Goal: Task Accomplishment & Management: Manage account settings

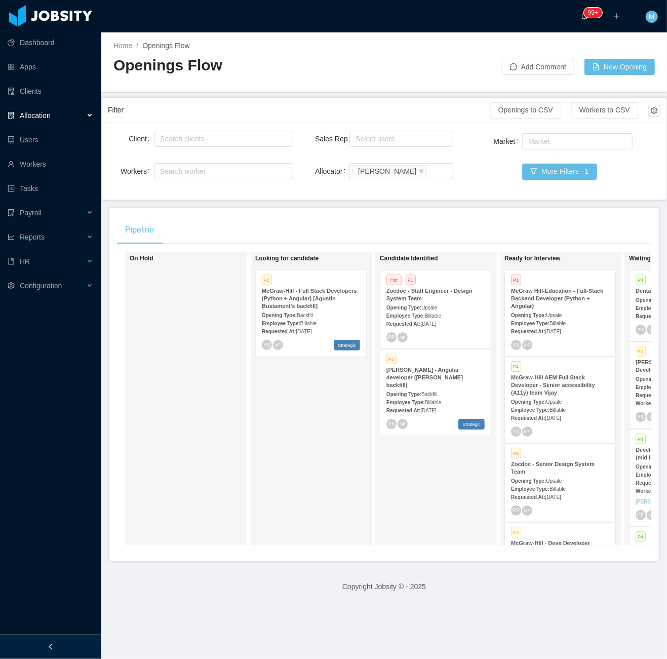
click at [165, 384] on div "On Hold" at bounding box center [201, 398] width 142 height 285
click at [82, 633] on aside "Dashboard Apps Clients Allocation Users Workers Tasks Payroll Reports HR Config…" at bounding box center [50, 317] width 101 height 635
click at [235, 448] on div "On Hold" at bounding box center [201, 398] width 142 height 285
drag, startPoint x: 86, startPoint y: 649, endPoint x: 96, endPoint y: 630, distance: 20.9
click at [86, 649] on div at bounding box center [50, 647] width 101 height 24
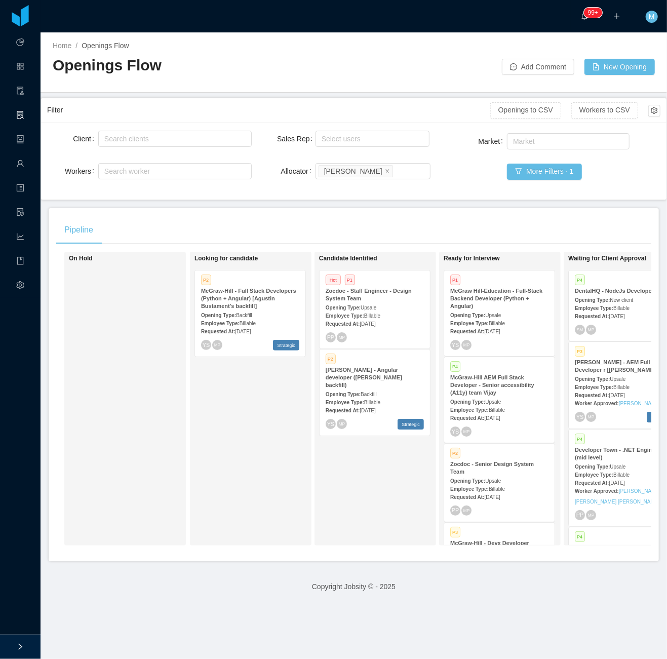
click at [265, 479] on div "Looking for candidate P2 McGraw-Hill - Full Stack Developers (Python + Angular)…" at bounding box center [265, 398] width 142 height 285
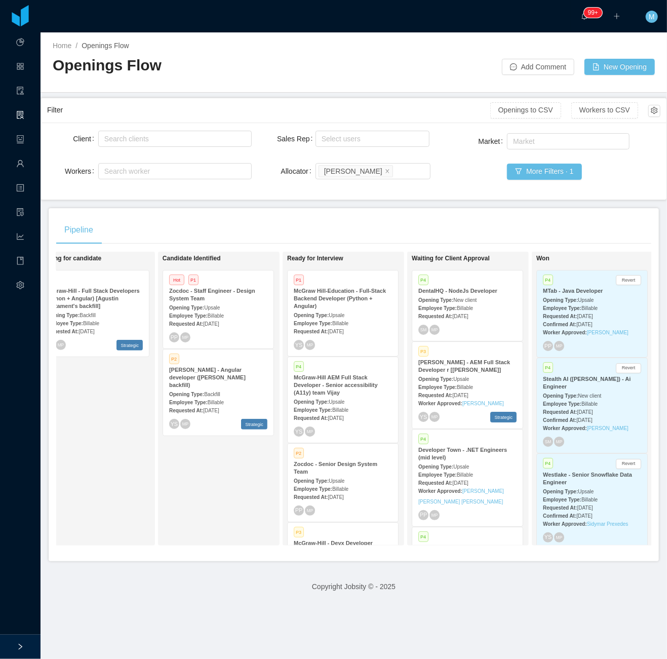
scroll to position [0, 162]
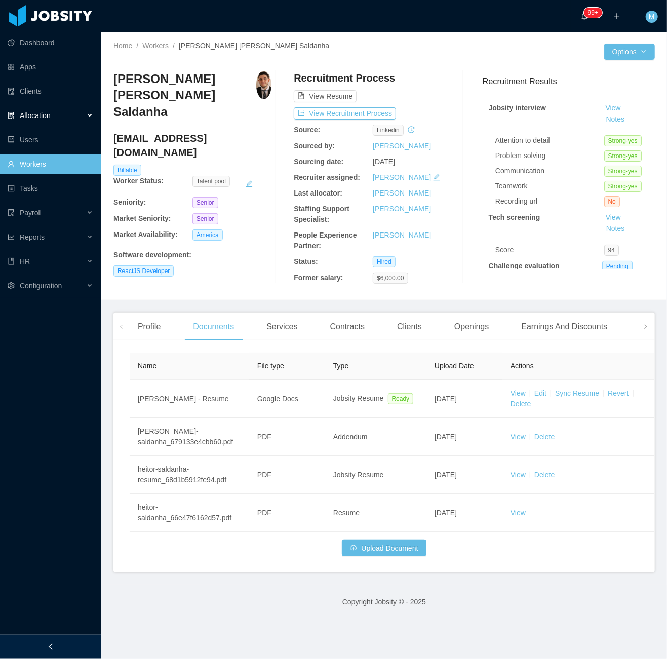
click at [95, 113] on div "Allocation" at bounding box center [50, 115] width 101 height 20
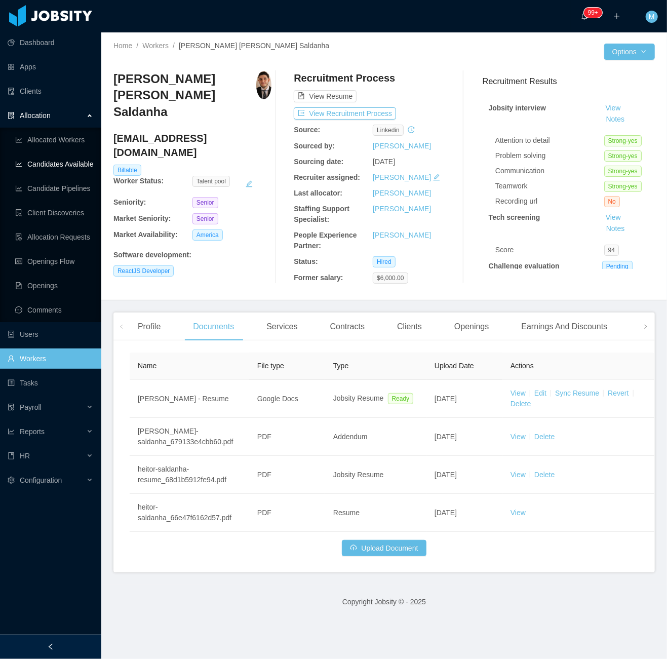
click at [73, 166] on link "Candidates Available" at bounding box center [54, 164] width 78 height 20
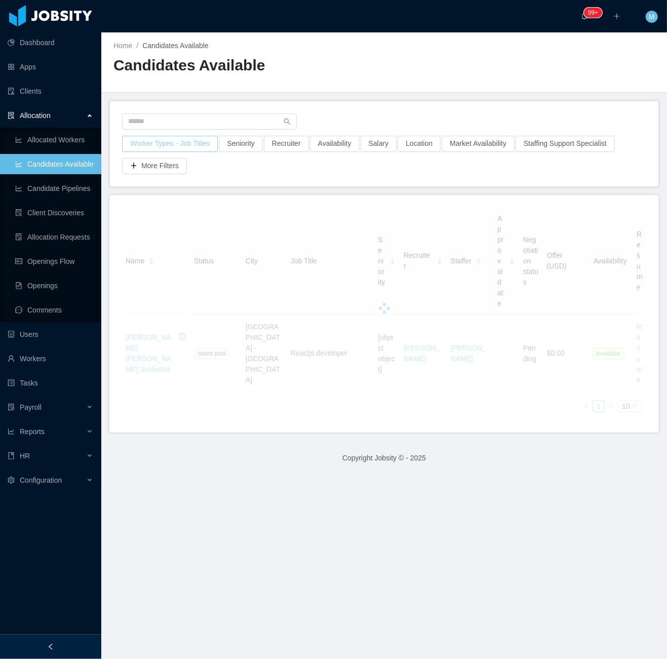
click at [193, 148] on button "Worker Types - Job Titles" at bounding box center [170, 144] width 96 height 16
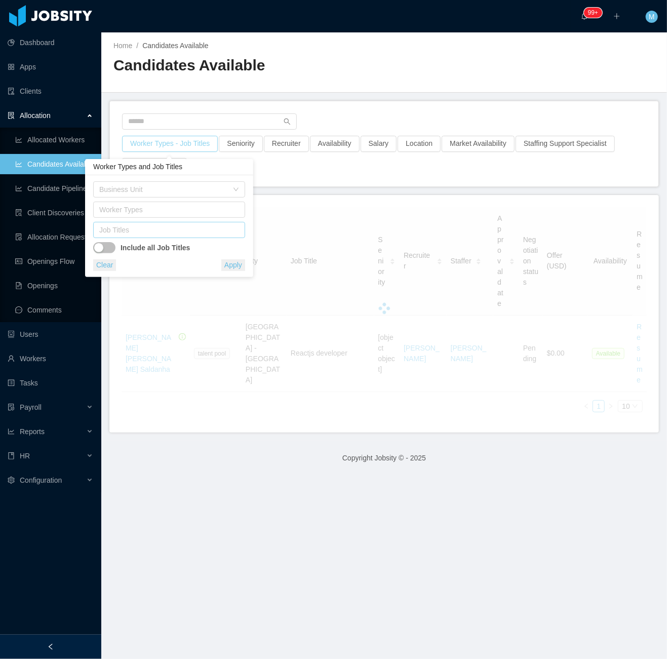
click at [178, 228] on div "Job Titles" at bounding box center [166, 230] width 135 height 10
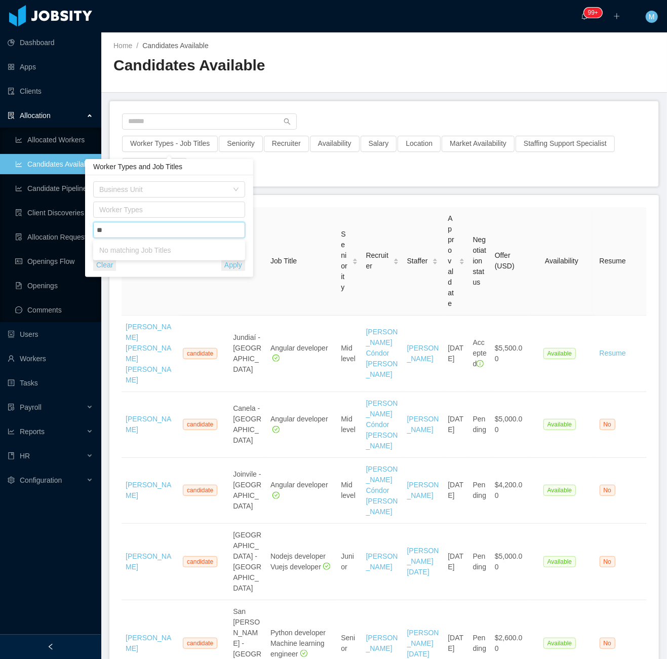
type input "*"
type input "****"
click at [159, 262] on li "Site Reliability Engineer" at bounding box center [169, 266] width 152 height 16
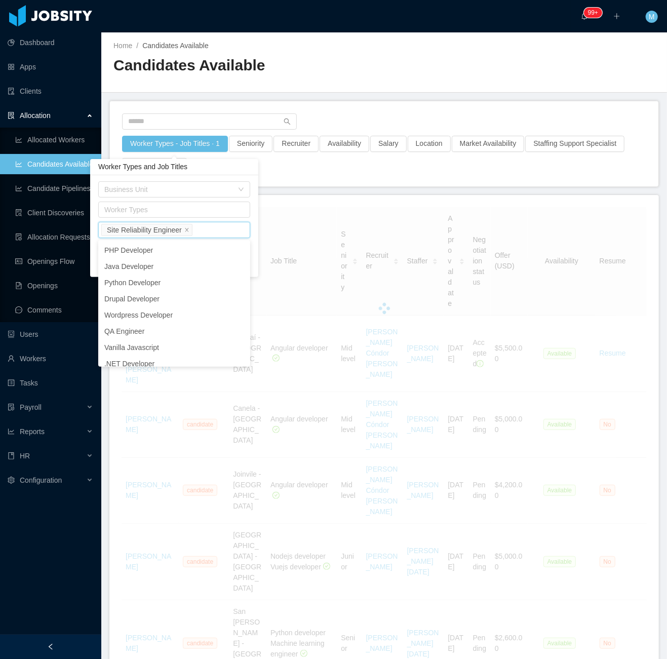
click at [332, 180] on div "Worker Types - Job Titles · 1 Seniority Recruiter Availability Salary Location …" at bounding box center [384, 143] width 548 height 85
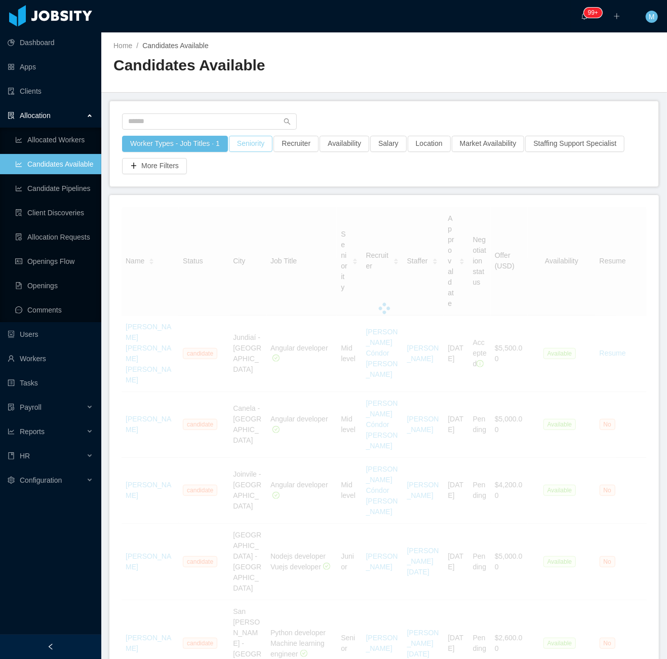
click at [252, 142] on button "Seniority" at bounding box center [251, 144] width 44 height 16
click at [230, 194] on div "Seniorities" at bounding box center [246, 189] width 135 height 10
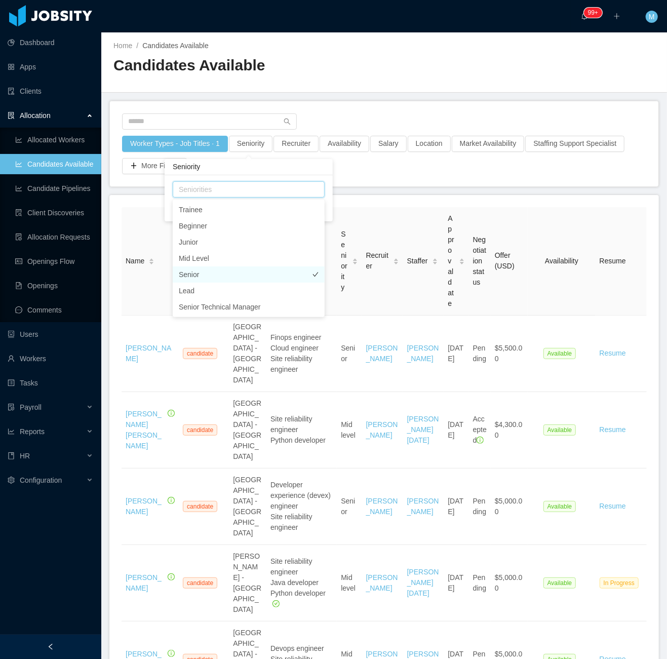
click at [202, 274] on li "Senior" at bounding box center [249, 274] width 152 height 16
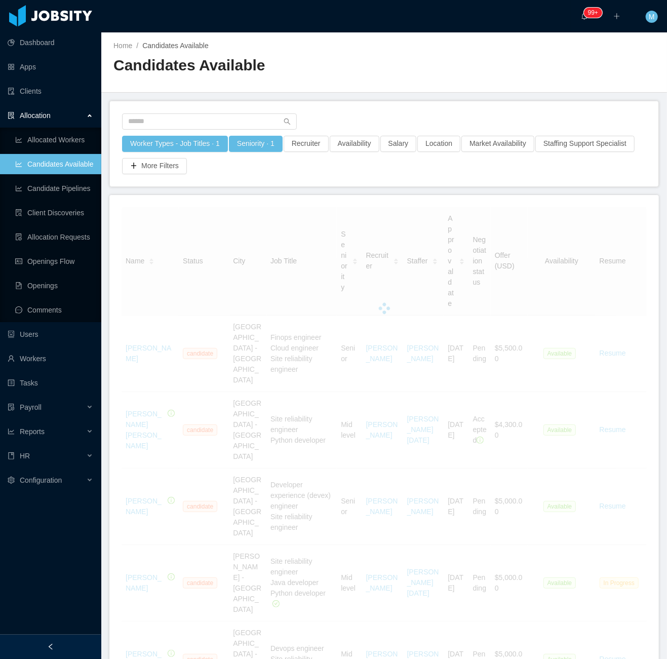
click at [422, 180] on div "Worker Types - Job Titles · 1 Seniority · 1 Recruiter Availability Salary Locat…" at bounding box center [384, 143] width 548 height 85
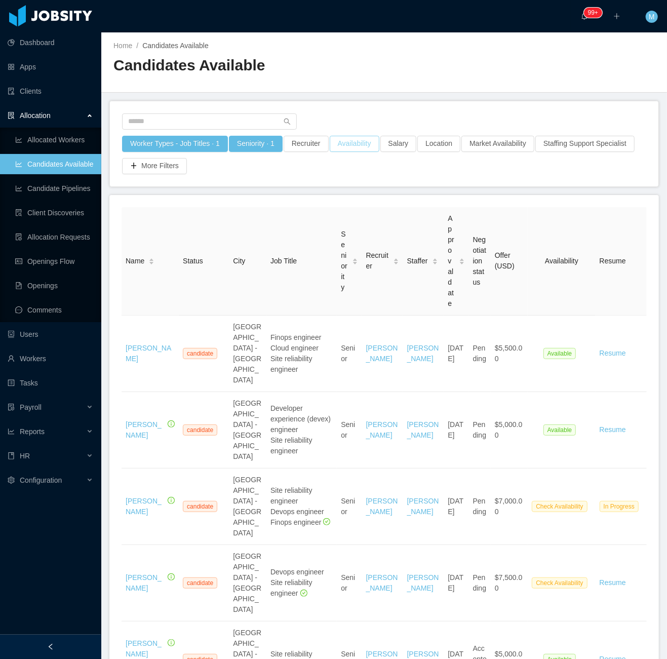
click at [343, 141] on button "Availability" at bounding box center [355, 144] width 50 height 16
click at [319, 183] on div "Select one" at bounding box center [350, 189] width 143 height 15
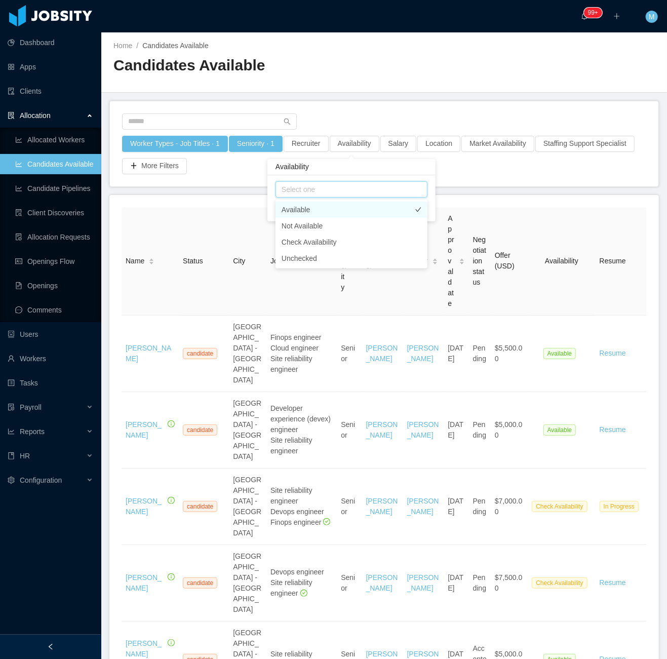
drag, startPoint x: 296, startPoint y: 209, endPoint x: 440, endPoint y: 188, distance: 144.7
click at [297, 209] on li "Available" at bounding box center [351, 210] width 152 height 16
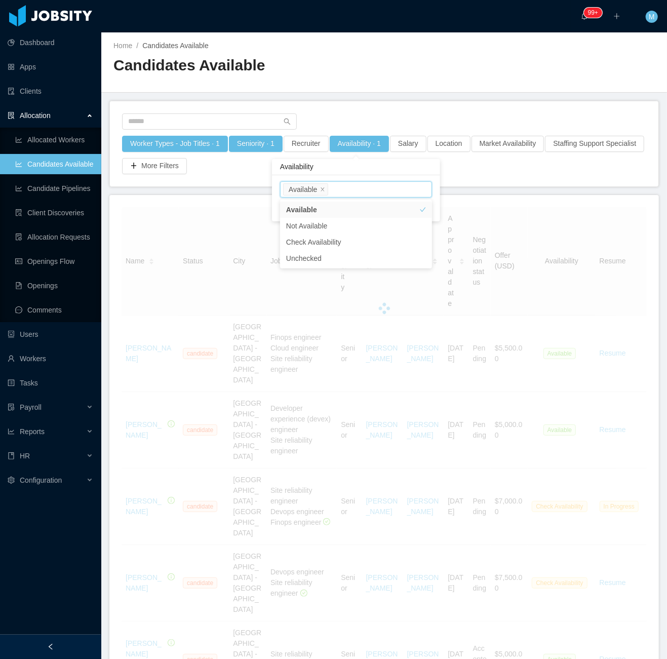
click at [456, 186] on div "Worker Types - Job Titles · 1 Seniority · 1 Recruiter Availability · 1 Salary L…" at bounding box center [384, 143] width 548 height 85
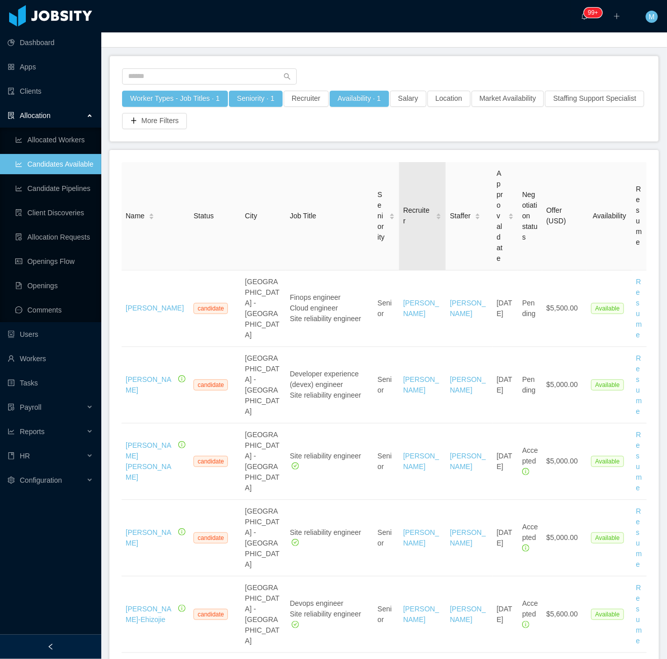
scroll to position [67, 0]
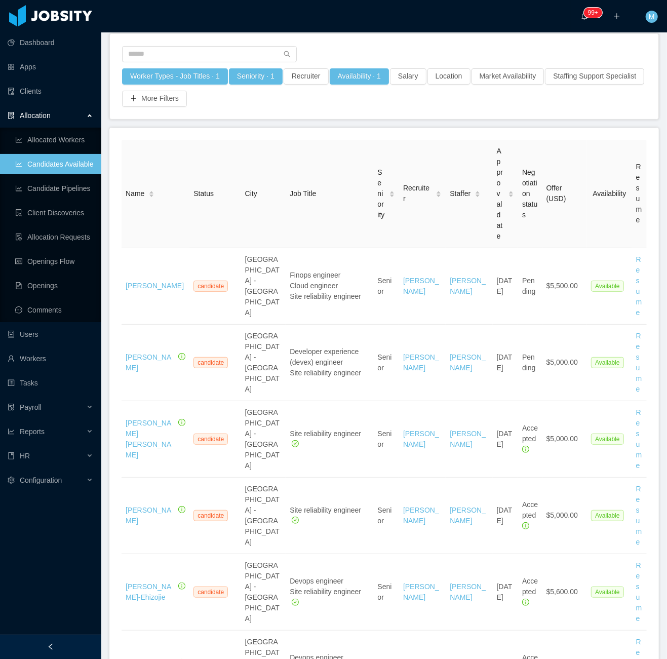
drag, startPoint x: 75, startPoint y: 637, endPoint x: 76, endPoint y: 626, distance: 10.7
click at [74, 637] on div at bounding box center [50, 647] width 101 height 24
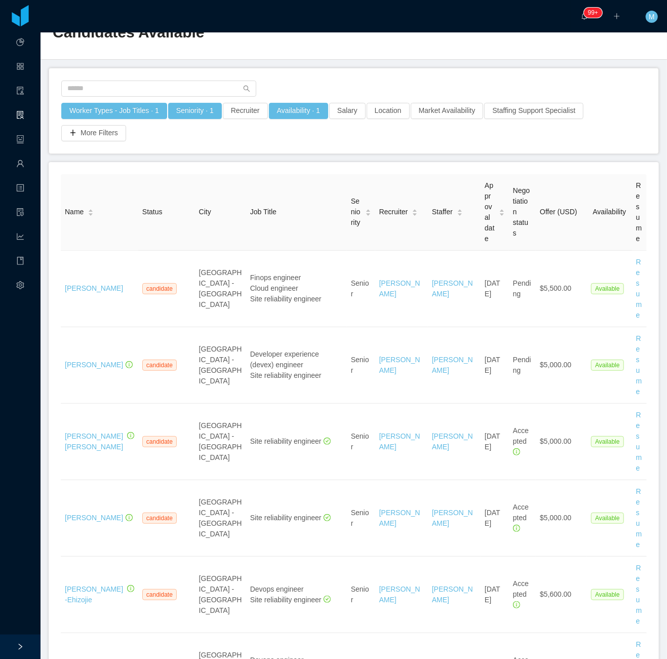
scroll to position [0, 0]
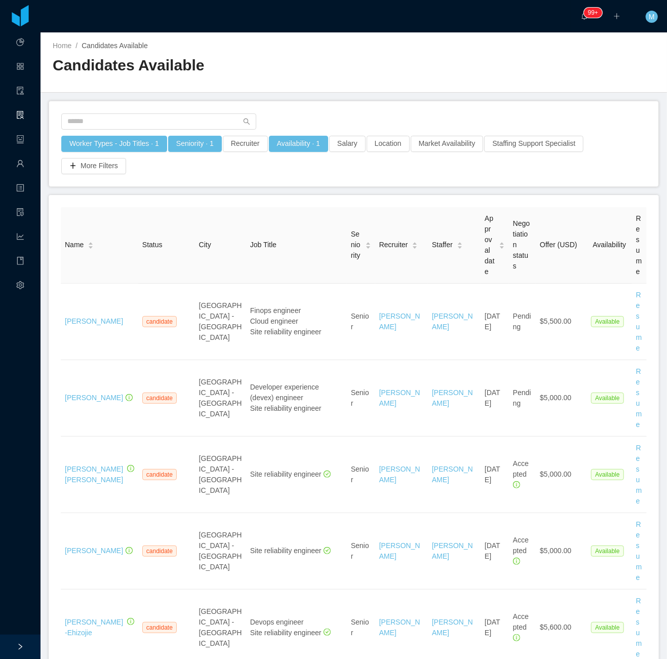
click at [302, 186] on div "Worker Types - Job Titles · 1 Seniority · 1 Recruiter Availability · 1 Salary L…" at bounding box center [353, 143] width 609 height 85
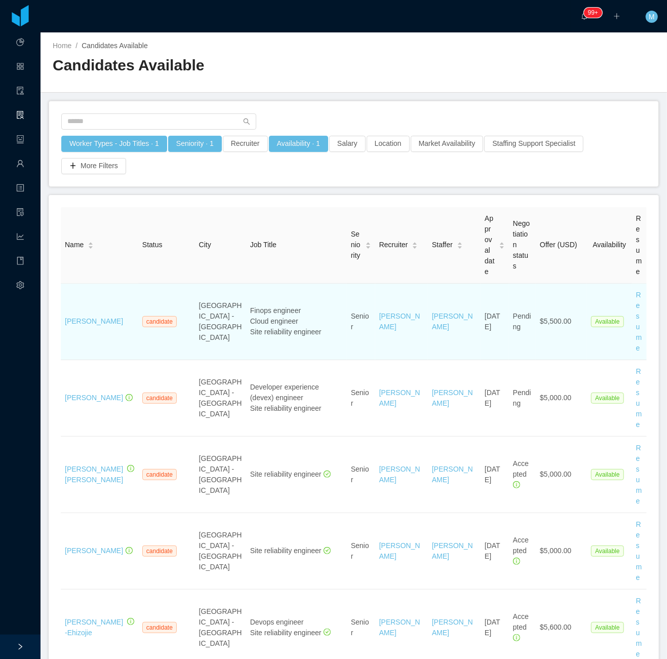
drag, startPoint x: 117, startPoint y: 333, endPoint x: 63, endPoint y: 314, distance: 57.5
click at [63, 314] on td "Guilherme Magalhaes" at bounding box center [99, 322] width 77 height 76
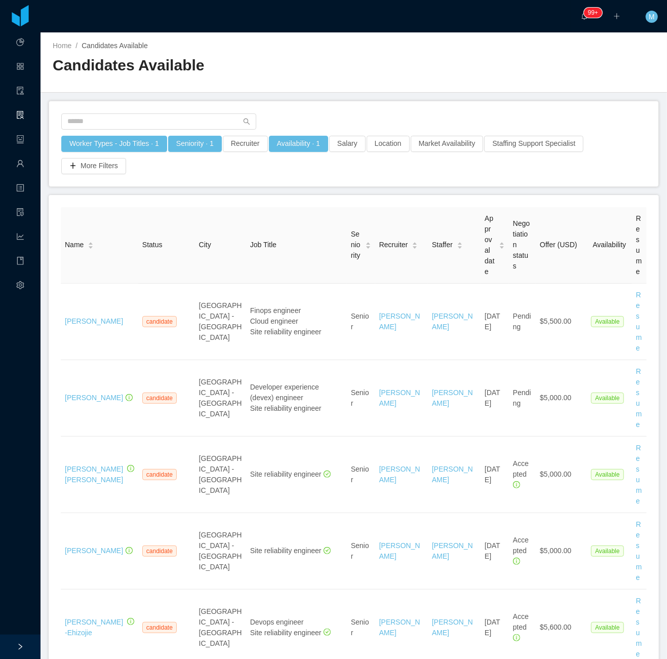
copy link "Guilherme Magalhaes"
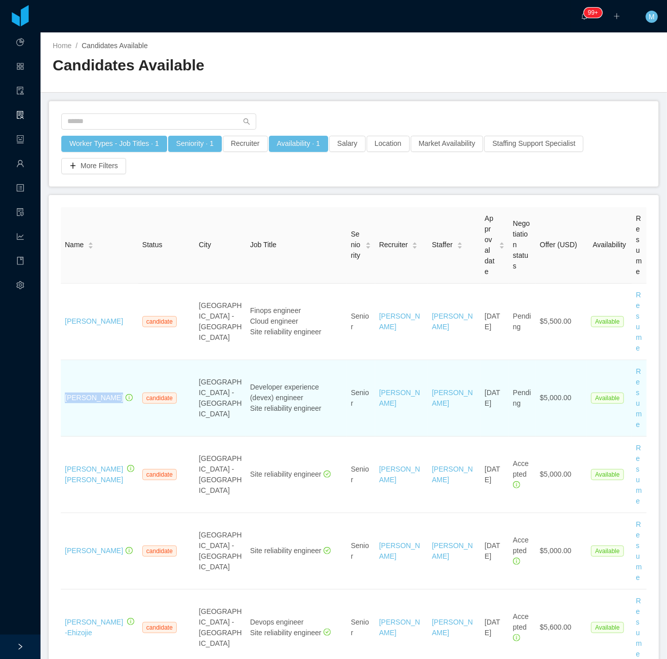
drag, startPoint x: 118, startPoint y: 398, endPoint x: 63, endPoint y: 404, distance: 55.5
click at [63, 404] on td "Gustavo Martins" at bounding box center [99, 398] width 77 height 76
copy div "Gustavo Martins"
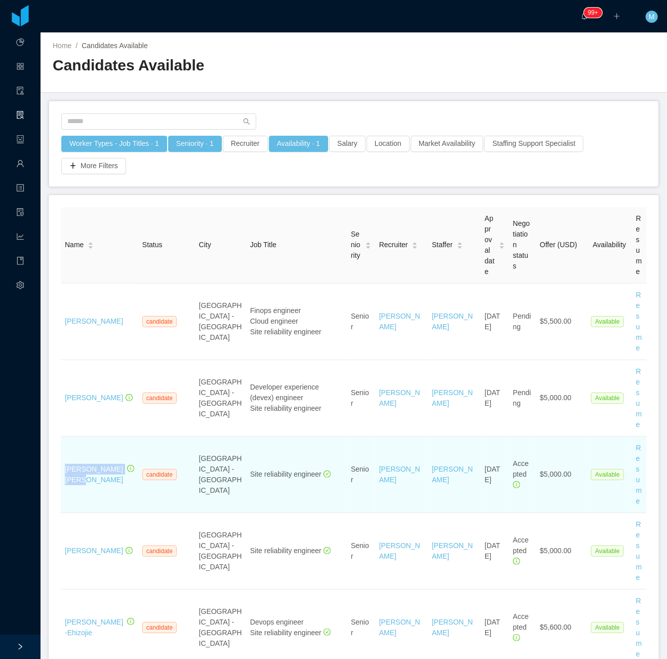
drag, startPoint x: 104, startPoint y: 485, endPoint x: 73, endPoint y: 464, distance: 37.2
click at [67, 464] on td "Bhanu Mahesh Boyina" at bounding box center [99, 475] width 77 height 76
copy link "hanu Mahesh Boyina"
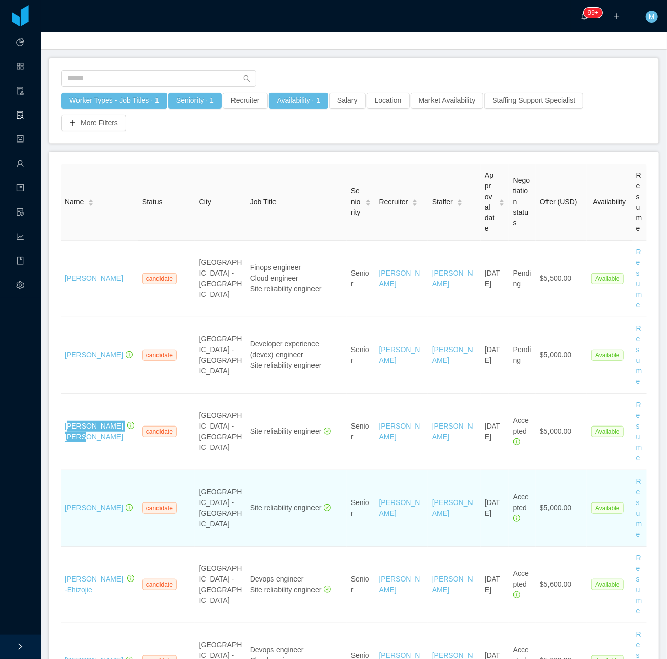
scroll to position [67, 0]
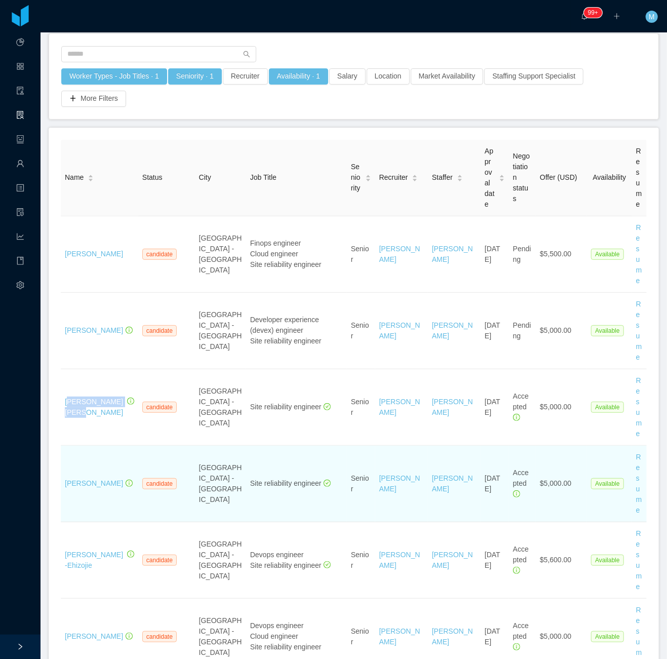
drag, startPoint x: 122, startPoint y: 492, endPoint x: 62, endPoint y: 483, distance: 60.5
click at [62, 483] on td "Victor Henrique Di Poli Ribamar" at bounding box center [99, 484] width 77 height 76
copy link "Victor Henrique Di Poli Ribamar"
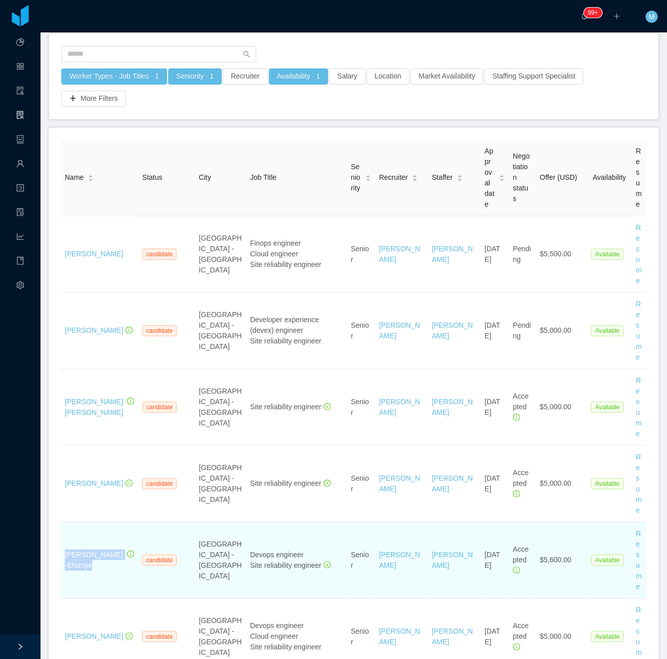
drag, startPoint x: 110, startPoint y: 562, endPoint x: 61, endPoint y: 556, distance: 49.4
click at [61, 556] on td "Esther Ibadin-Ehizojie" at bounding box center [99, 560] width 77 height 76
copy link "Esther Ibadin-Ehizojie"
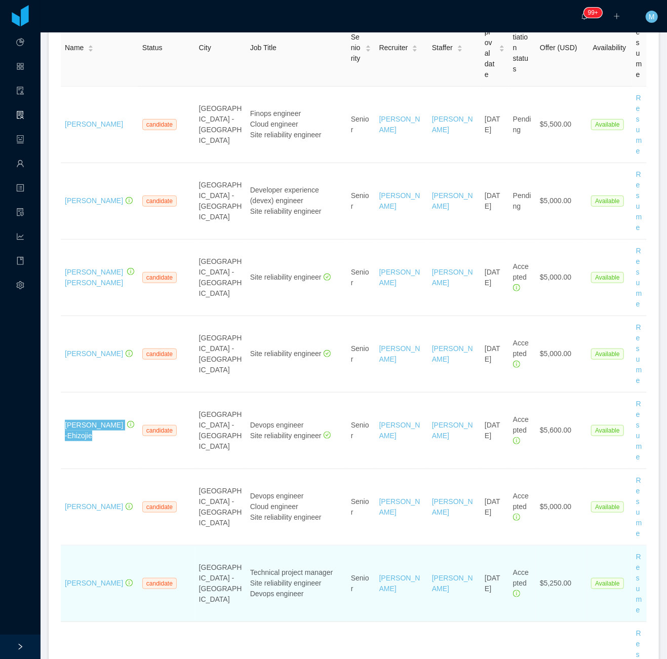
scroll to position [270, 0]
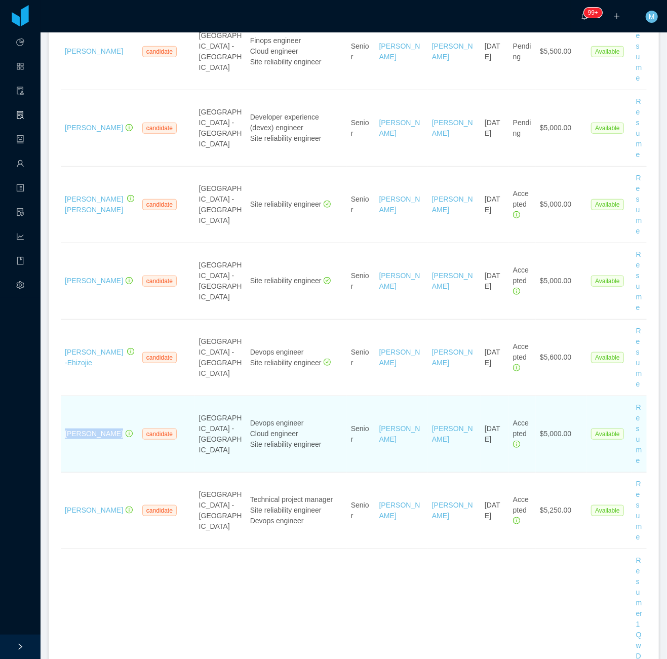
drag, startPoint x: 120, startPoint y: 434, endPoint x: 62, endPoint y: 436, distance: 58.3
click at [62, 436] on td "Anayran Azevedo" at bounding box center [99, 434] width 77 height 76
copy div "Anayran Azevedo"
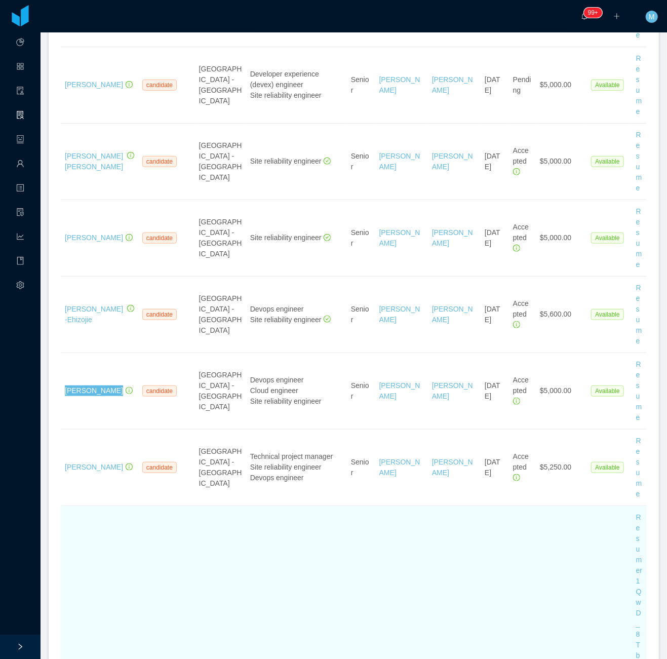
scroll to position [337, 0]
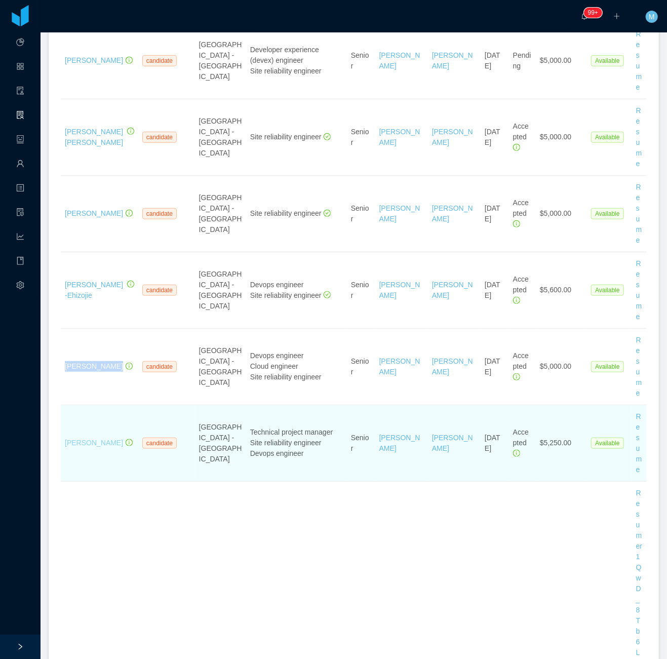
drag, startPoint x: 106, startPoint y: 452, endPoint x: 65, endPoint y: 434, distance: 44.4
click at [65, 438] on div "Leandro Cavalcanti" at bounding box center [94, 443] width 58 height 11
copy link "Leandro Cavalcanti"
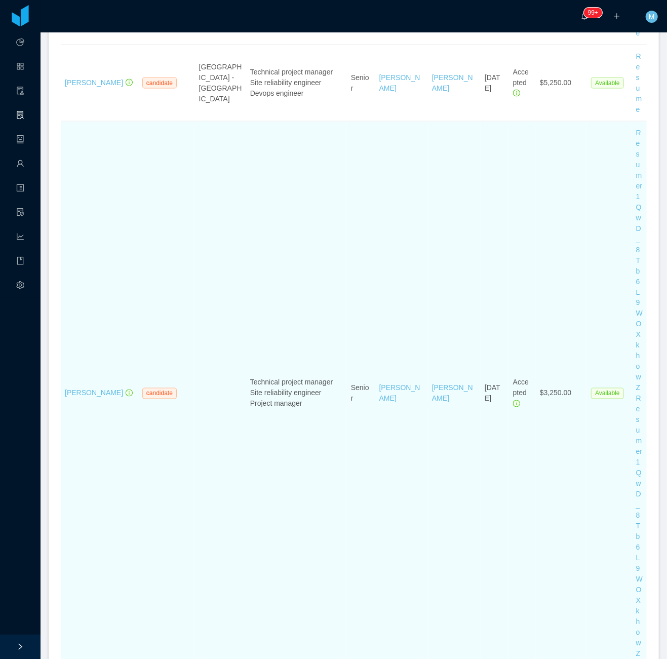
scroll to position [799, 0]
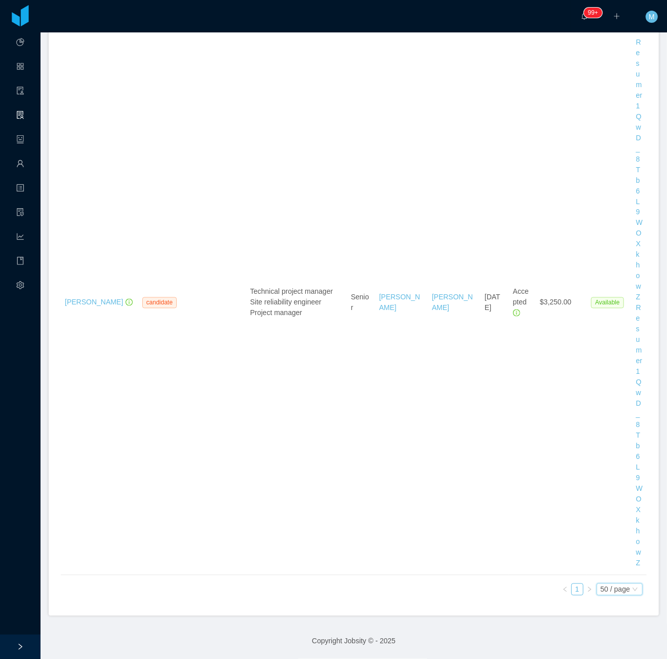
click at [601, 584] on div "50 / page" at bounding box center [615, 589] width 29 height 11
click at [604, 567] on li "500 / page" at bounding box center [608, 575] width 47 height 16
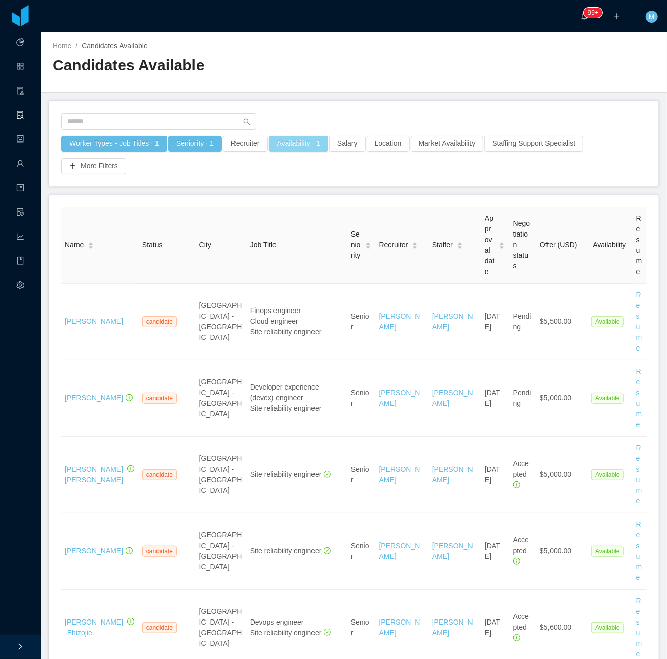
click at [296, 144] on button "Availability · 1" at bounding box center [298, 144] width 59 height 16
click at [292, 187] on div "Select one Available" at bounding box center [293, 189] width 143 height 15
click at [275, 239] on li "Check Availability" at bounding box center [295, 242] width 152 height 16
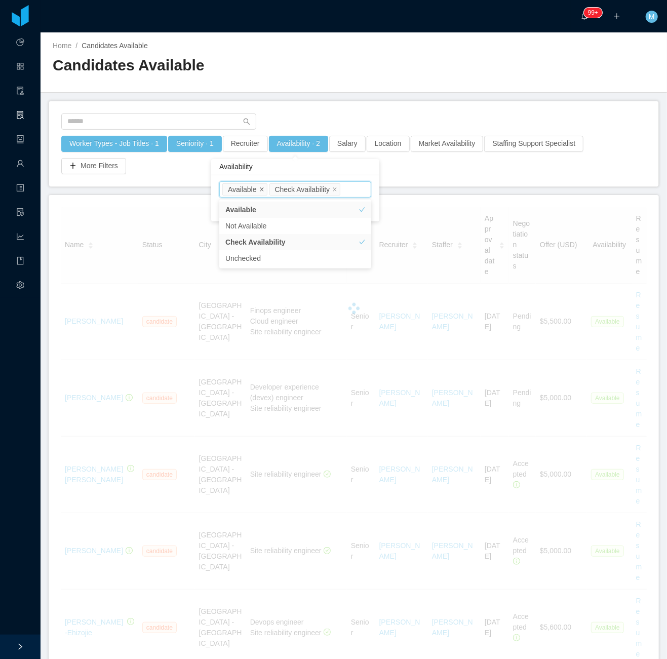
click at [263, 189] on icon "icon: close" at bounding box center [261, 189] width 5 height 5
click at [291, 106] on div "Worker Types - Job Titles · 1 Seniority · 1 Recruiter Availability · 1 Salary L…" at bounding box center [353, 143] width 609 height 85
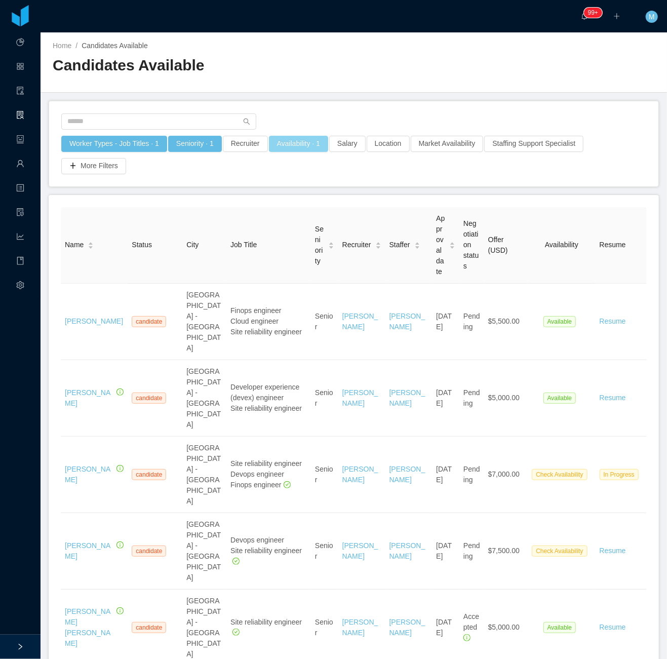
click at [288, 140] on button "Availability · 1" at bounding box center [298, 144] width 59 height 16
drag, startPoint x: 333, startPoint y: 102, endPoint x: 329, endPoint y: 106, distance: 6.1
click at [332, 104] on div "Worker Types - Job Titles · 1 Seniority · 1 Recruiter Availability · 1 Salary L…" at bounding box center [353, 143] width 609 height 85
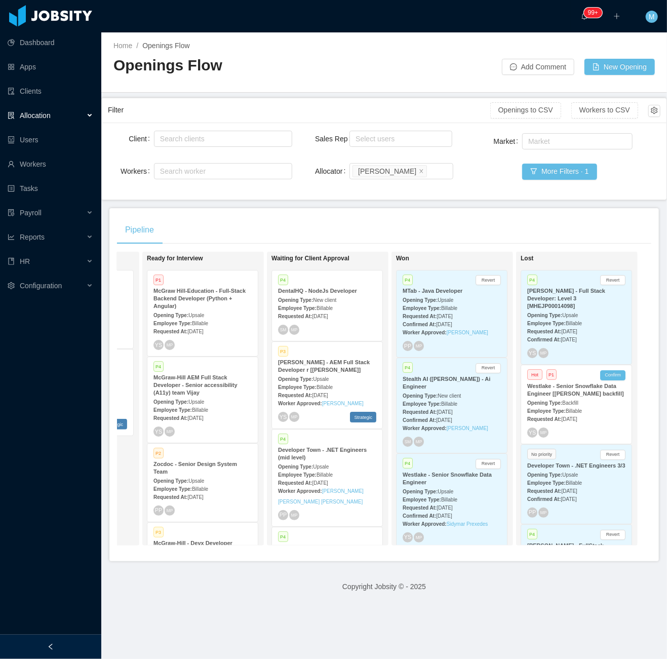
scroll to position [0, 370]
click at [600, 370] on button "Confirm" at bounding box center [610, 375] width 25 height 10
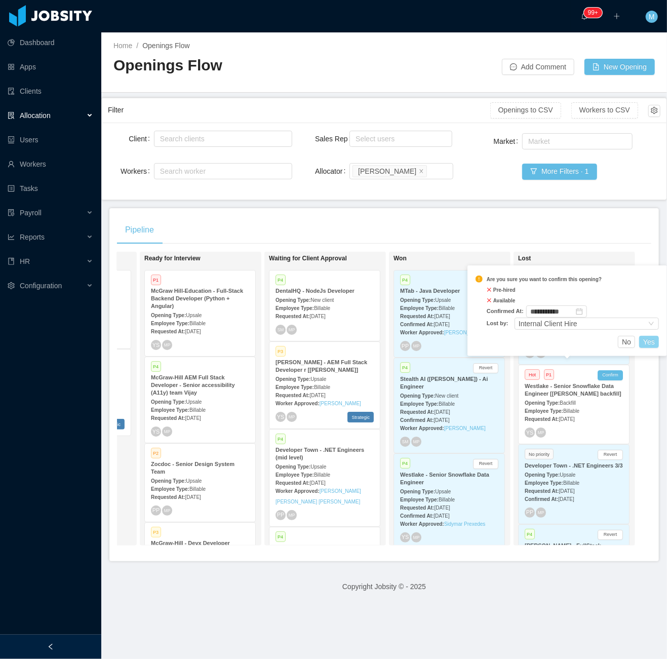
click at [649, 337] on button "Yes" at bounding box center [649, 342] width 20 height 12
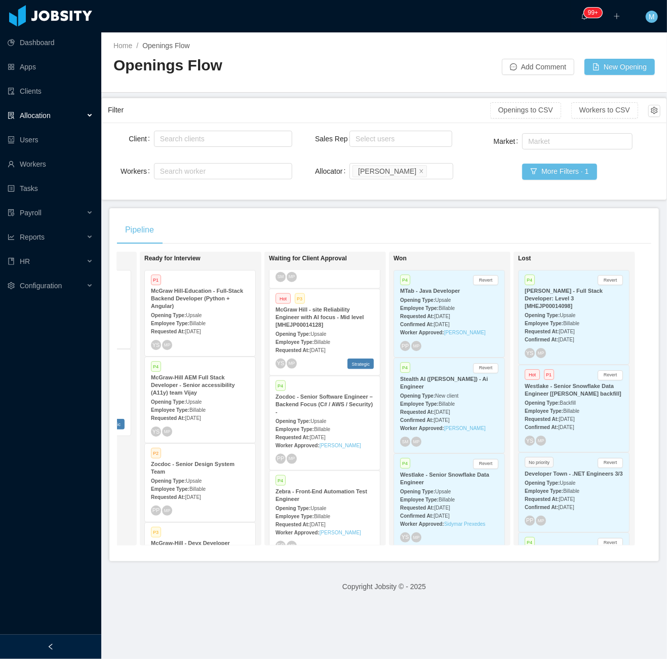
scroll to position [314, 0]
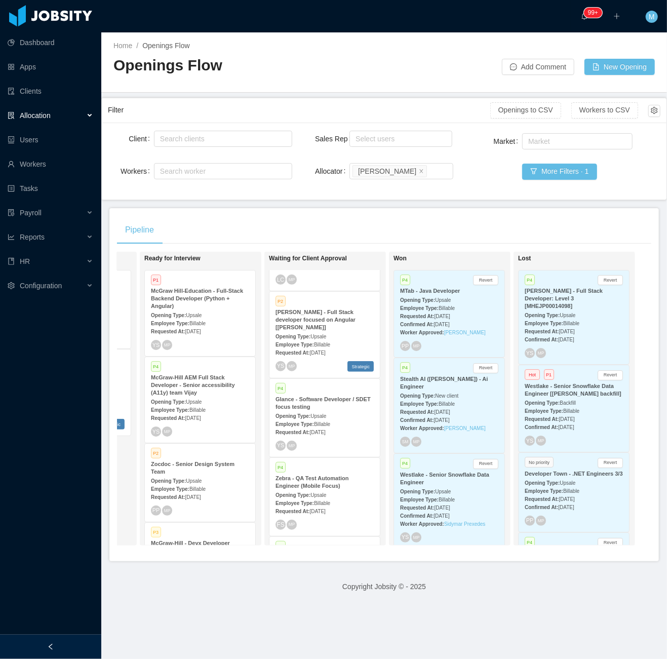
click at [357, 207] on main "Home / Openings Flow / Openings Flow Add Comment New Opening Filter Openings to…" at bounding box center [384, 345] width 566 height 626
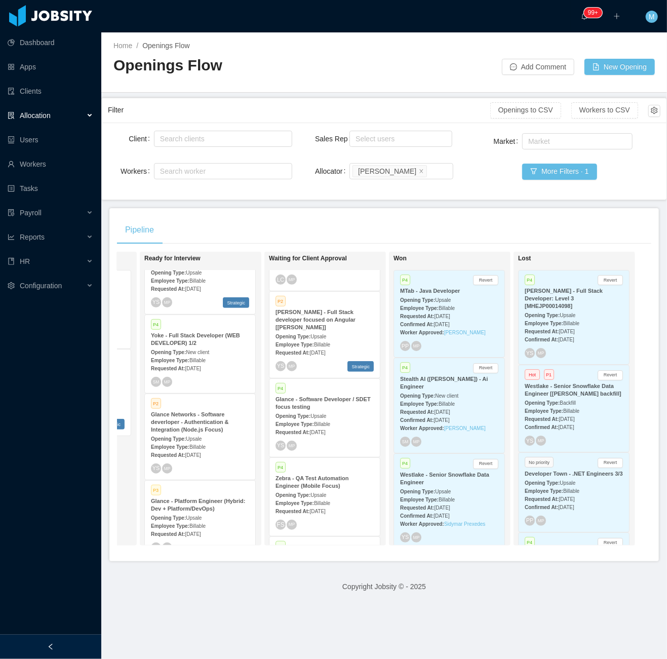
click at [174, 444] on strong "Employee Type:" at bounding box center [170, 447] width 38 height 6
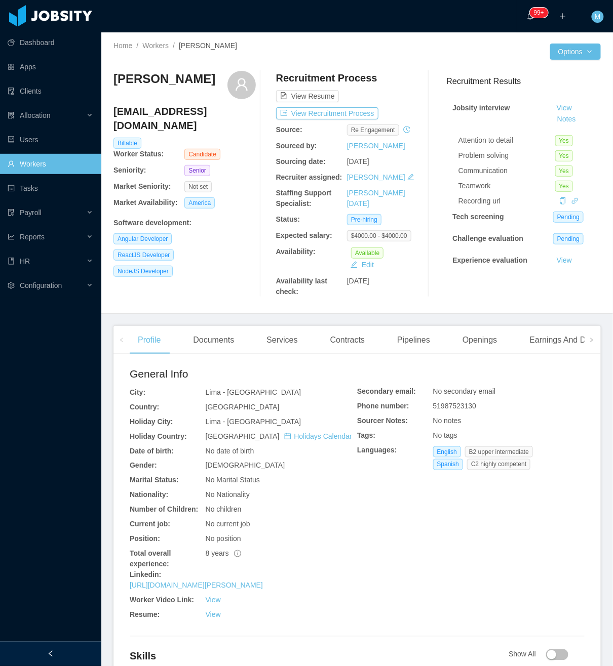
drag, startPoint x: 62, startPoint y: 652, endPoint x: 69, endPoint y: 641, distance: 13.6
click at [61, 652] on div at bounding box center [50, 654] width 101 height 24
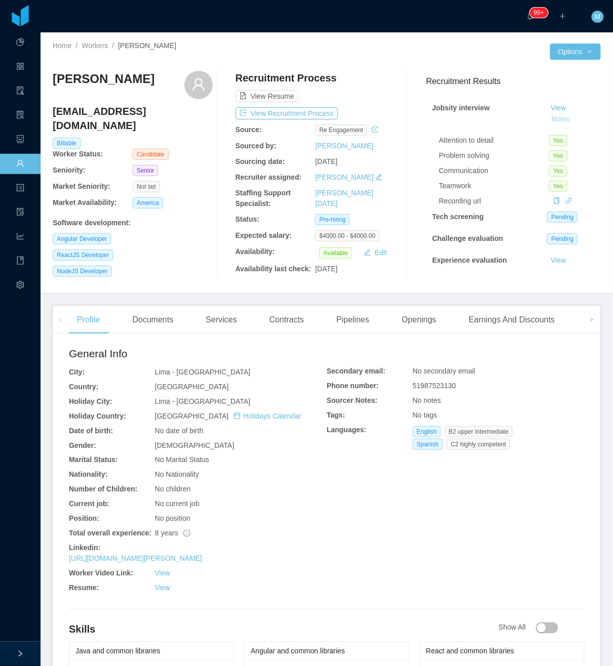
click at [547, 115] on button "Notes" at bounding box center [560, 119] width 27 height 12
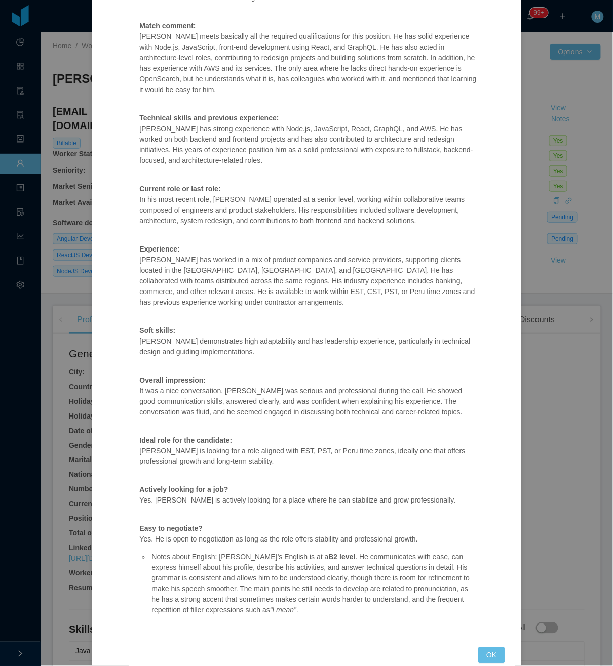
scroll to position [152, 0]
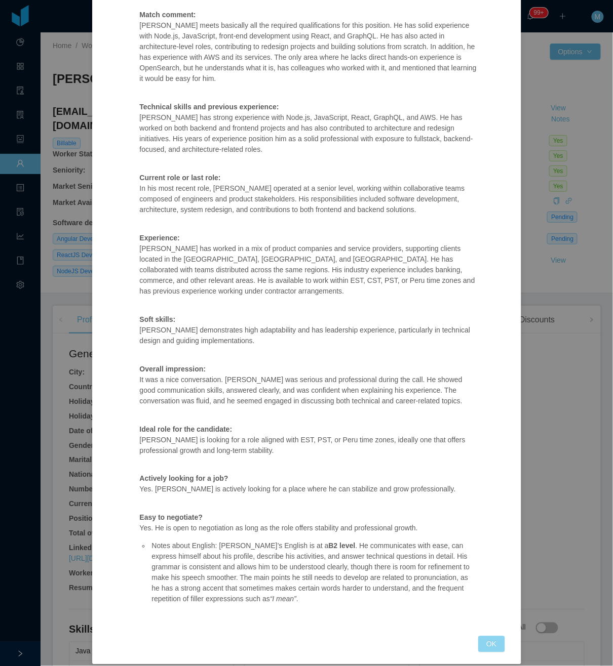
click at [487, 637] on button "OK" at bounding box center [491, 645] width 26 height 16
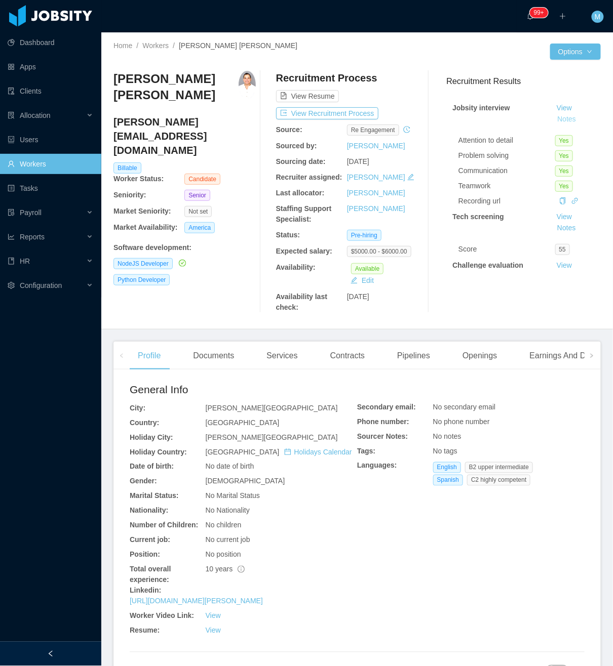
click at [553, 119] on button "Notes" at bounding box center [566, 119] width 27 height 12
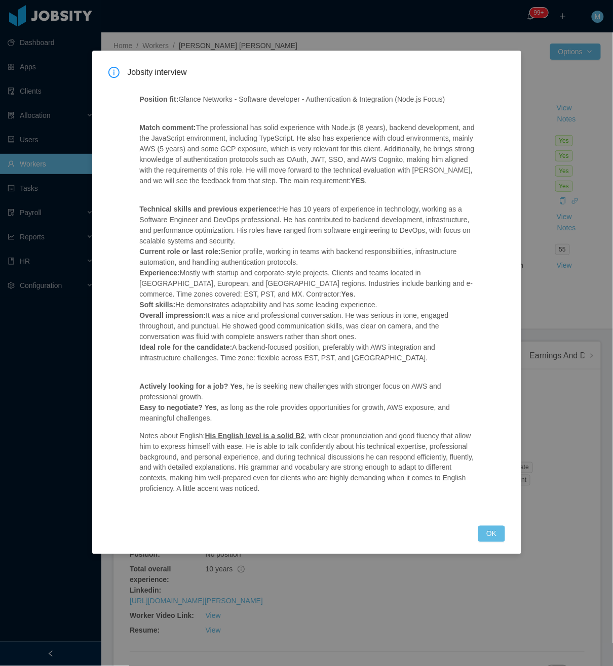
click at [494, 542] on button "OK" at bounding box center [491, 534] width 26 height 16
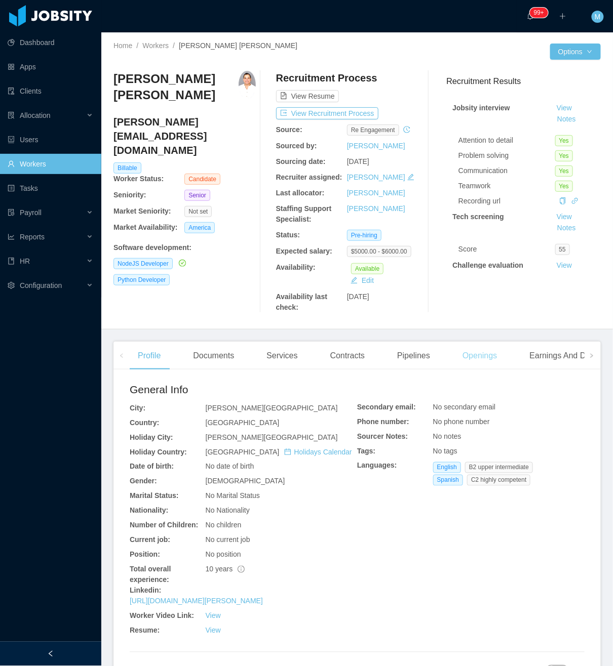
click at [477, 361] on div "Openings" at bounding box center [479, 356] width 51 height 28
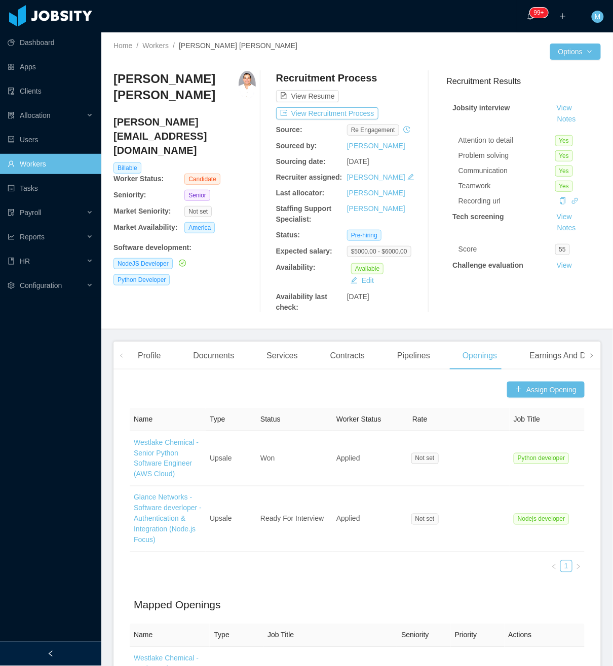
click at [231, 294] on div "Hendrix Roa hendrix.alex87@gmail.com Billable Worker Status: Candidate Seniorit…" at bounding box center [184, 192] width 142 height 242
click at [78, 659] on div at bounding box center [50, 654] width 101 height 24
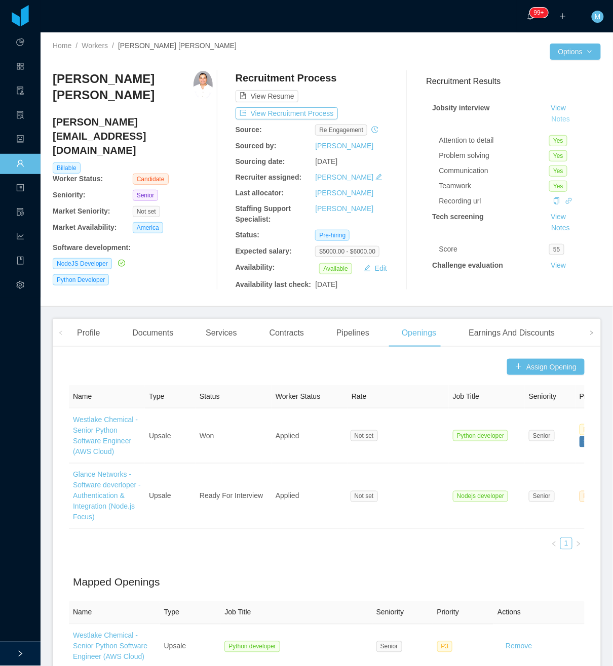
click at [547, 118] on button "Notes" at bounding box center [560, 119] width 27 height 12
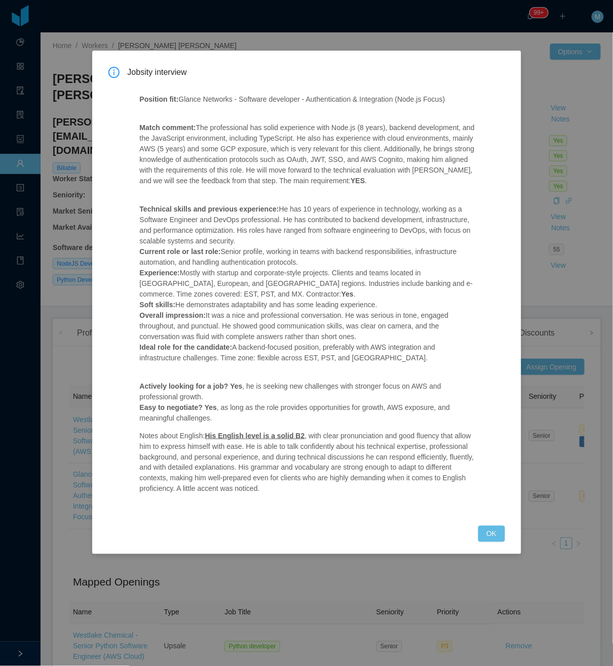
drag, startPoint x: 487, startPoint y: 534, endPoint x: 462, endPoint y: 493, distance: 47.9
click at [487, 536] on button "OK" at bounding box center [491, 534] width 26 height 16
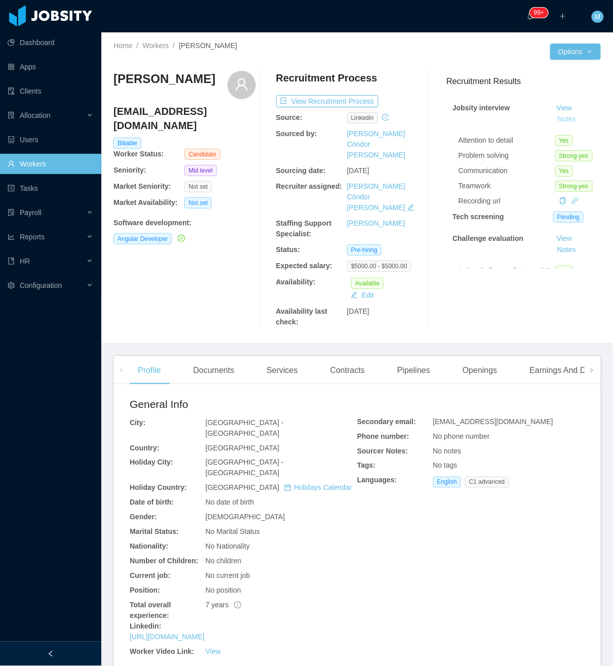
click at [553, 116] on button "Notes" at bounding box center [566, 119] width 27 height 12
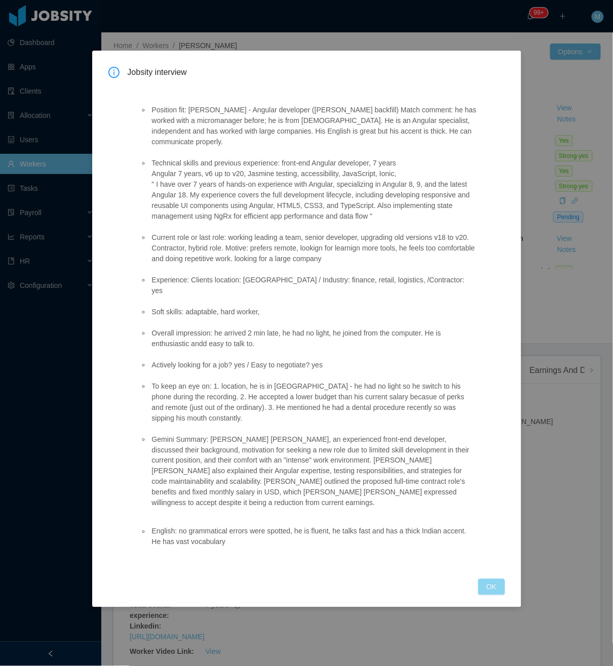
click at [493, 579] on button "OK" at bounding box center [491, 587] width 26 height 16
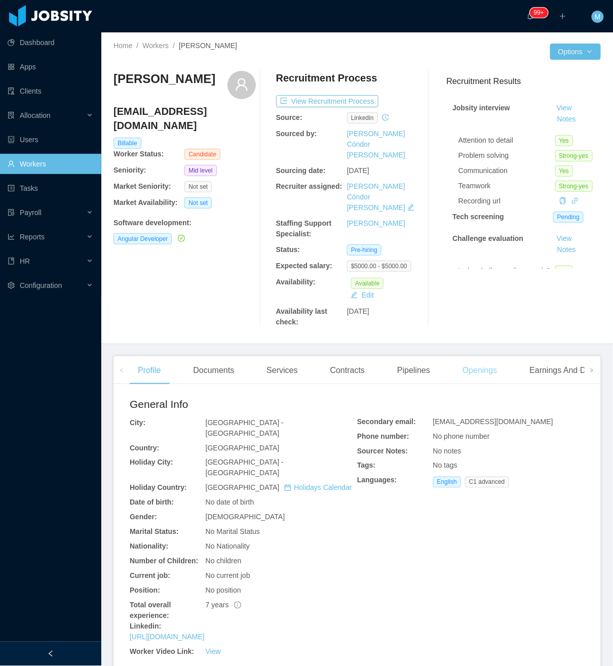
click at [468, 357] on div "Openings" at bounding box center [479, 371] width 51 height 28
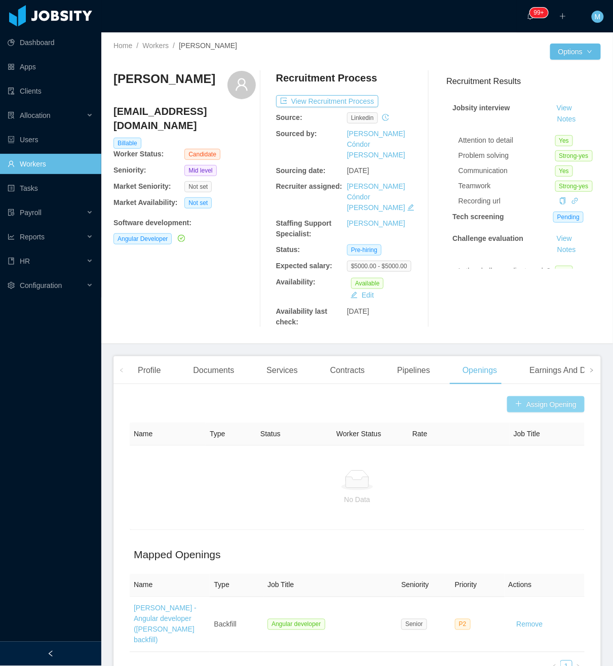
click at [509, 397] on button "Assign Opening" at bounding box center [545, 405] width 77 height 16
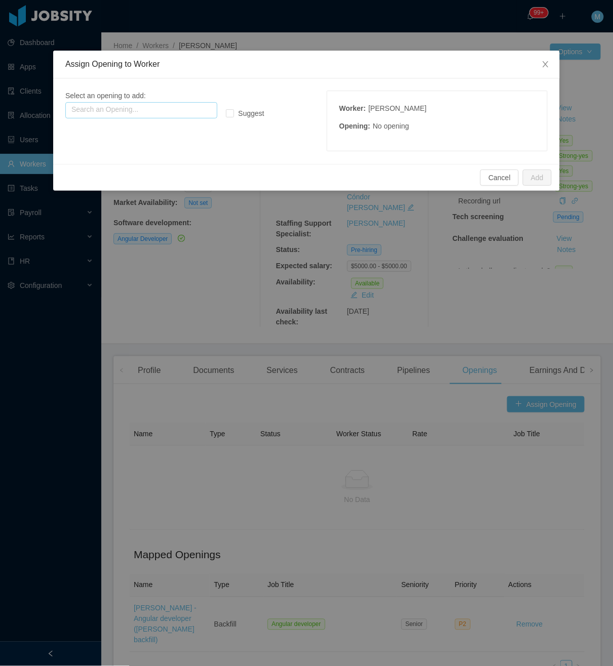
click at [162, 104] on input "text" at bounding box center [141, 110] width 152 height 16
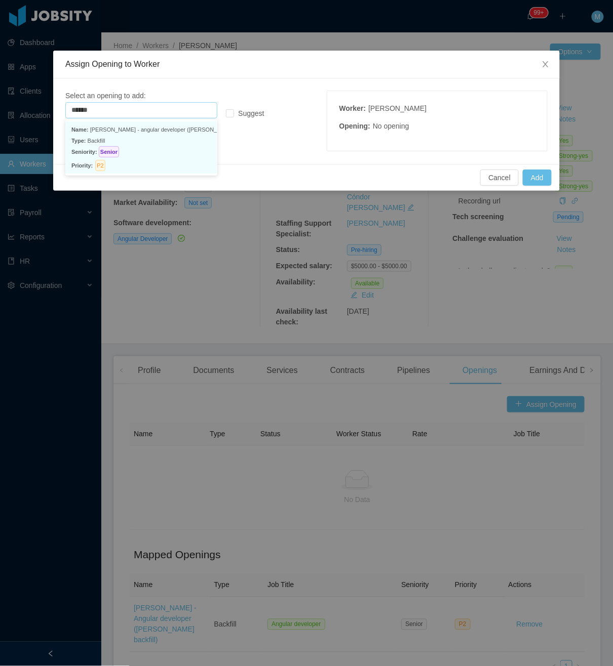
click at [191, 150] on p "Seniority: Senior" at bounding box center [141, 151] width 140 height 11
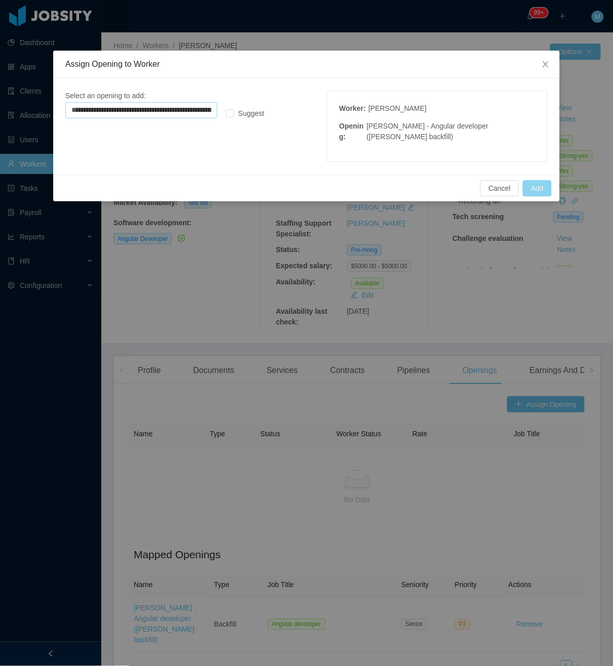
type input "**********"
click at [538, 187] on button "Add" at bounding box center [537, 188] width 29 height 16
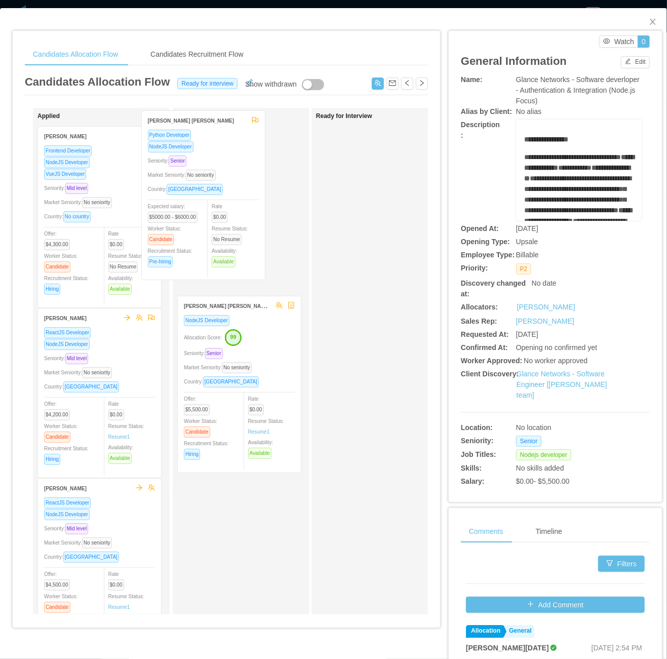
drag, startPoint x: 122, startPoint y: 236, endPoint x: 228, endPoint y: 221, distance: 107.4
click at [228, 221] on div "Applied Hendrix Roa Python Developer NodeJS Developer Seniority: Senior Market …" at bounding box center [226, 365] width 403 height 515
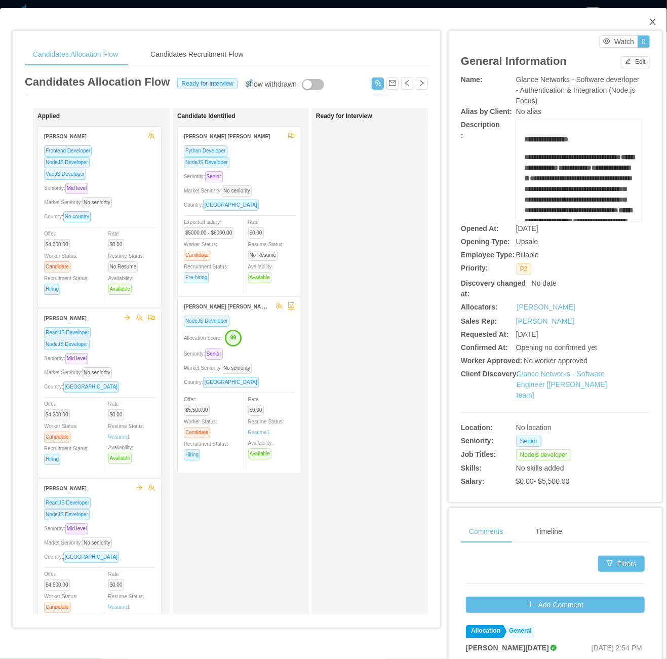
click at [650, 24] on icon "icon: close" at bounding box center [653, 22] width 6 height 6
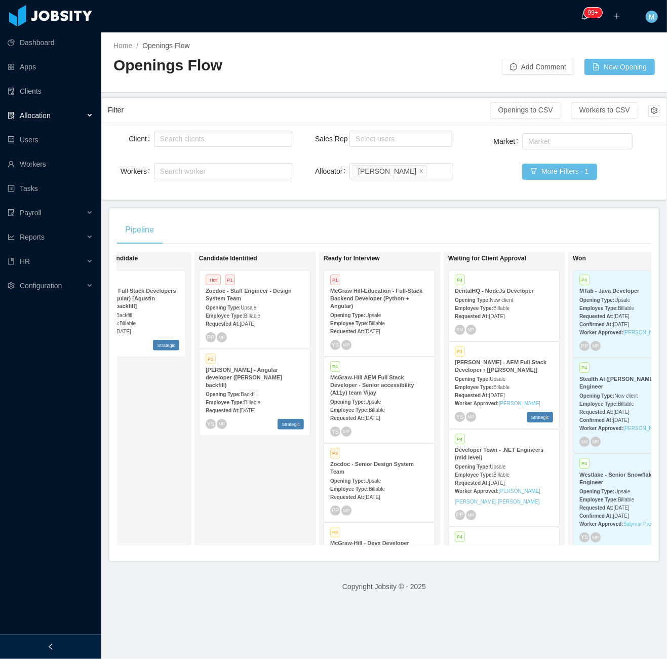
click at [265, 458] on div "Candidate Identified Hot P1 Zocdoc - Staff Engineer - Design System Team Openin…" at bounding box center [270, 398] width 142 height 285
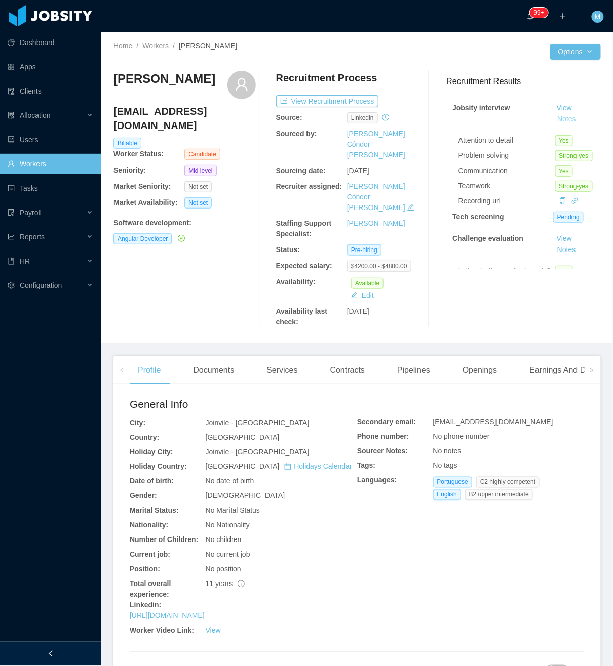
click at [560, 117] on button "Notes" at bounding box center [566, 119] width 27 height 12
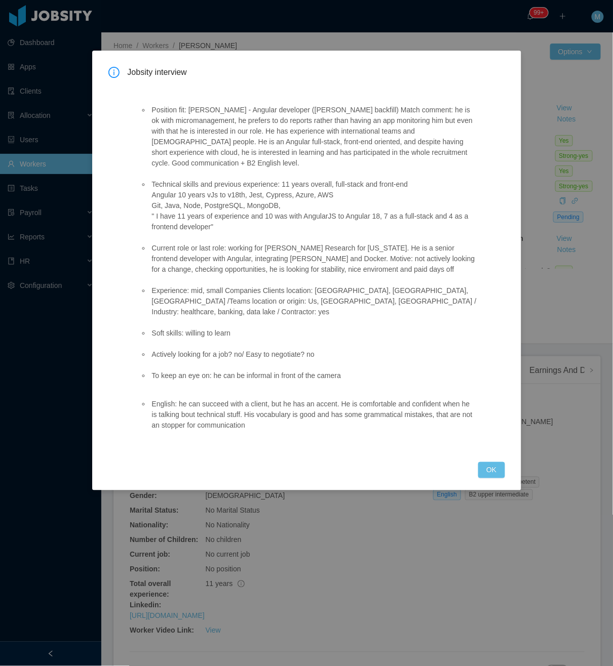
drag, startPoint x: 489, startPoint y: 446, endPoint x: 464, endPoint y: 430, distance: 29.6
click at [489, 462] on button "OK" at bounding box center [491, 470] width 26 height 16
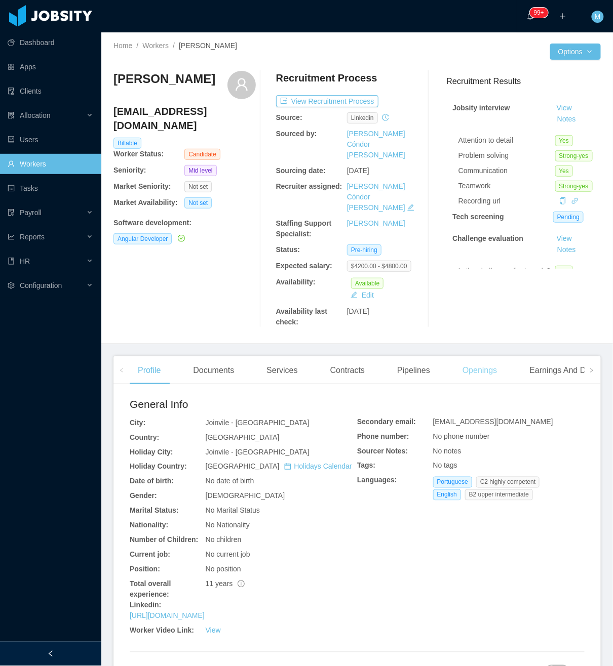
click at [477, 357] on div "Openings" at bounding box center [479, 371] width 51 height 28
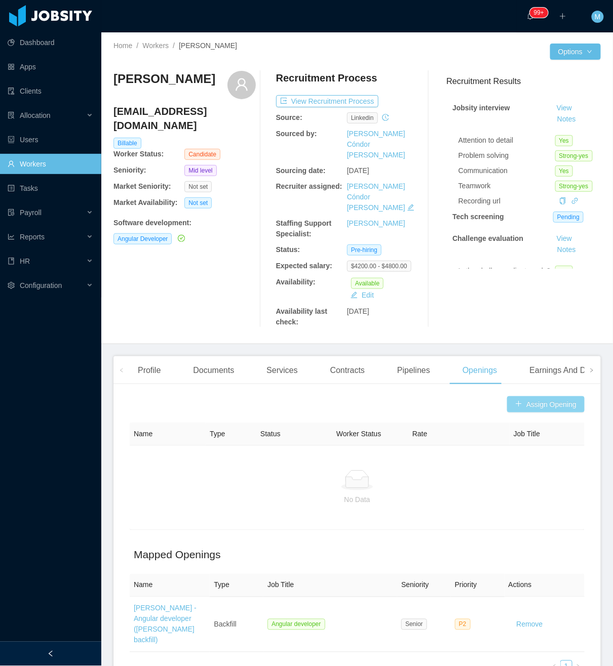
click at [513, 397] on button "Assign Opening" at bounding box center [545, 405] width 77 height 16
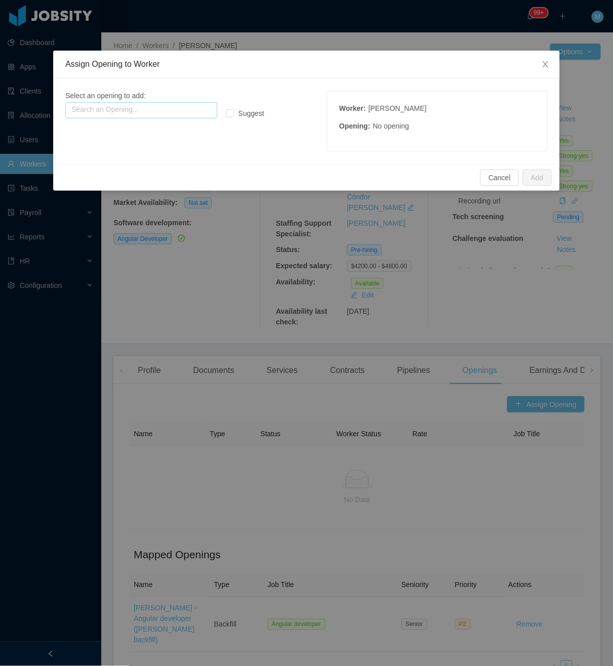
click at [147, 107] on input "text" at bounding box center [141, 110] width 152 height 16
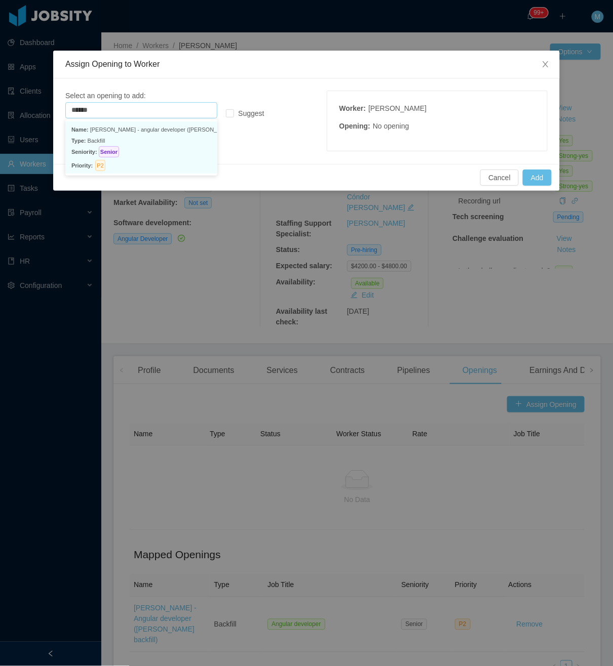
click at [122, 145] on p "Type: Backfill" at bounding box center [141, 140] width 140 height 11
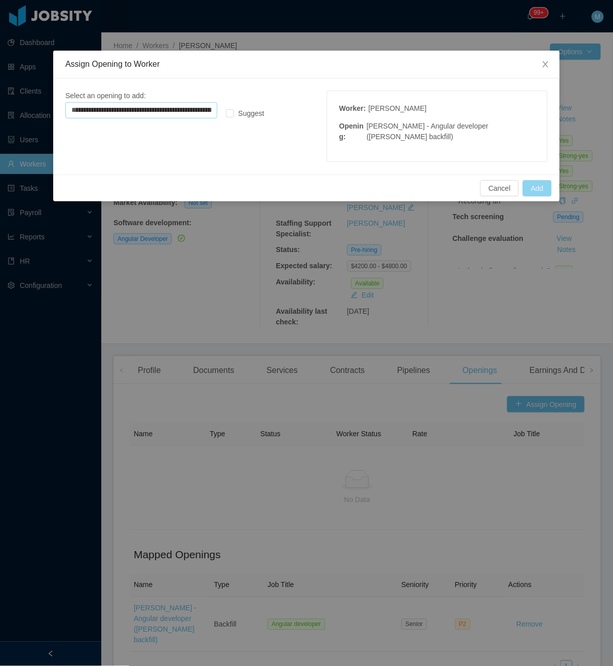
type input "**********"
click at [540, 183] on button "Add" at bounding box center [537, 188] width 29 height 16
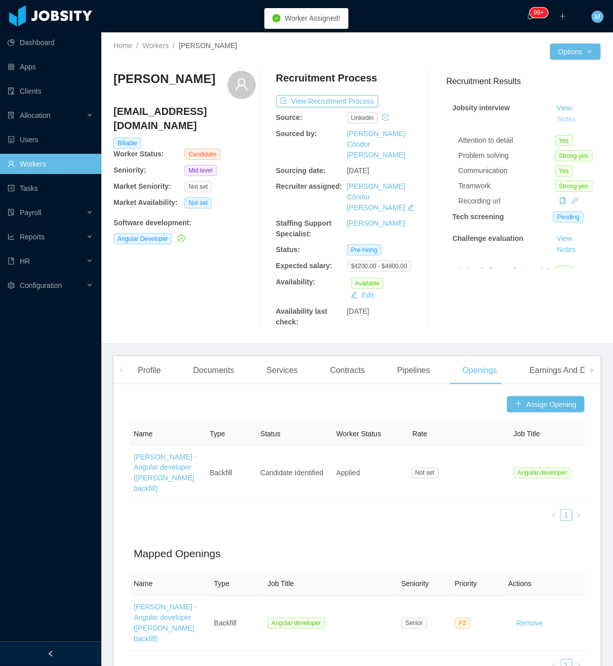
click at [553, 118] on button "Notes" at bounding box center [566, 119] width 27 height 12
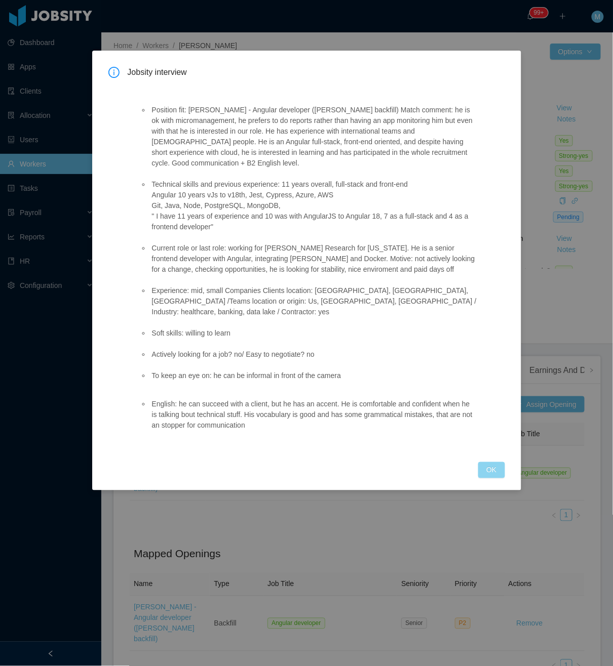
click at [499, 462] on button "OK" at bounding box center [491, 470] width 26 height 16
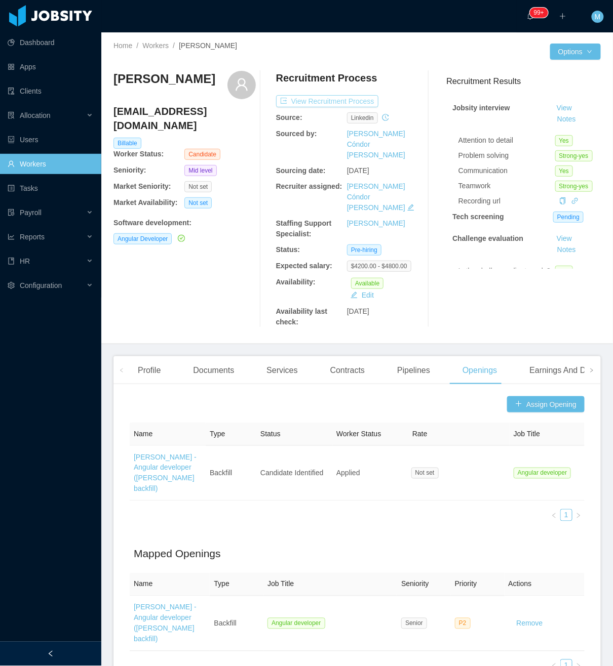
click at [313, 95] on button "View Recruitment Process" at bounding box center [327, 101] width 102 height 12
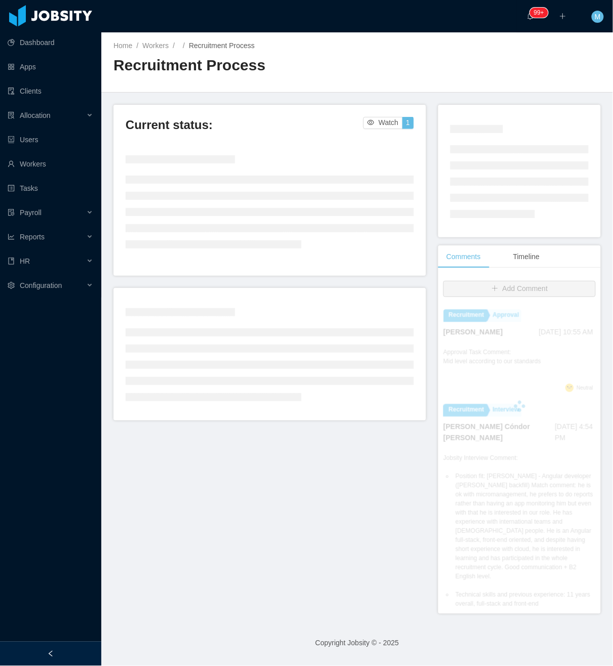
click at [55, 648] on div at bounding box center [50, 654] width 101 height 24
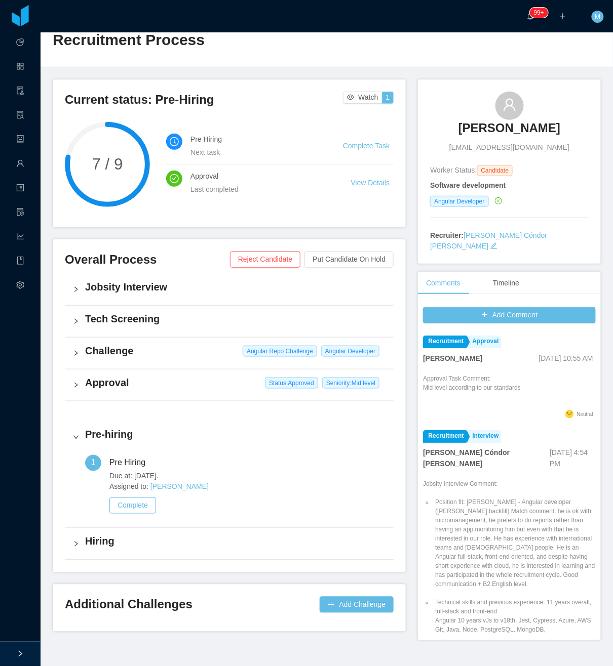
scroll to position [39, 0]
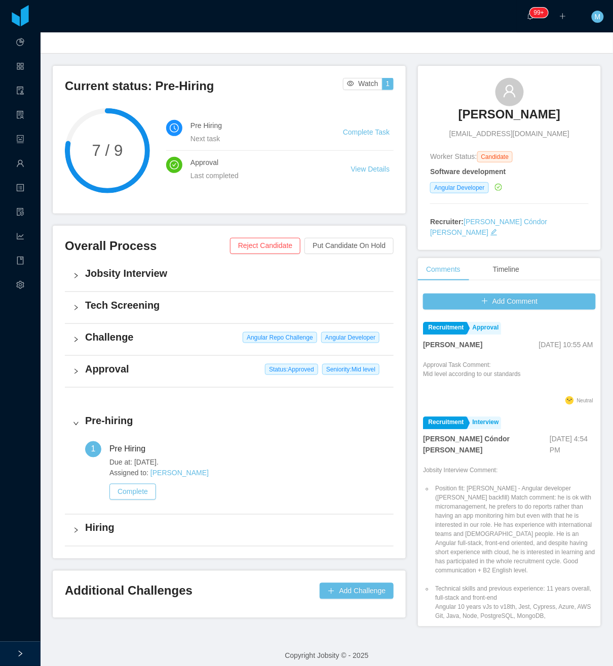
click at [77, 345] on div "Challenge Angular Repo Challenge Angular Developer" at bounding box center [229, 339] width 329 height 31
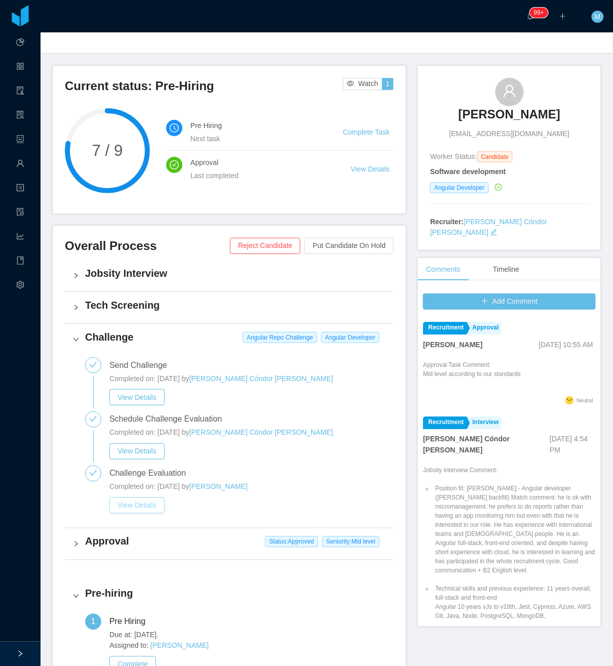
click at [161, 505] on button "View Details" at bounding box center [136, 506] width 55 height 16
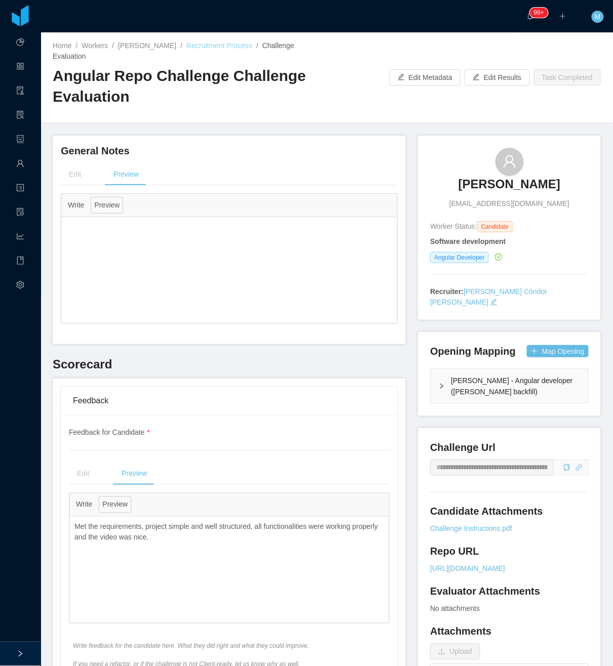
click at [230, 43] on link "Recruitment Process" at bounding box center [219, 46] width 66 height 8
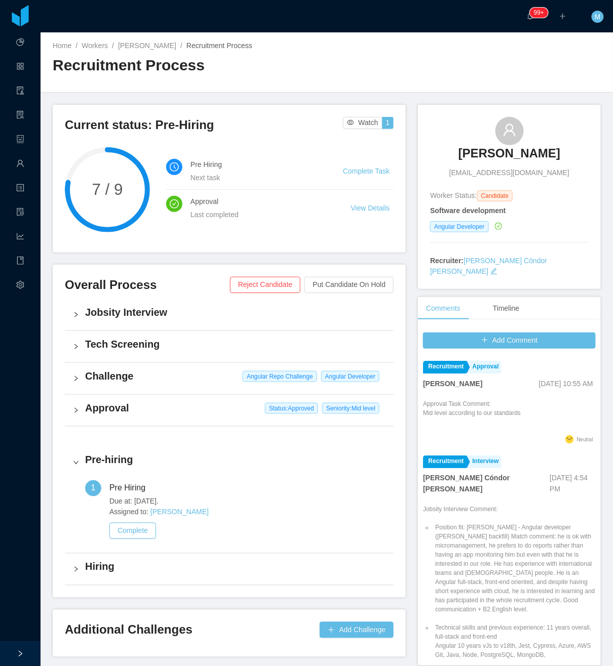
click at [485, 153] on h3 "Dennis Cremasco" at bounding box center [509, 153] width 102 height 16
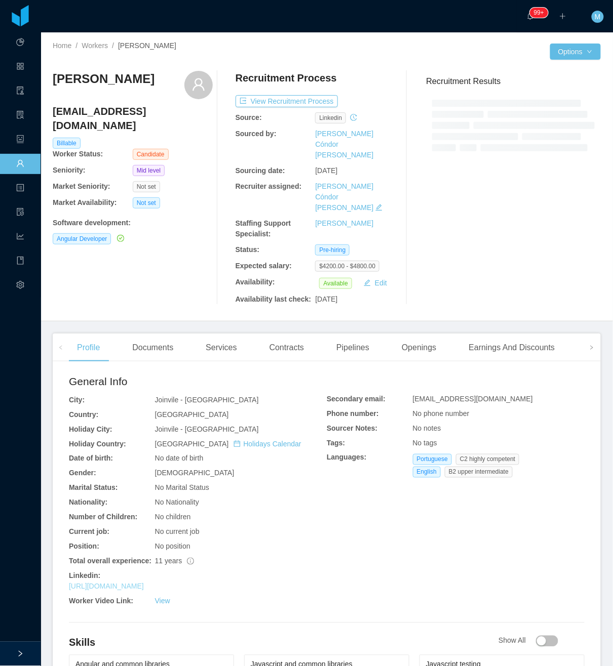
click at [144, 583] on link "https://www.linkedin.com/in/dennisdoc" at bounding box center [106, 587] width 75 height 8
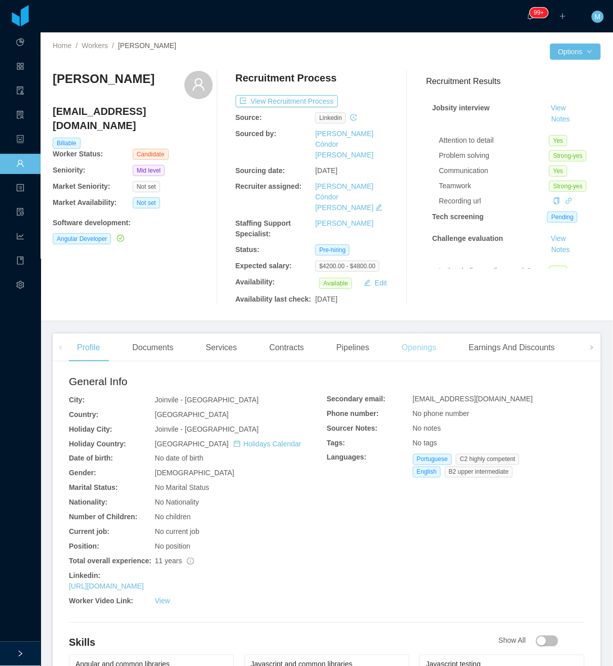
drag, startPoint x: 432, startPoint y: 337, endPoint x: 433, endPoint y: 323, distance: 14.3
click at [432, 337] on div "Profile Documents Services Contracts Pipelines Openings Earnings And Discounts …" at bounding box center [327, 623] width 548 height 578
click at [432, 334] on div "Openings" at bounding box center [418, 348] width 51 height 28
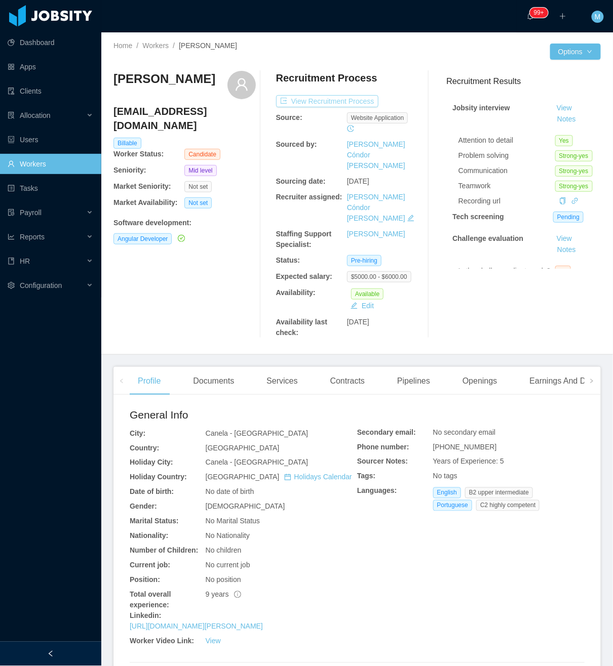
click at [339, 98] on button "View Recruitment Process" at bounding box center [327, 101] width 102 height 12
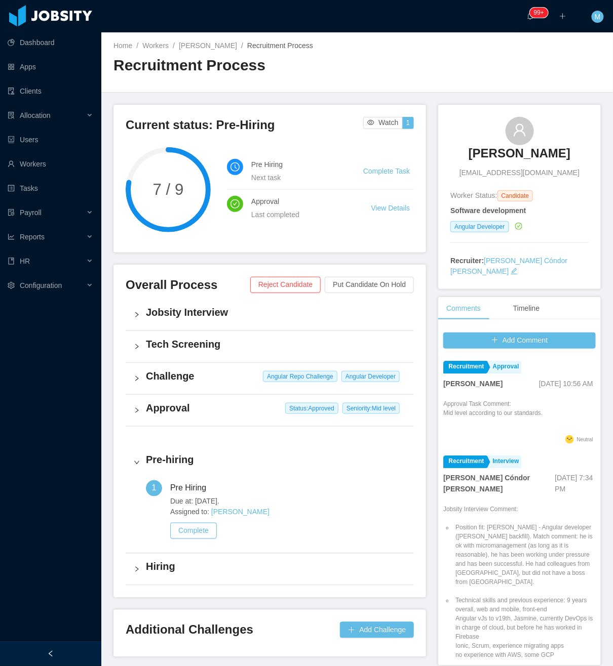
click at [73, 653] on div at bounding box center [50, 654] width 101 height 24
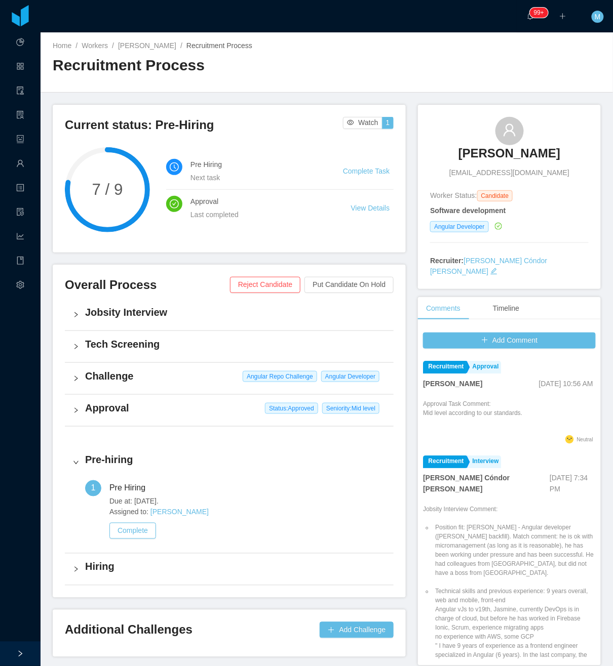
click at [116, 383] on h4 "Challenge" at bounding box center [235, 376] width 300 height 14
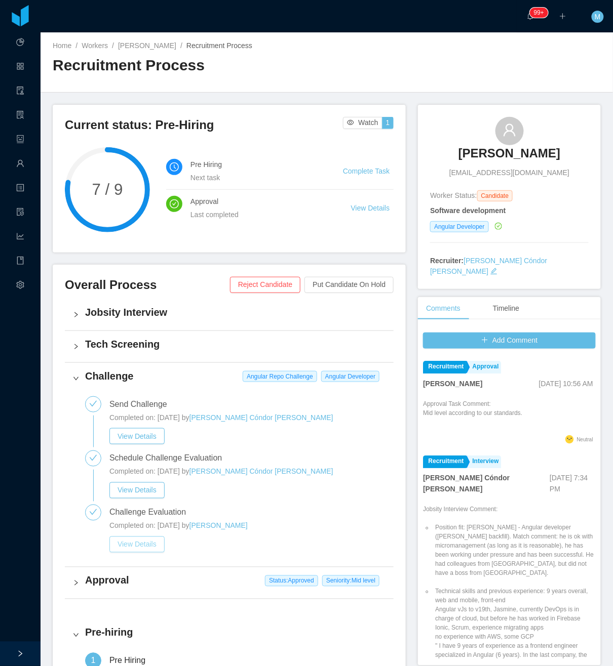
click at [121, 546] on button "View Details" at bounding box center [136, 545] width 55 height 16
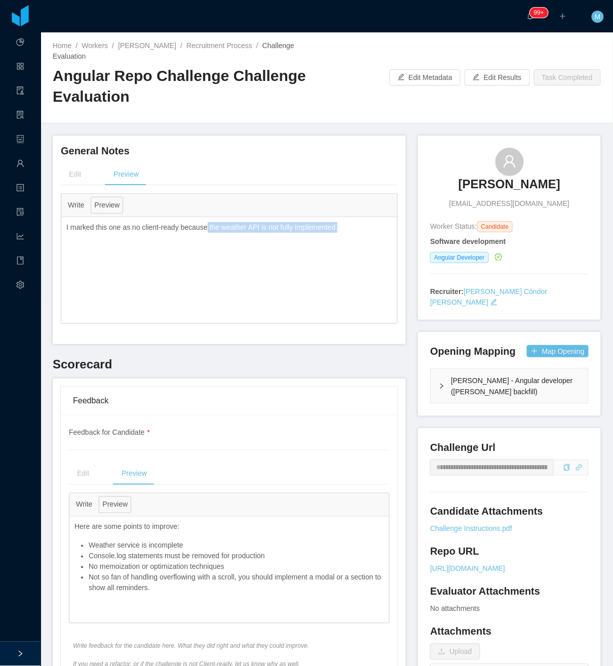
drag, startPoint x: 353, startPoint y: 229, endPoint x: 207, endPoint y: 226, distance: 146.9
click at [207, 226] on p "I marked this one as no client-ready because the weather API is not fully imple…" at bounding box center [229, 227] width 326 height 11
copy p "the weather API is not fully implemented."
click at [465, 184] on h3 "[PERSON_NAME]" at bounding box center [509, 184] width 102 height 16
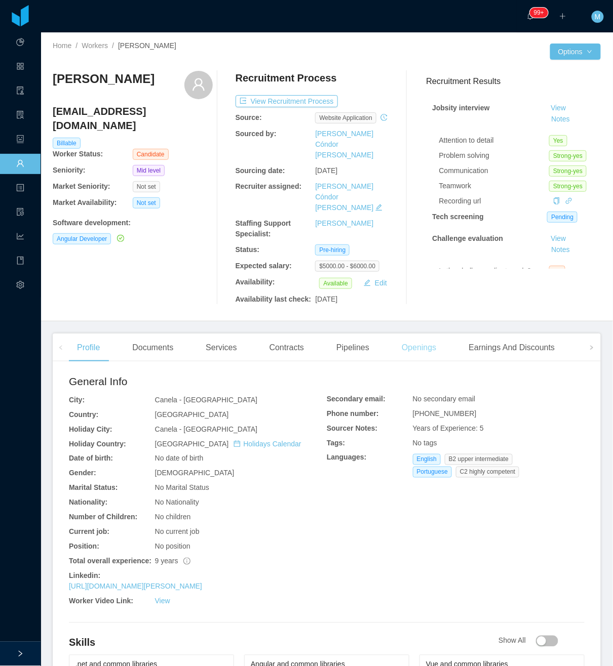
click at [401, 334] on div "Openings" at bounding box center [418, 348] width 51 height 28
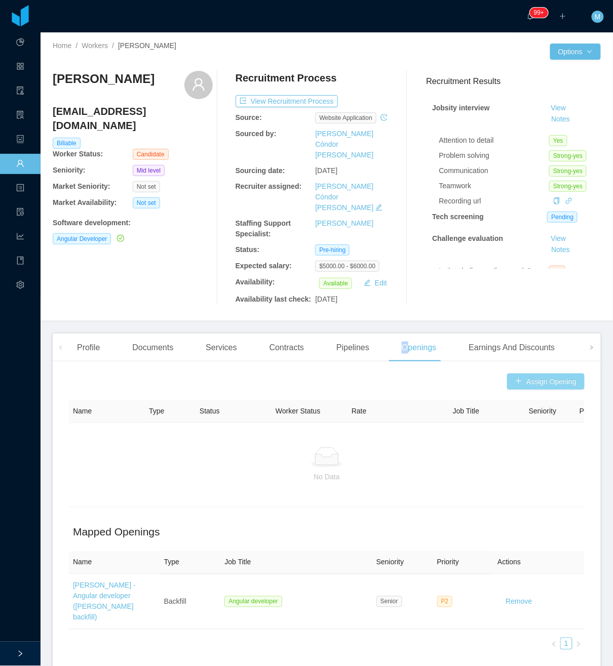
drag, startPoint x: 401, startPoint y: 318, endPoint x: 526, endPoint y: 347, distance: 127.9
click at [526, 374] on button "Assign Opening" at bounding box center [545, 382] width 77 height 16
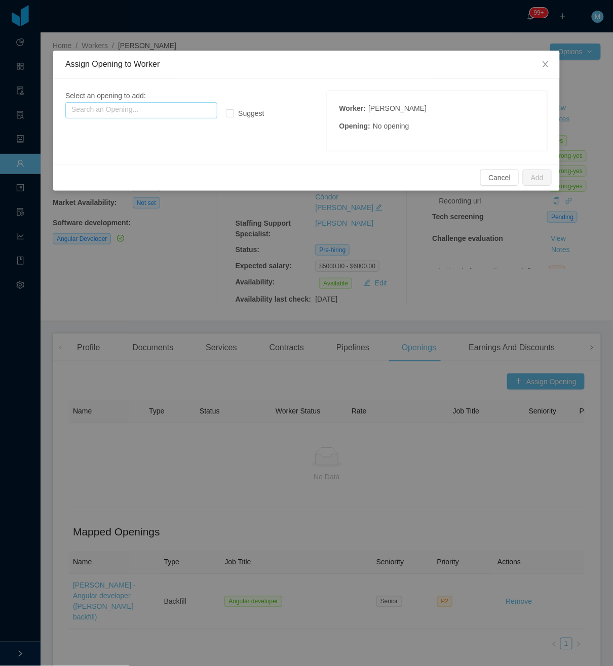
click at [165, 107] on input "text" at bounding box center [141, 110] width 152 height 16
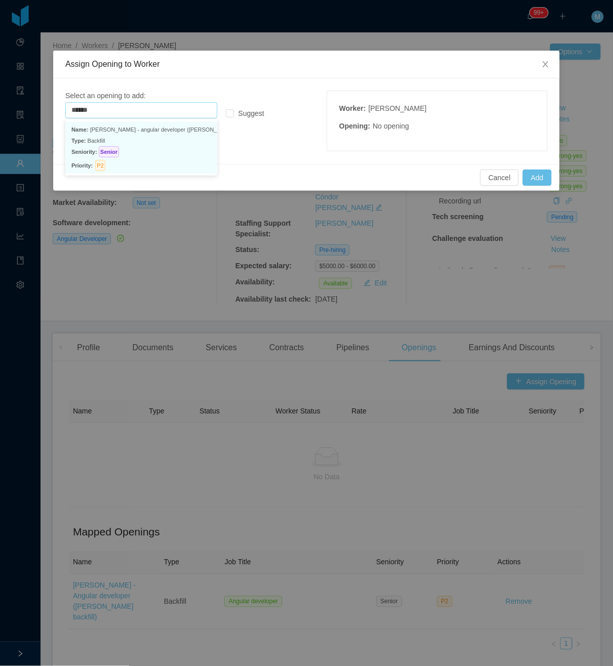
click at [105, 141] on p "Type: Backfill" at bounding box center [141, 140] width 140 height 11
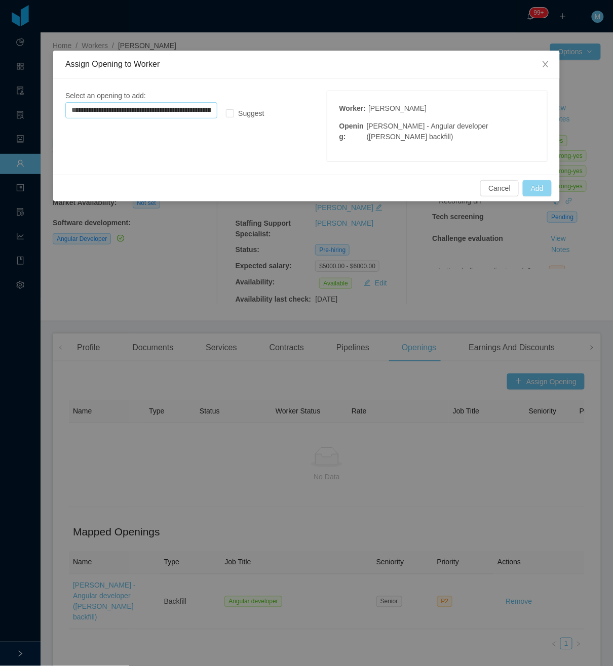
type input "**********"
click at [536, 190] on button "Add" at bounding box center [537, 188] width 29 height 16
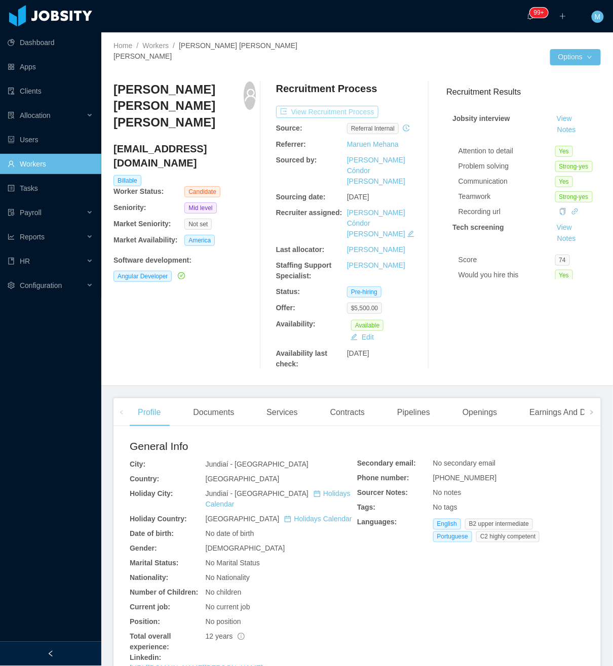
click at [327, 106] on button "View Recruitment Process" at bounding box center [327, 112] width 102 height 12
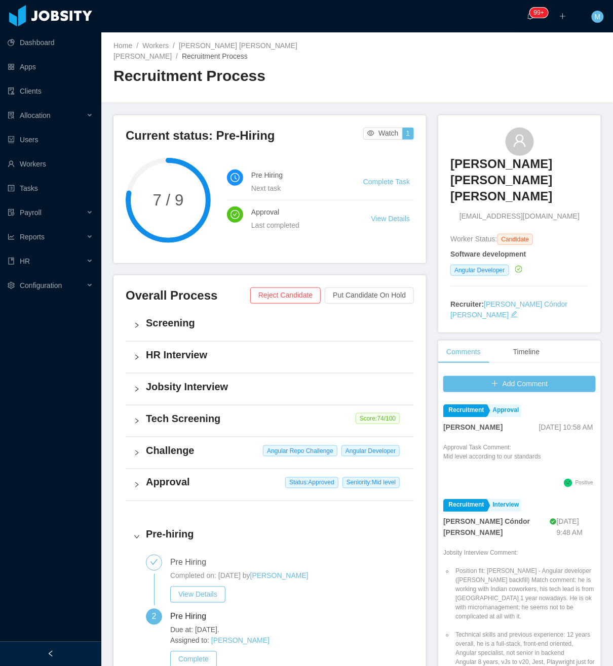
click at [132, 439] on div "Challenge Angular Repo Challenge Angular Developer" at bounding box center [270, 453] width 288 height 31
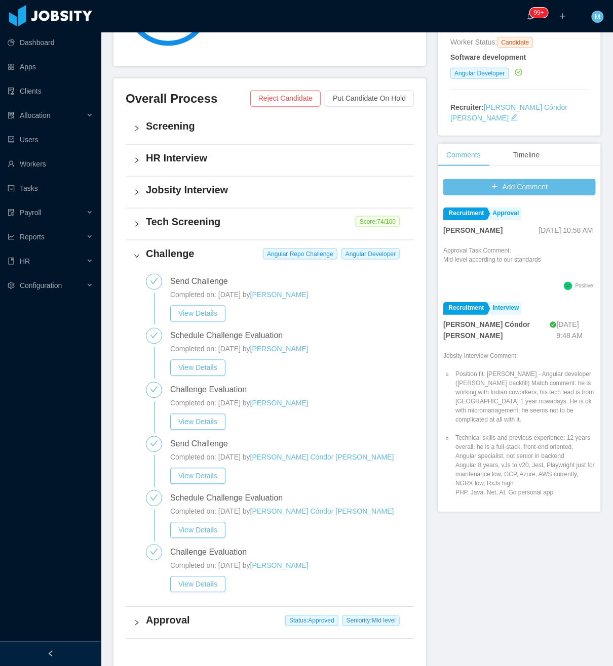
scroll to position [203, 0]
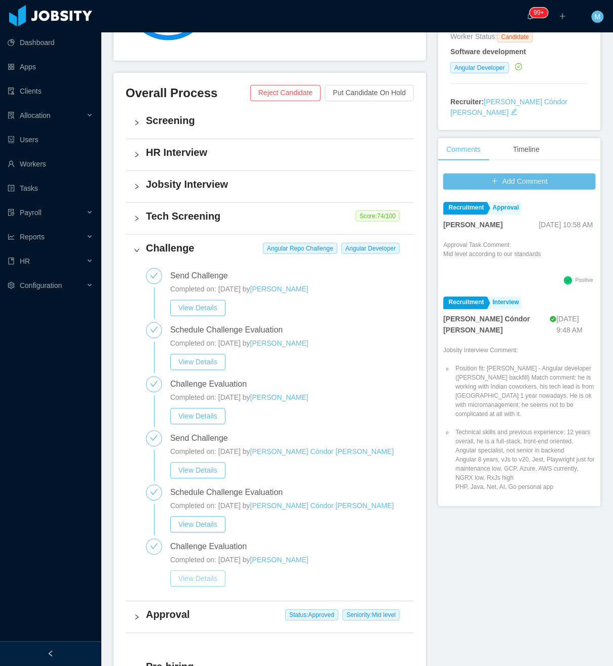
click at [187, 571] on button "View Details" at bounding box center [197, 579] width 55 height 16
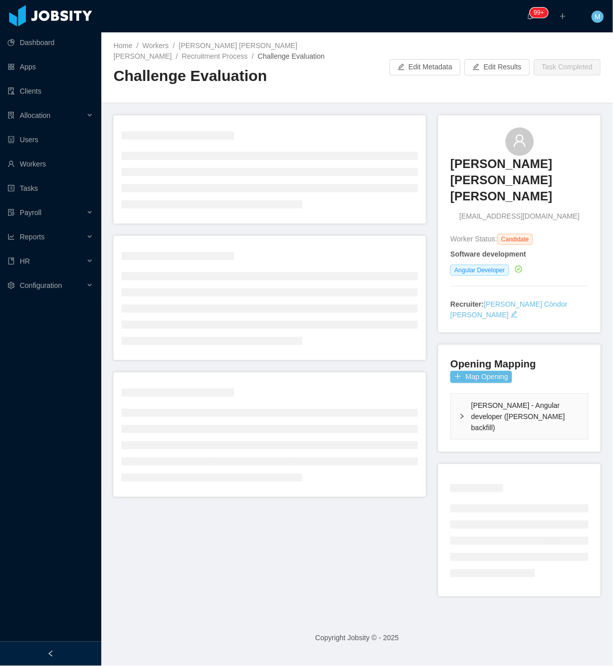
drag, startPoint x: 71, startPoint y: 649, endPoint x: 140, endPoint y: 475, distance: 186.7
click at [71, 647] on div at bounding box center [50, 654] width 101 height 24
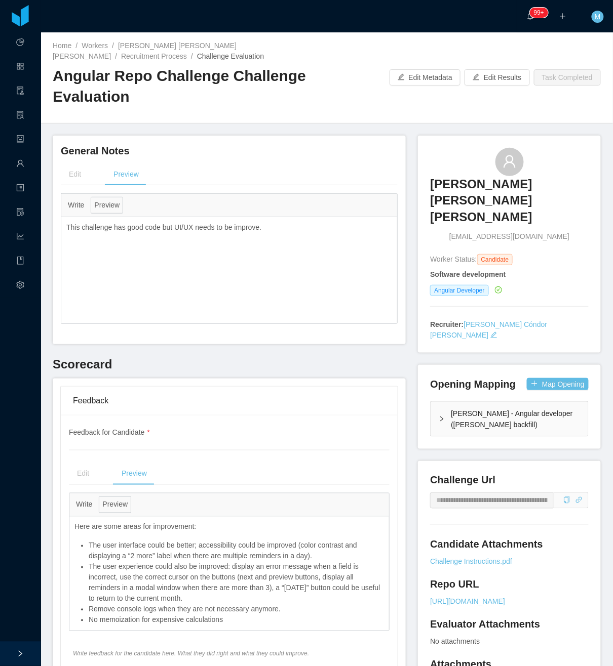
scroll to position [67, 0]
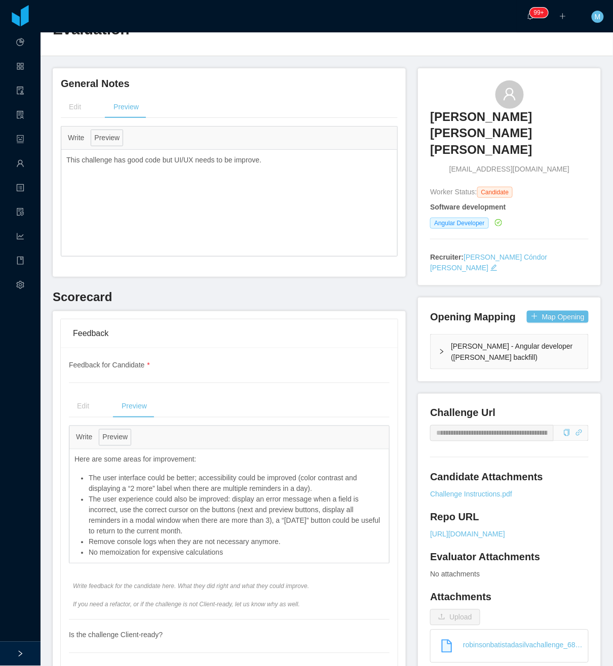
click at [481, 115] on h3 "Robinson Batista da Silva" at bounding box center [509, 133] width 159 height 49
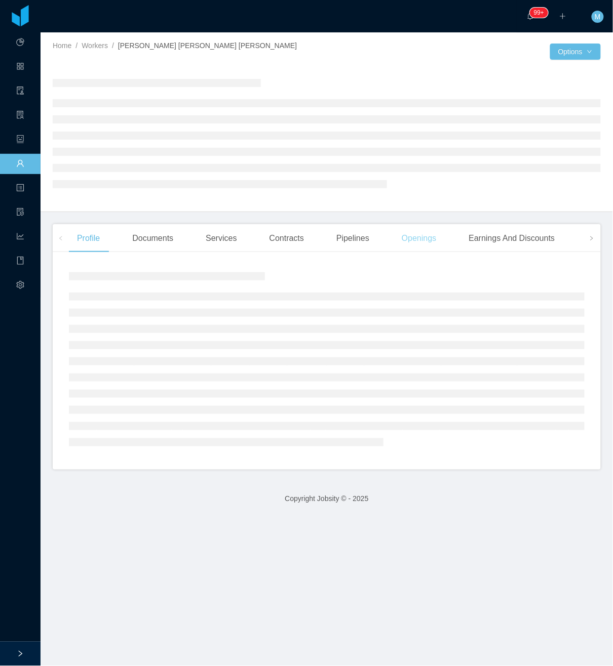
click at [414, 241] on div "Openings" at bounding box center [418, 238] width 51 height 28
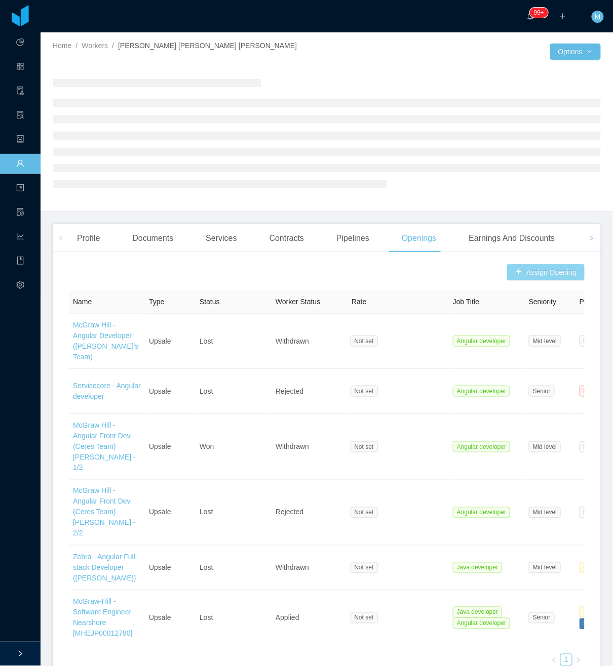
click at [534, 272] on button "Assign Opening" at bounding box center [545, 272] width 77 height 16
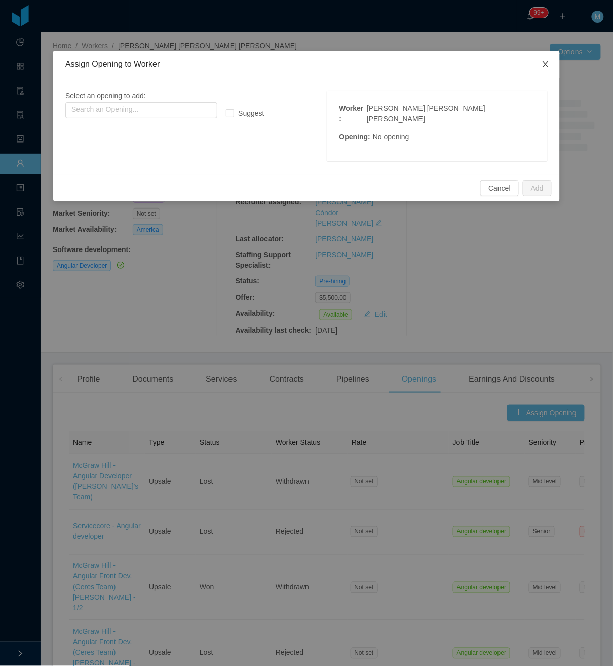
click at [539, 70] on span "Close" at bounding box center [545, 65] width 28 height 28
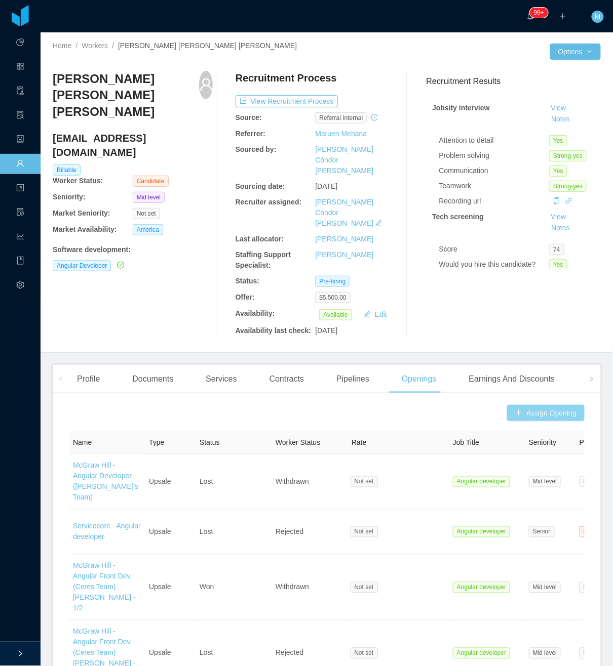
click at [527, 405] on button "Assign Opening" at bounding box center [545, 413] width 77 height 16
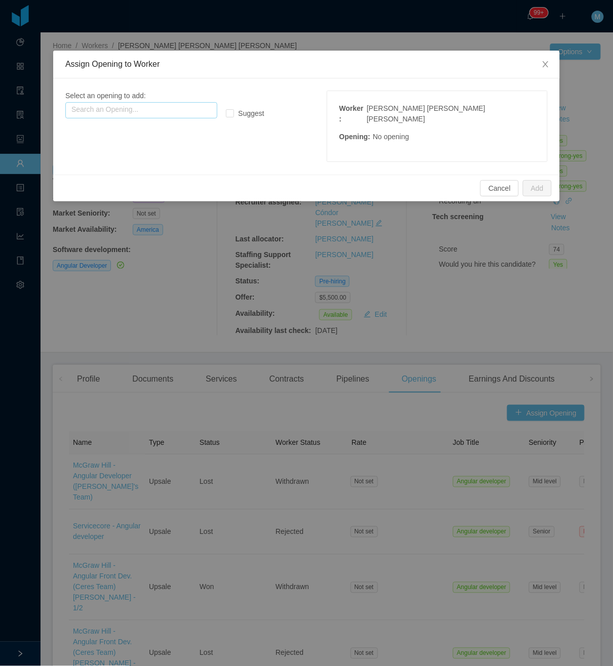
click at [124, 110] on input "text" at bounding box center [141, 110] width 152 height 16
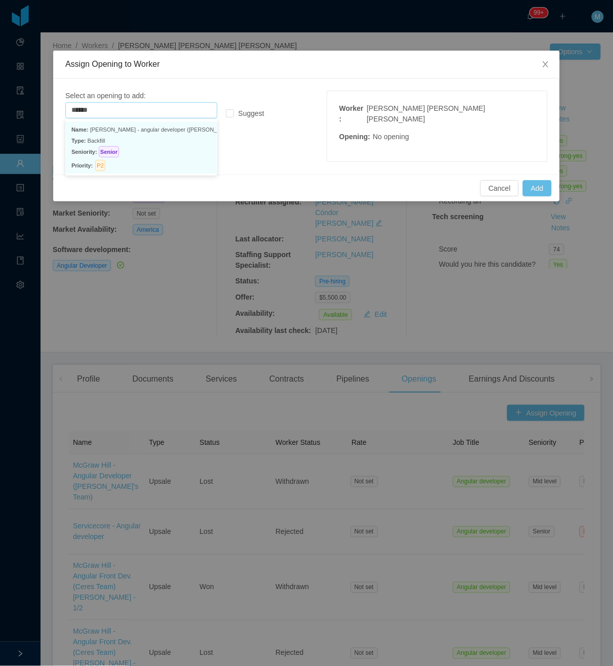
click at [132, 154] on p "Seniority: Senior" at bounding box center [141, 151] width 140 height 11
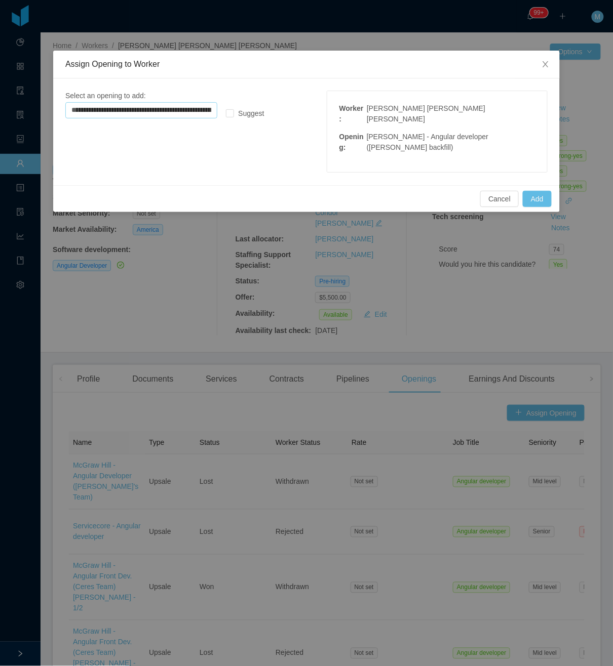
type input "**********"
click at [521, 191] on div "Cancel Add" at bounding box center [306, 199] width 490 height 16
click at [531, 191] on button "Add" at bounding box center [537, 199] width 29 height 16
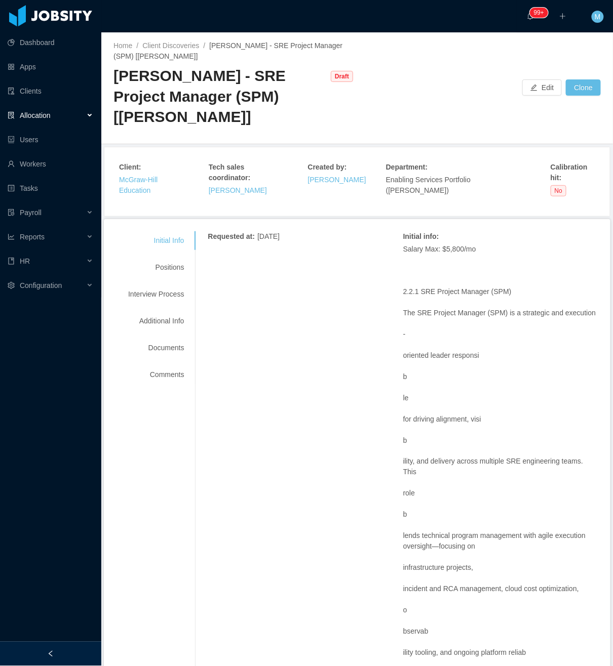
click at [51, 653] on icon "icon: left" at bounding box center [50, 654] width 7 height 7
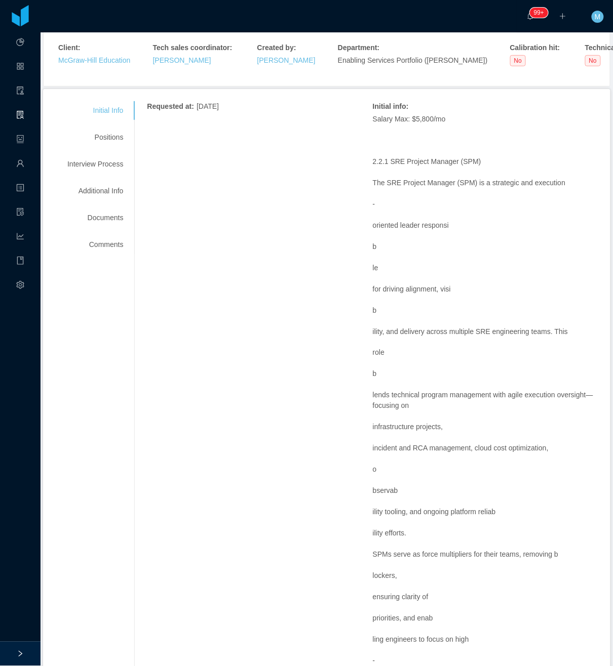
scroll to position [135, 0]
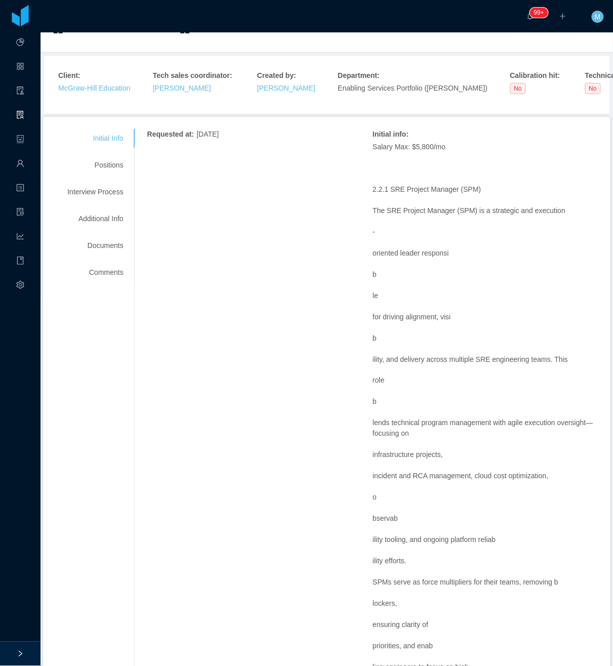
scroll to position [67, 0]
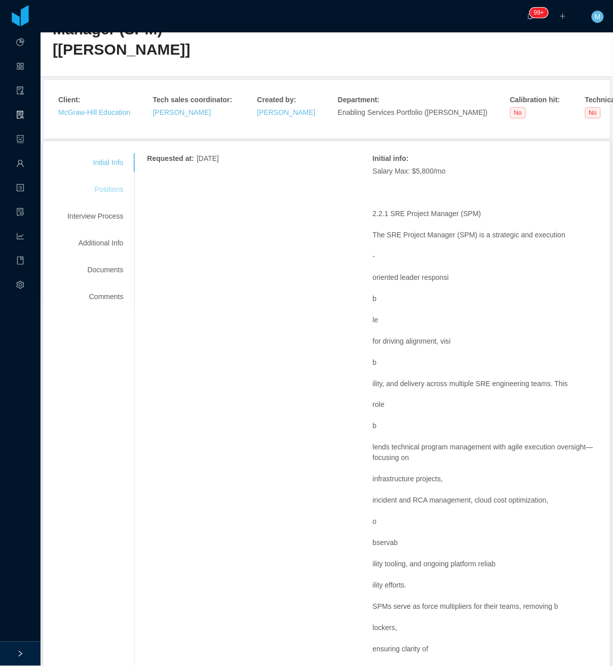
click at [106, 187] on div "Positions" at bounding box center [95, 189] width 80 height 19
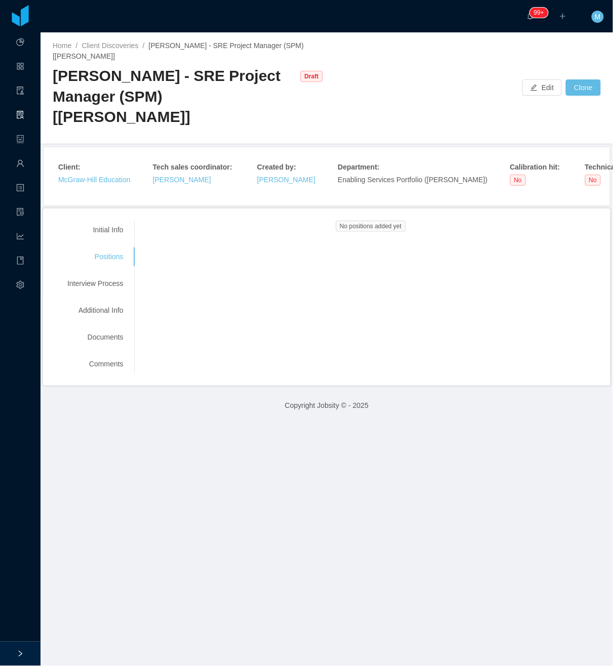
scroll to position [0, 0]
click at [537, 86] on button "Edit" at bounding box center [542, 88] width 40 height 16
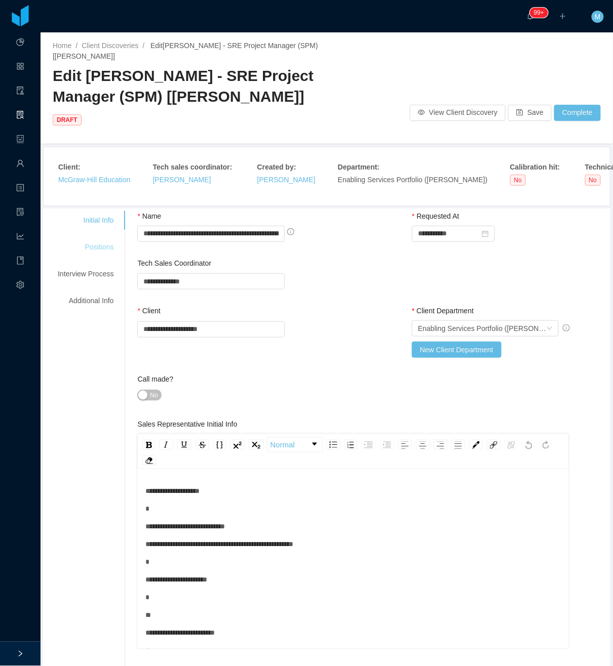
drag, startPoint x: 104, startPoint y: 249, endPoint x: 110, endPoint y: 247, distance: 6.4
click at [104, 249] on div "Positions" at bounding box center [86, 247] width 80 height 19
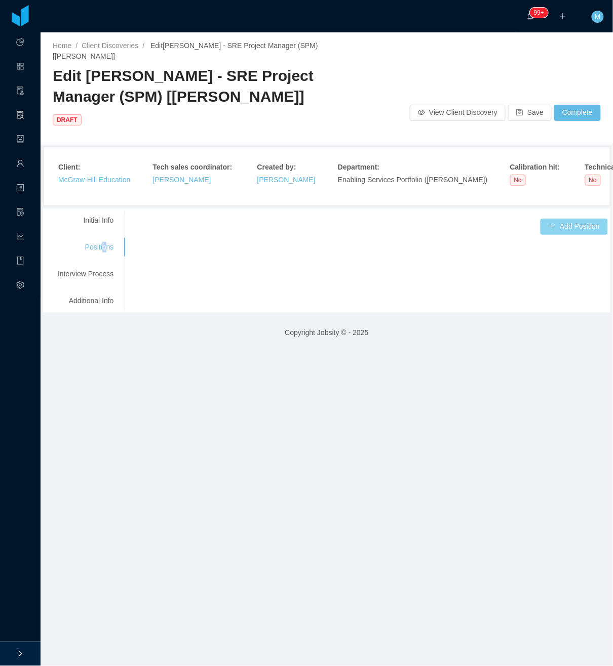
click at [556, 229] on button "Add Position" at bounding box center [573, 227] width 67 height 16
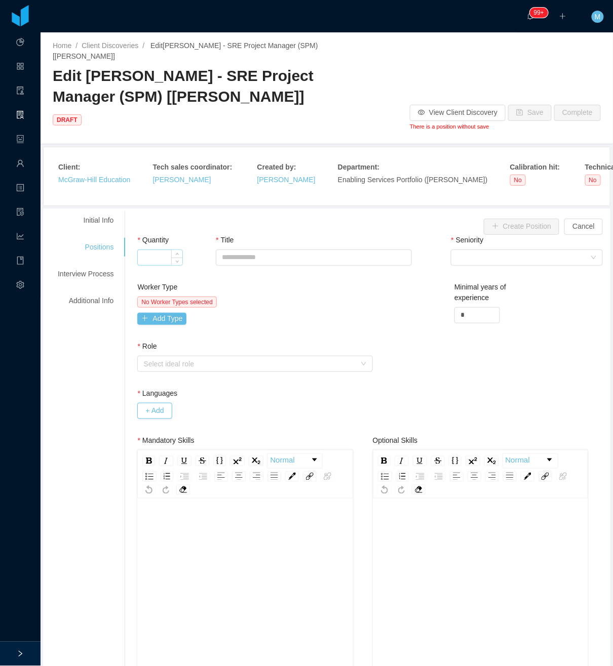
click at [157, 258] on input "Quantity" at bounding box center [160, 257] width 45 height 15
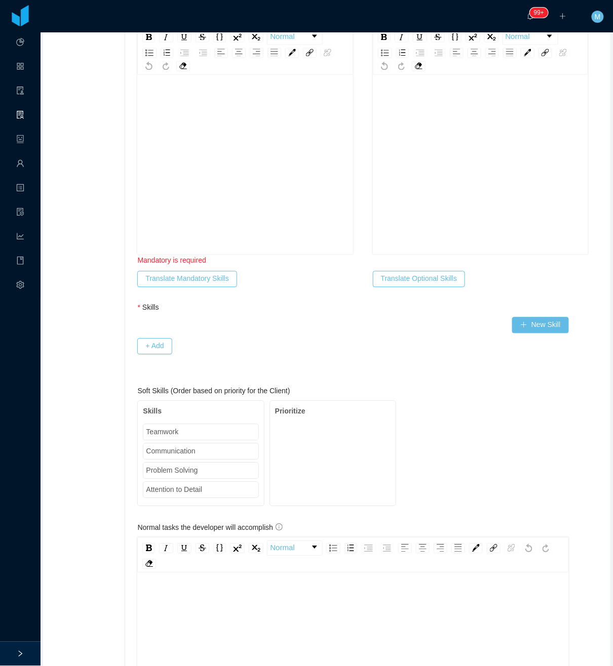
scroll to position [608, 0]
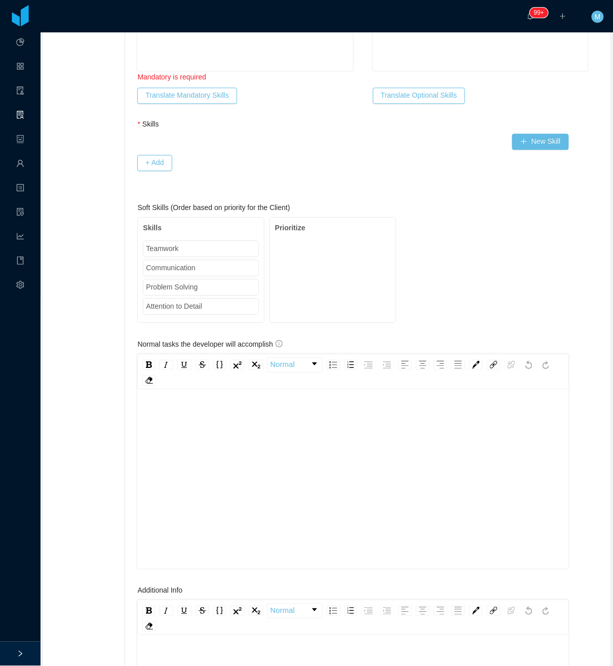
type input "*"
click at [183, 451] on div "rdw-editor" at bounding box center [352, 495] width 415 height 177
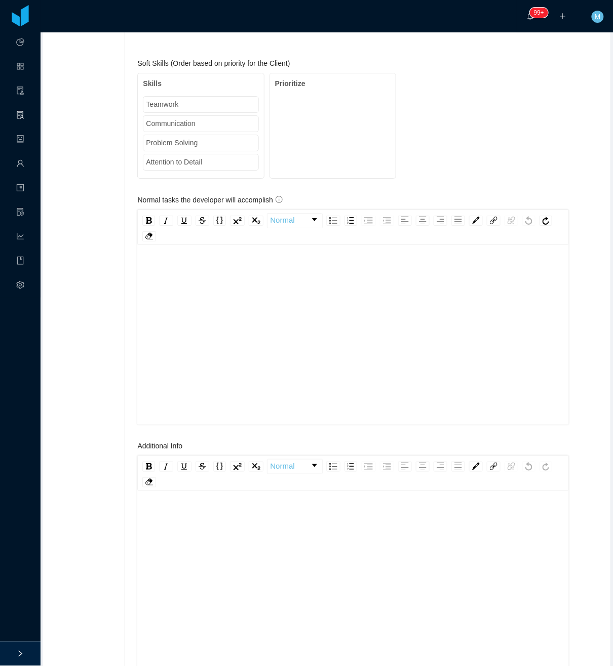
scroll to position [945, 0]
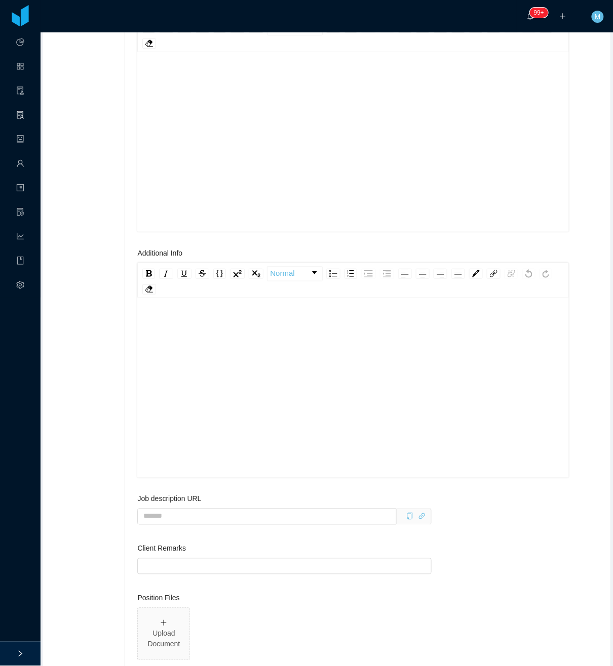
drag, startPoint x: 214, startPoint y: 385, endPoint x: 223, endPoint y: 378, distance: 11.9
click at [215, 383] on div "rdw-editor" at bounding box center [352, 404] width 415 height 177
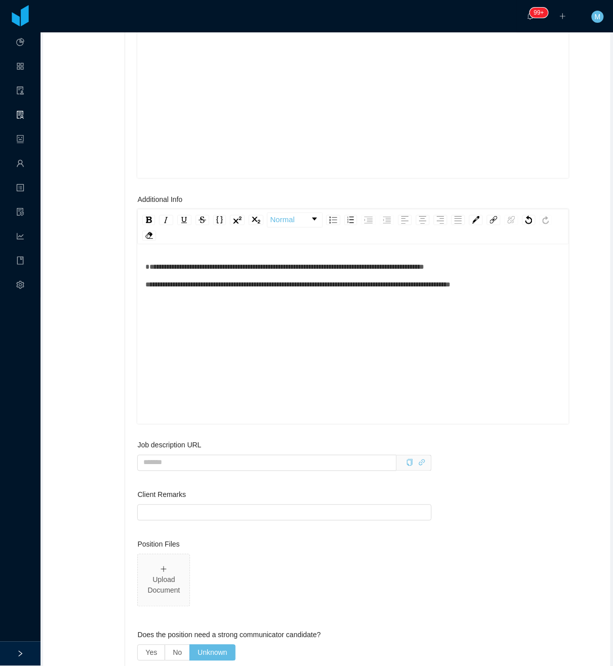
scroll to position [1215, 0]
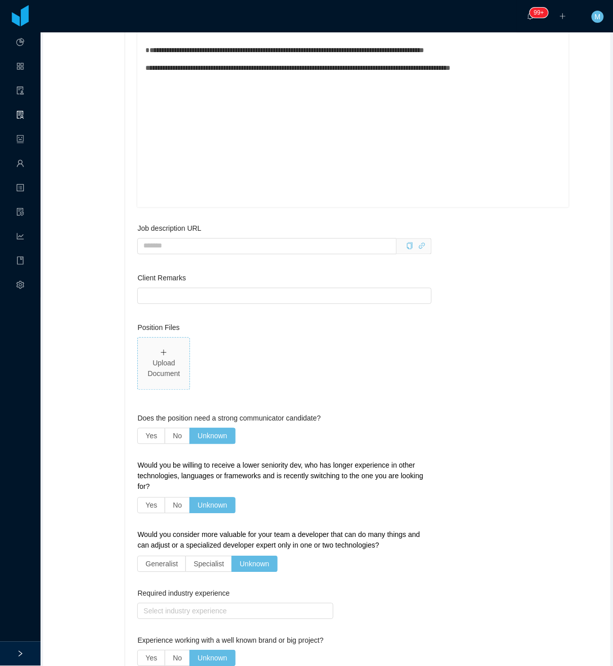
click at [156, 369] on div "Upload Document" at bounding box center [164, 369] width 44 height 21
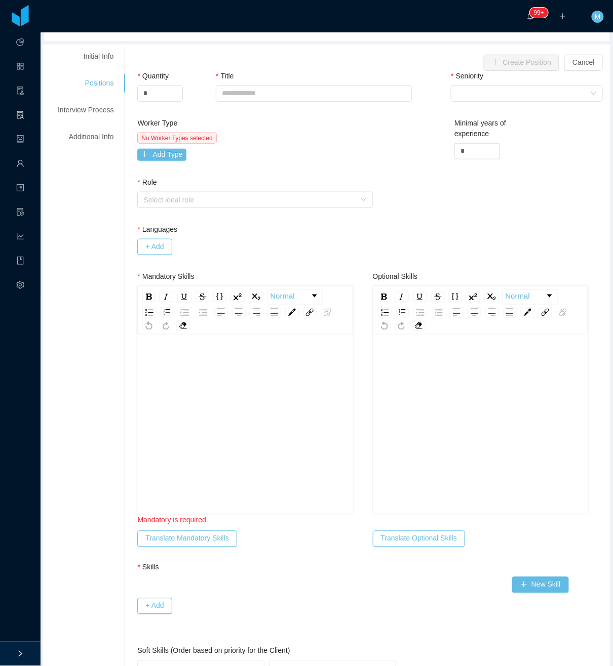
scroll to position [0, 0]
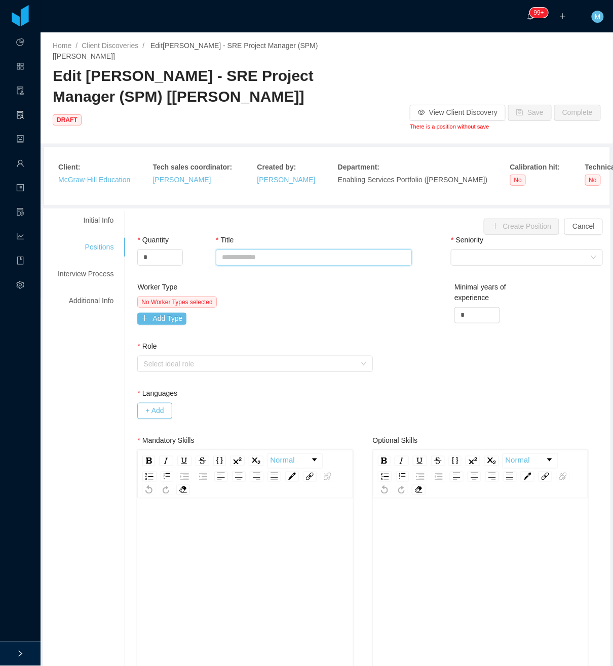
click at [281, 258] on input "Title" at bounding box center [314, 258] width 196 height 16
drag, startPoint x: 217, startPoint y: 75, endPoint x: 119, endPoint y: 93, distance: 99.8
click at [119, 93] on span "Edit McGraw-Hill - SRE Project Manager (SPM) [Kristina Armendaris] DRAFT" at bounding box center [183, 96] width 261 height 58
copy span "Project Manager"
click at [291, 250] on input "Title" at bounding box center [314, 258] width 196 height 16
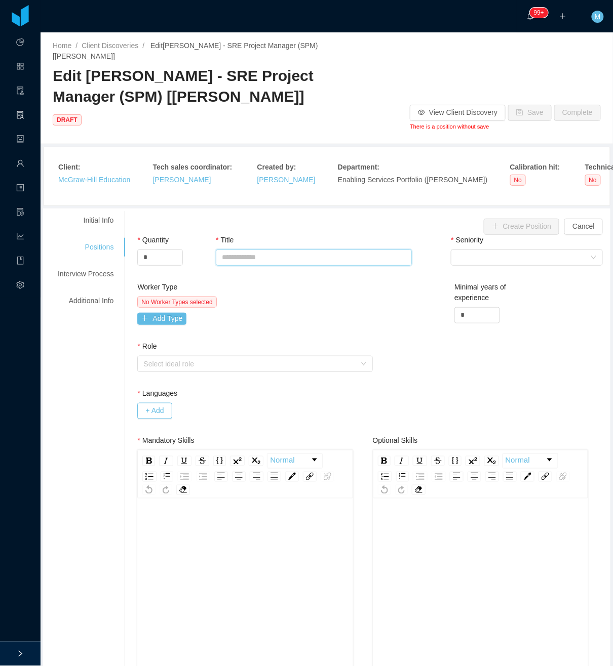
paste input "**********"
type input "**********"
click at [470, 249] on div "Seniority" at bounding box center [509, 242] width 117 height 15
click at [470, 258] on div "Select Seniority" at bounding box center [523, 257] width 133 height 15
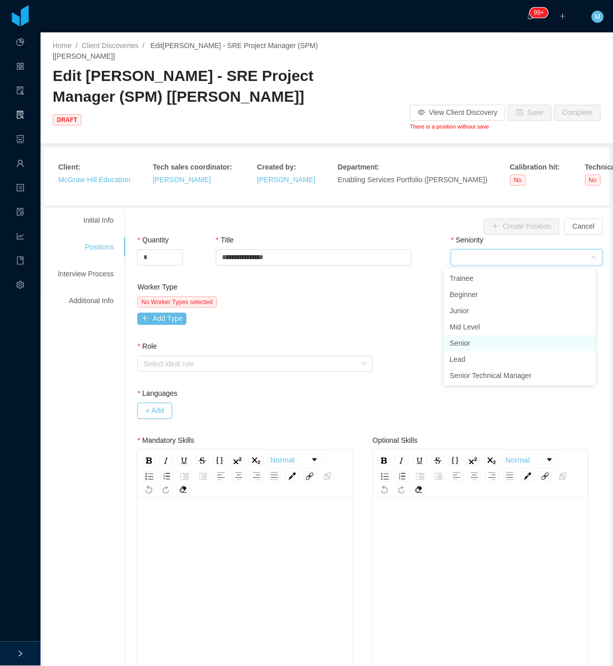
click at [483, 339] on li "Senior" at bounding box center [520, 343] width 152 height 16
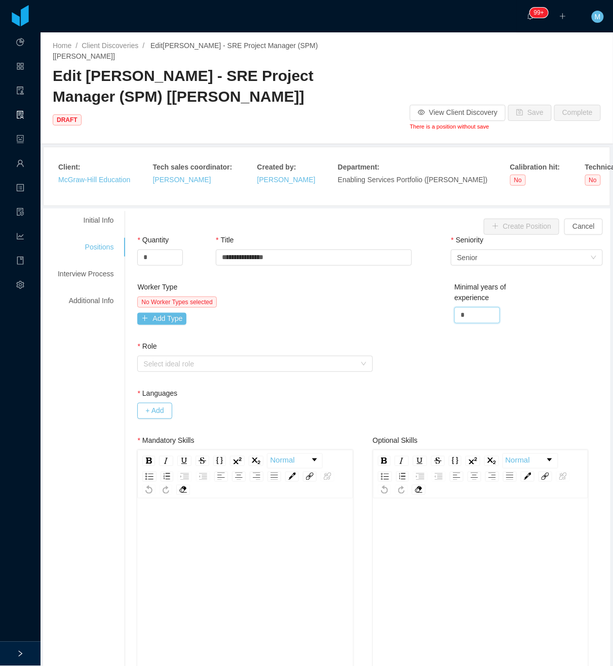
drag, startPoint x: 425, startPoint y: 316, endPoint x: 385, endPoint y: 321, distance: 40.3
click at [412, 316] on div "Worker Type No Worker Types selected Add Type Minimal years of experience *" at bounding box center [373, 311] width 476 height 59
type input "*"
click at [362, 330] on div "Worker Type No Worker Types selected Add Type" at bounding box center [254, 311] width 238 height 59
click at [163, 331] on div "Worker Type No Worker Types selected Add Type" at bounding box center [254, 311] width 238 height 59
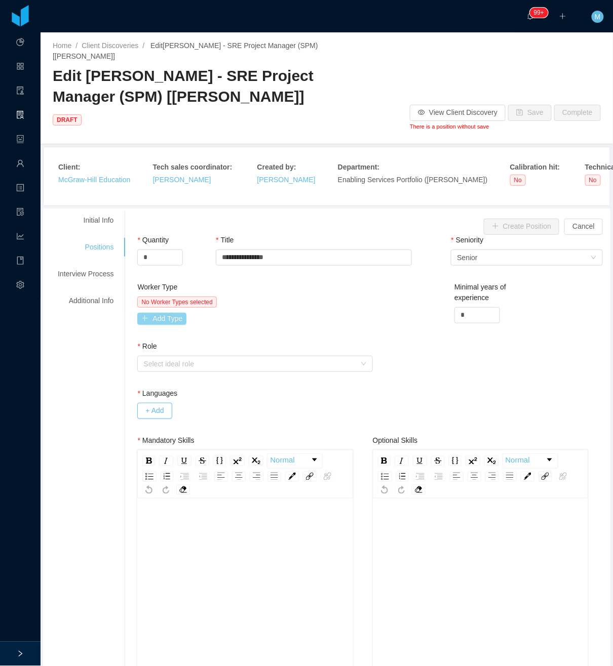
click at [167, 325] on button "Add Type" at bounding box center [161, 319] width 49 height 12
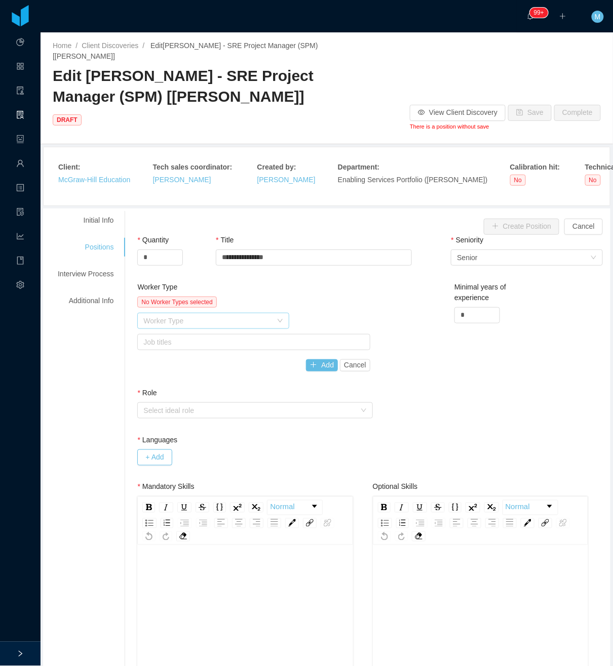
click at [183, 319] on div "Worker Type" at bounding box center [207, 321] width 129 height 10
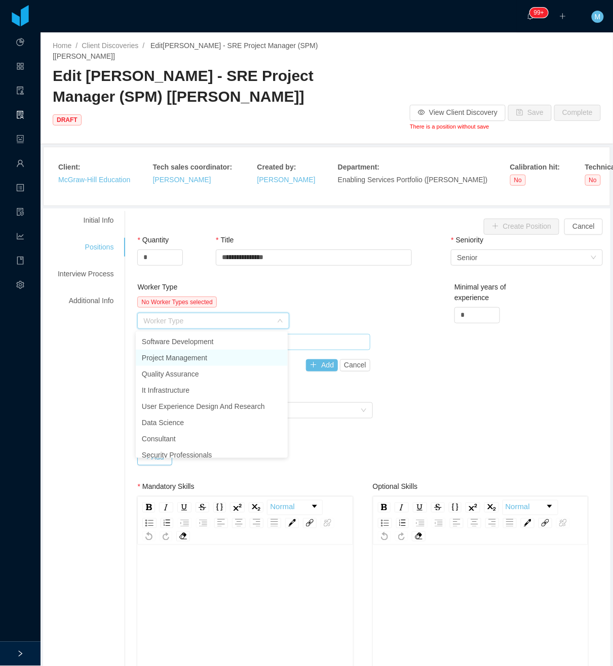
drag, startPoint x: 183, startPoint y: 357, endPoint x: 319, endPoint y: 339, distance: 136.9
click at [181, 357] on li "Project Management" at bounding box center [212, 358] width 152 height 16
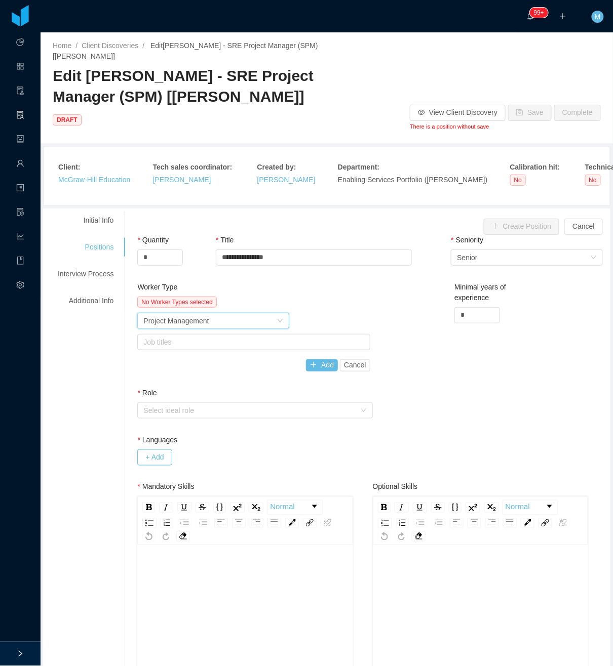
drag, startPoint x: 326, startPoint y: 327, endPoint x: 324, endPoint y: 333, distance: 6.4
click at [325, 331] on div "No Worker Types selected Worker Type Project Management Job titles Add Cancel" at bounding box center [253, 334] width 232 height 75
drag, startPoint x: 324, startPoint y: 333, endPoint x: 304, endPoint y: 347, distance: 25.0
click at [304, 347] on div "Job titles" at bounding box center [251, 342] width 216 height 10
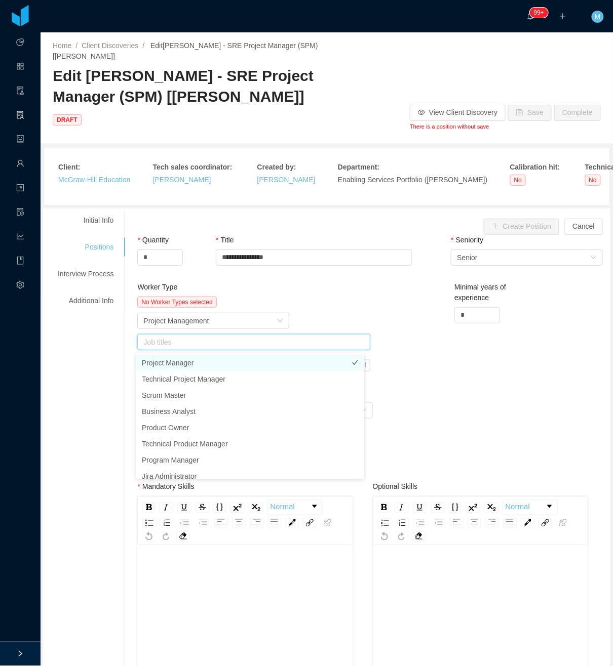
click at [240, 361] on li "Project Manager" at bounding box center [250, 363] width 228 height 16
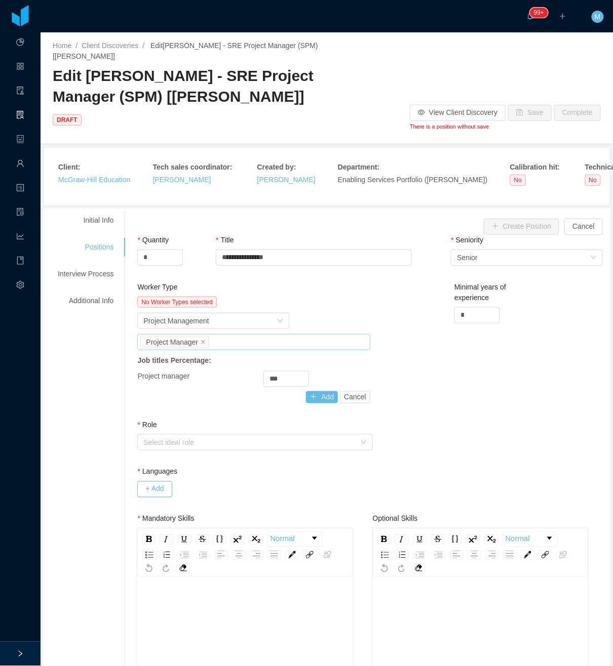
drag, startPoint x: 321, startPoint y: 318, endPoint x: 327, endPoint y: 343, distance: 26.0
click at [322, 322] on div "Worker Type Project Management" at bounding box center [253, 321] width 232 height 16
click at [321, 400] on button "Add" at bounding box center [322, 397] width 32 height 12
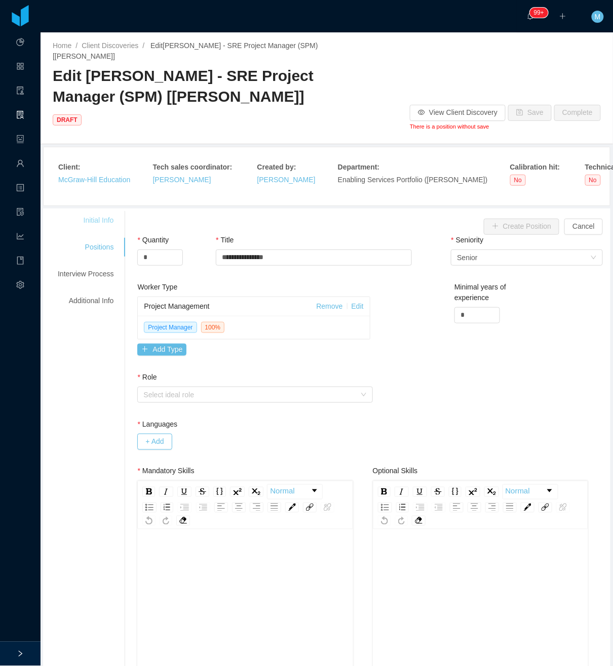
click at [105, 219] on div "Initial Info" at bounding box center [86, 220] width 80 height 19
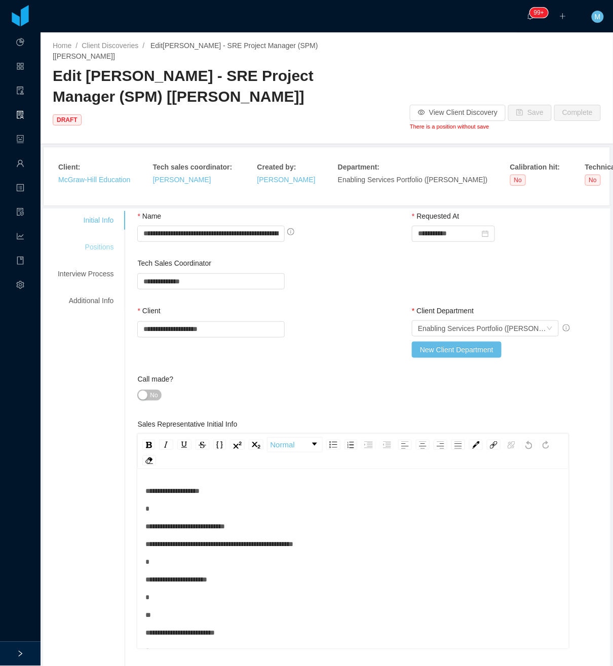
click at [95, 244] on div "Positions" at bounding box center [86, 247] width 80 height 19
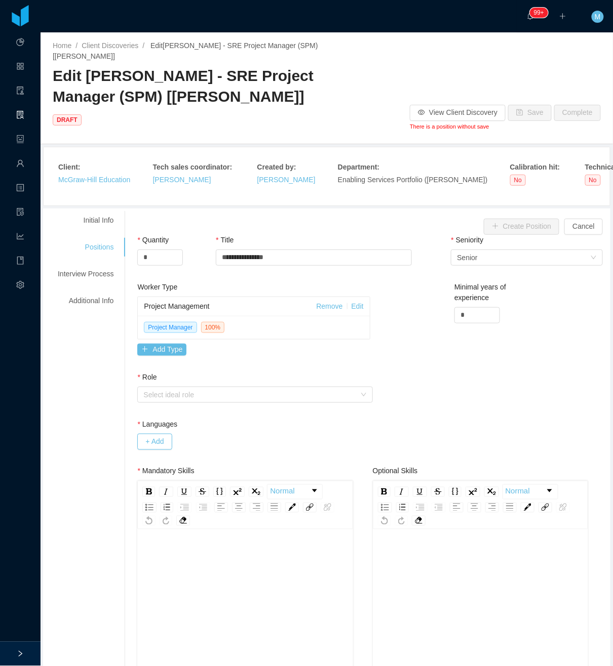
scroll to position [22, 0]
click at [181, 568] on div "rdw-editor" at bounding box center [245, 613] width 200 height 177
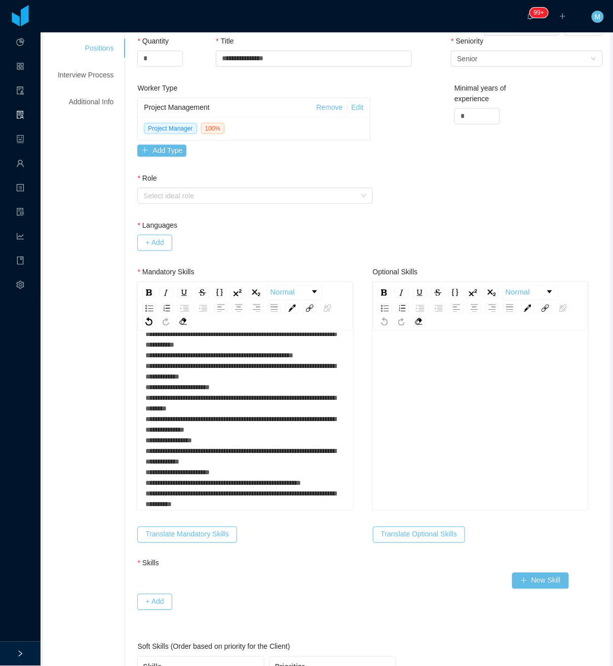
scroll to position [203, 0]
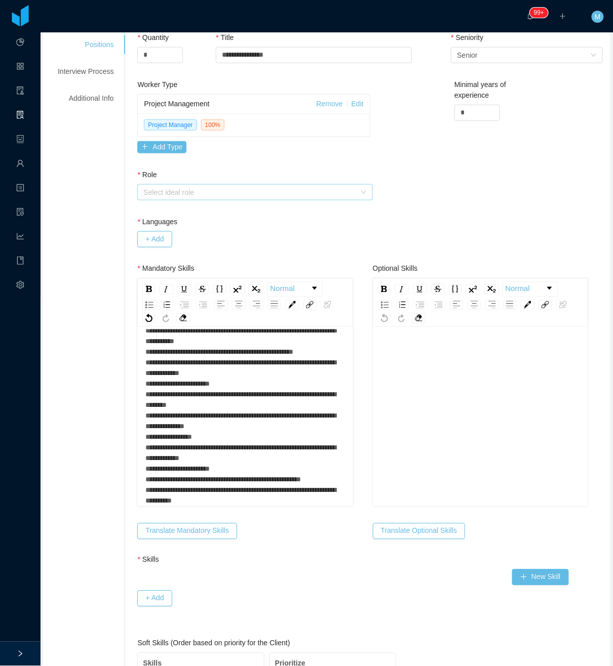
drag, startPoint x: 259, startPoint y: 180, endPoint x: 256, endPoint y: 189, distance: 9.3
click at [259, 182] on div "Role" at bounding box center [254, 177] width 235 height 15
drag, startPoint x: 256, startPoint y: 189, endPoint x: 250, endPoint y: 196, distance: 9.7
click at [256, 190] on div "Select ideal role" at bounding box center [249, 192] width 212 height 10
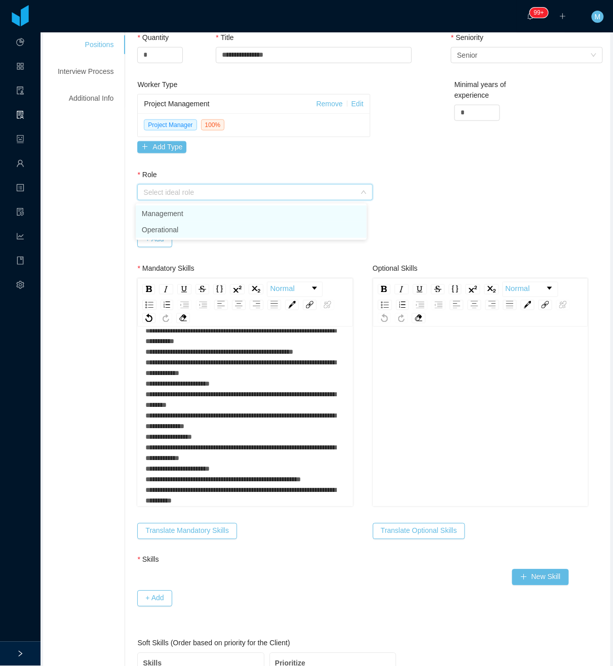
drag, startPoint x: 172, startPoint y: 228, endPoint x: 167, endPoint y: 229, distance: 5.3
click at [171, 228] on li "Operational" at bounding box center [251, 230] width 231 height 16
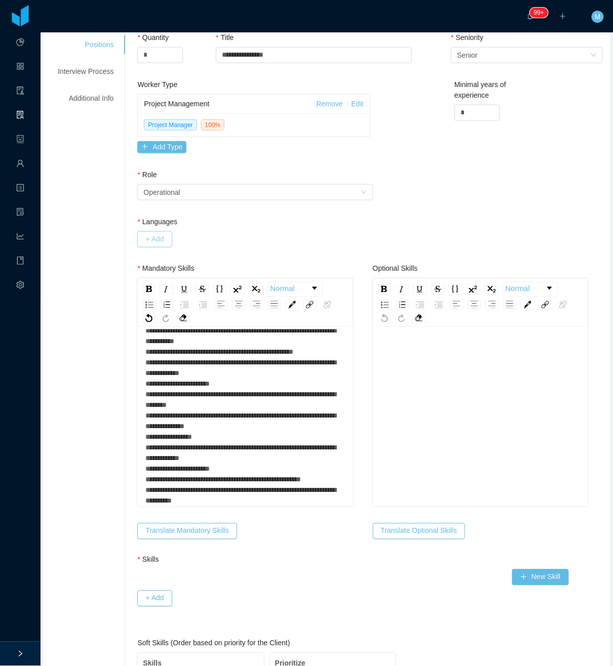
click at [156, 244] on button "+ Add" at bounding box center [154, 239] width 34 height 16
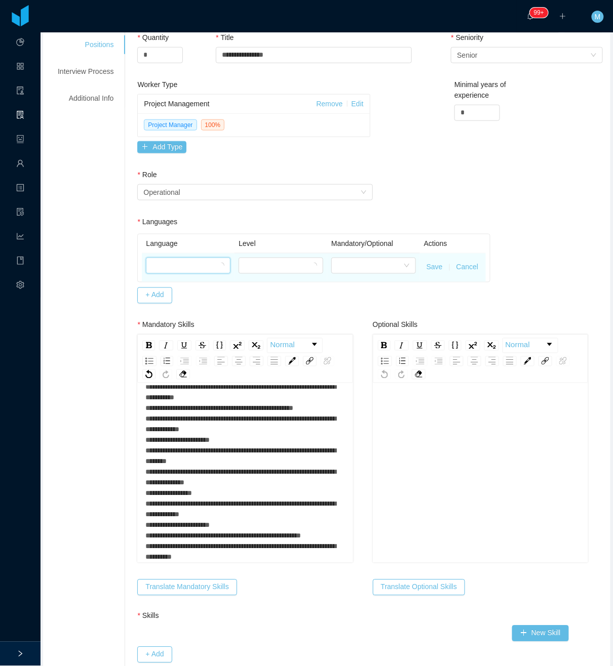
click at [163, 264] on div at bounding box center [185, 265] width 66 height 15
type input "***"
drag, startPoint x: 187, startPoint y: 302, endPoint x: 275, endPoint y: 280, distance: 90.8
click at [188, 302] on li "English" at bounding box center [185, 304] width 83 height 16
drag, startPoint x: 286, startPoint y: 269, endPoint x: 284, endPoint y: 275, distance: 6.6
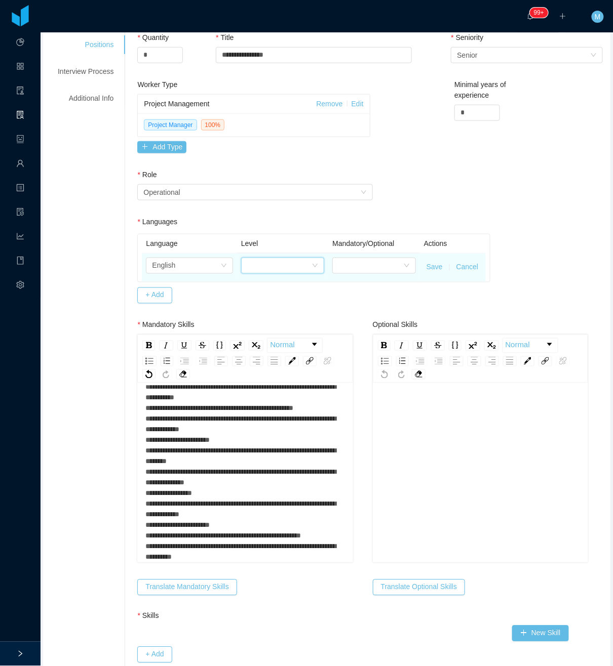
click at [288, 272] on div at bounding box center [279, 265] width 64 height 15
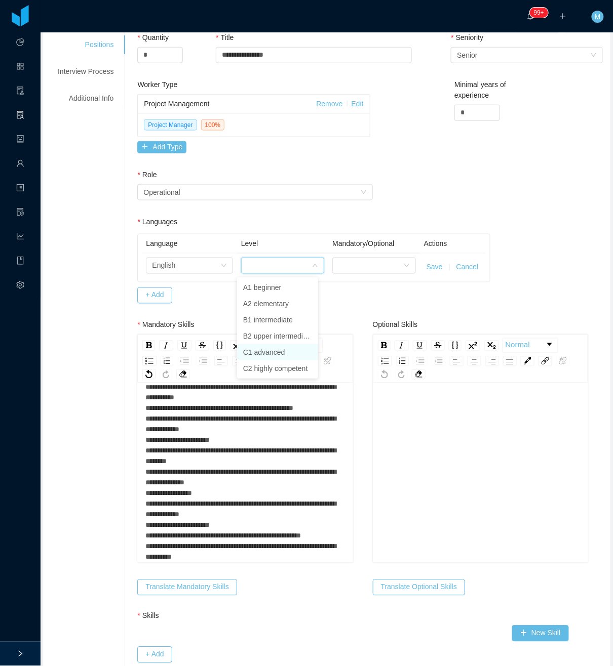
drag, startPoint x: 273, startPoint y: 352, endPoint x: 346, endPoint y: 284, distance: 100.3
click at [274, 351] on li "C1 advanced" at bounding box center [277, 352] width 81 height 16
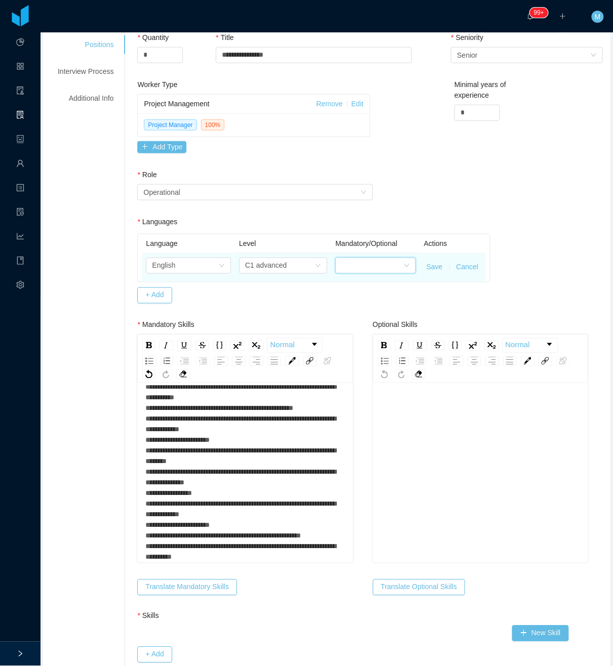
click at [355, 272] on div at bounding box center [372, 265] width 62 height 15
click at [367, 290] on li "Mandatory" at bounding box center [368, 288] width 78 height 16
click at [426, 269] on button "Save" at bounding box center [434, 267] width 16 height 11
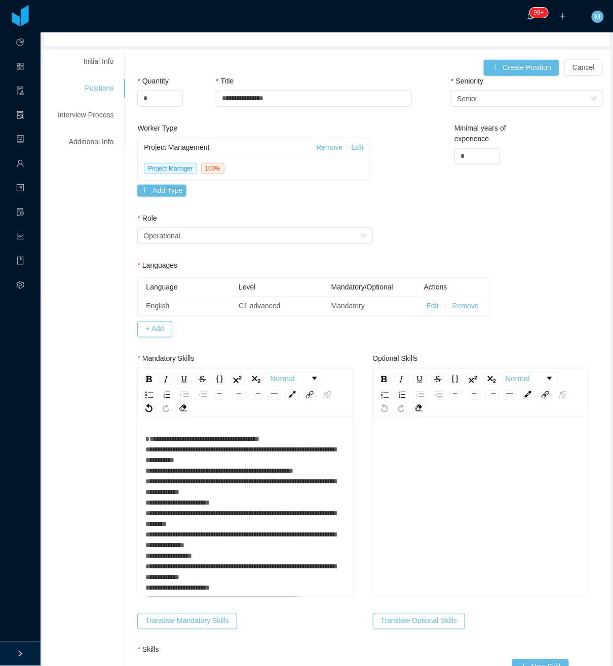
scroll to position [135, 0]
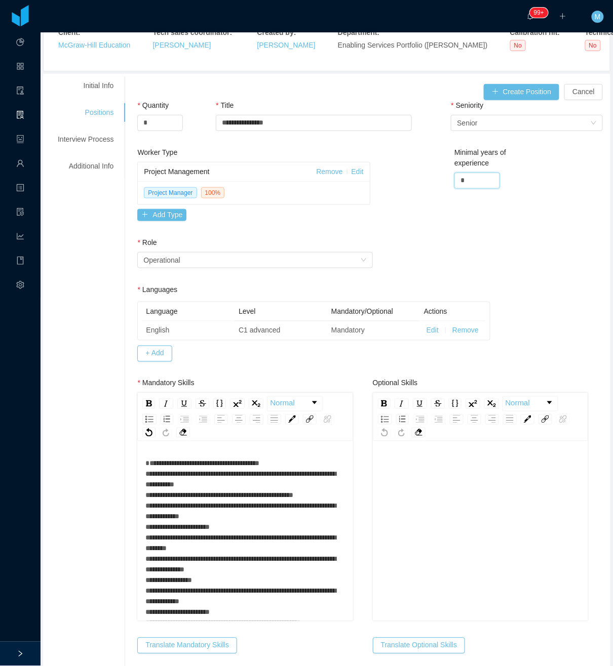
drag, startPoint x: 466, startPoint y: 180, endPoint x: 425, endPoint y: 183, distance: 41.1
click at [433, 179] on div "Worker Type Project Management Remove Edit Project Manager 100 % Add Type Minim…" at bounding box center [373, 192] width 476 height 90
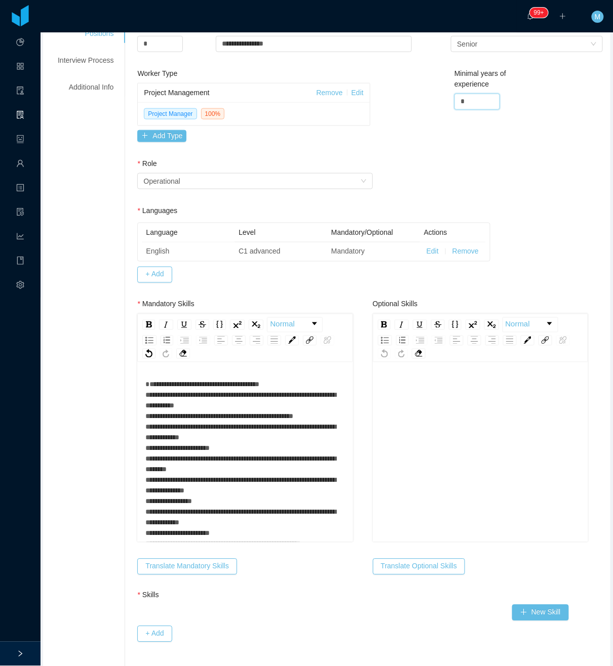
scroll to position [337, 0]
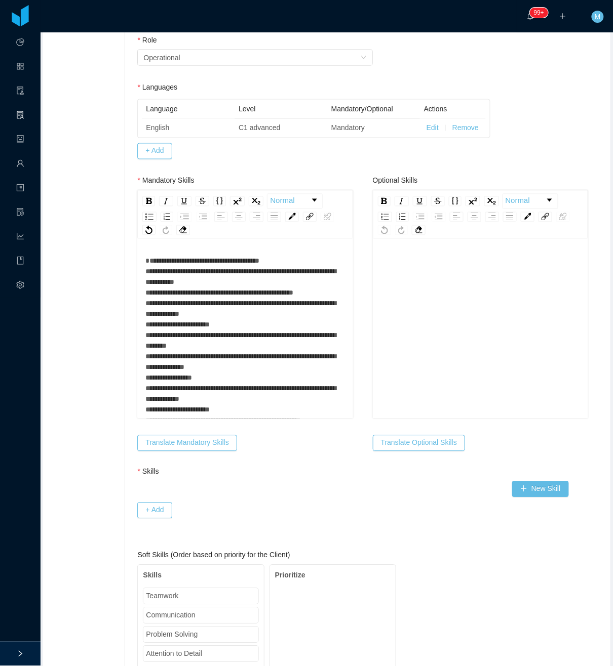
type input "*"
drag, startPoint x: 199, startPoint y: 321, endPoint x: 201, endPoint y: 308, distance: 13.3
click at [200, 321] on span "**********" at bounding box center [240, 352] width 190 height 188
click at [207, 280] on span "**********" at bounding box center [240, 352] width 190 height 188
click at [246, 314] on div "**********" at bounding box center [245, 351] width 200 height 191
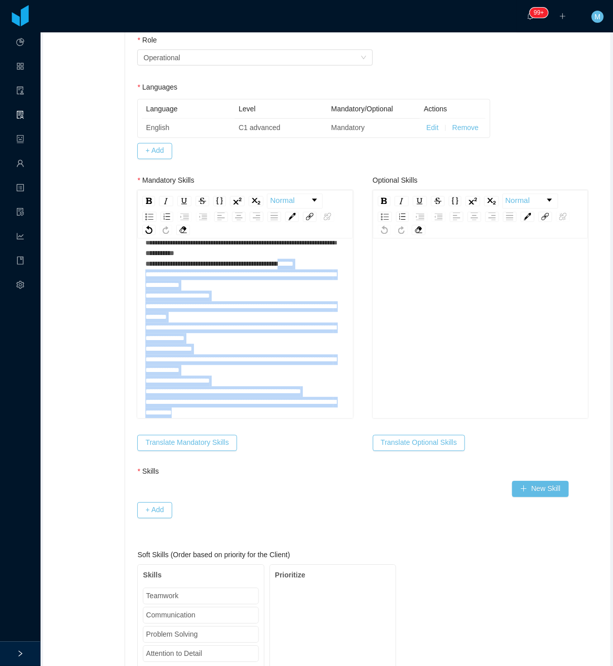
scroll to position [0, 0]
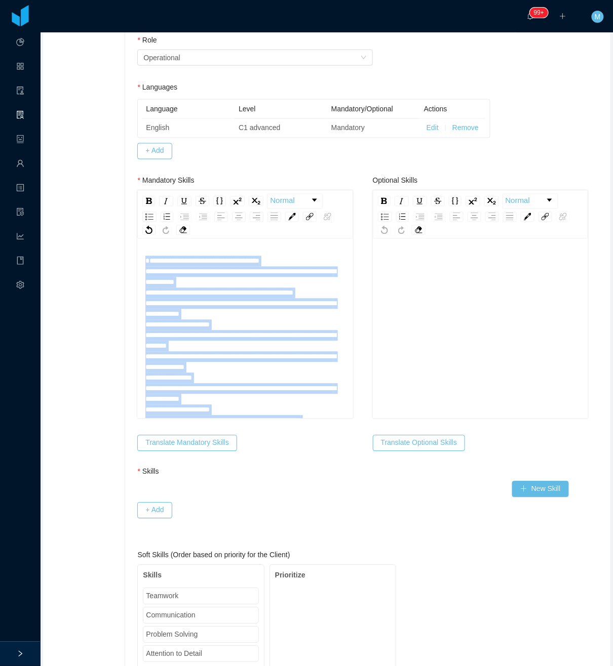
drag, startPoint x: 252, startPoint y: 418, endPoint x: 113, endPoint y: 231, distance: 232.3
click at [167, 219] on img "rdw-list-control" at bounding box center [167, 217] width 7 height 7
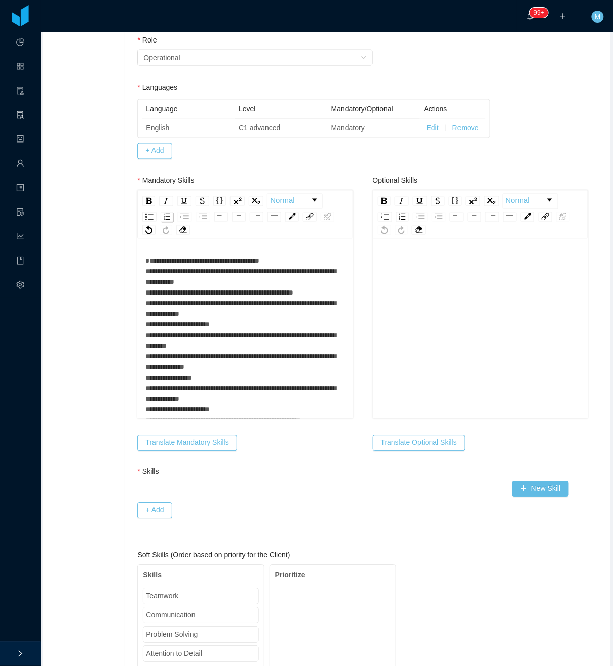
scroll to position [339, 0]
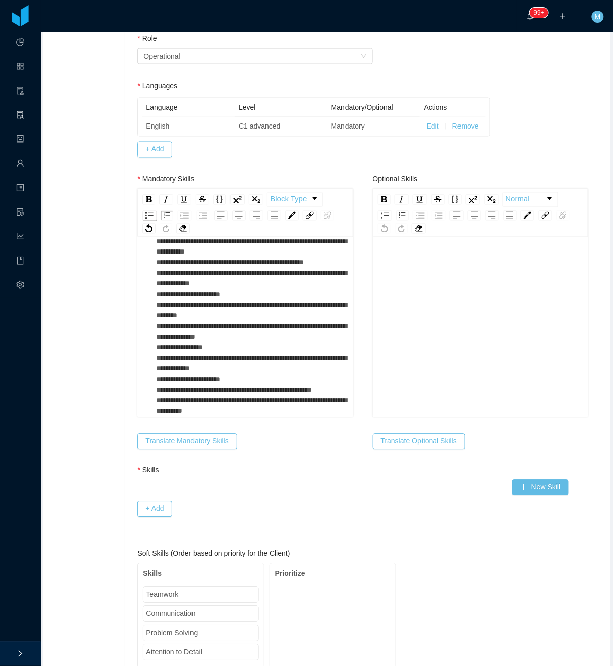
drag, startPoint x: 144, startPoint y: 219, endPoint x: 154, endPoint y: 220, distance: 10.2
click at [150, 221] on div "rdw-list-control" at bounding box center [149, 216] width 14 height 10
click at [167, 219] on img "rdw-list-control" at bounding box center [167, 215] width 7 height 7
click at [150, 219] on img "rdw-list-control" at bounding box center [149, 215] width 8 height 7
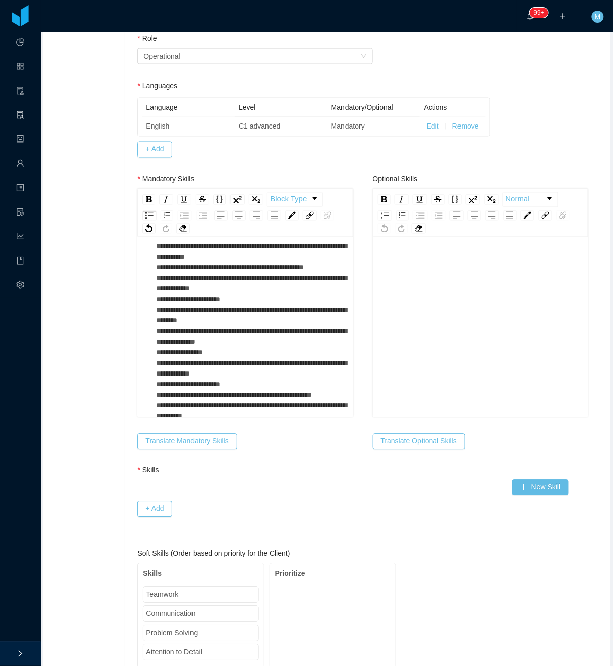
scroll to position [0, 0]
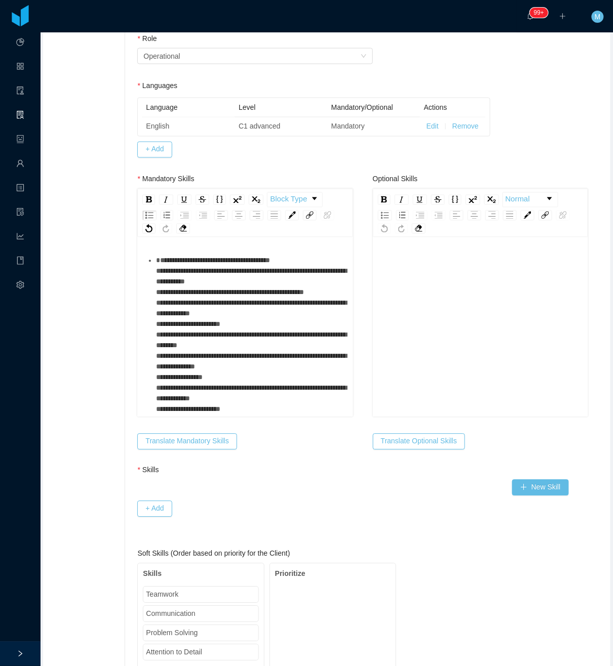
click at [209, 290] on div "**********" at bounding box center [250, 351] width 189 height 191
click at [152, 282] on ul "**********" at bounding box center [245, 351] width 200 height 191
drag, startPoint x: 305, startPoint y: 270, endPoint x: 179, endPoint y: 255, distance: 127.0
click at [179, 255] on div "**********" at bounding box center [245, 328] width 216 height 177
drag, startPoint x: 202, startPoint y: 264, endPoint x: 267, endPoint y: 264, distance: 65.8
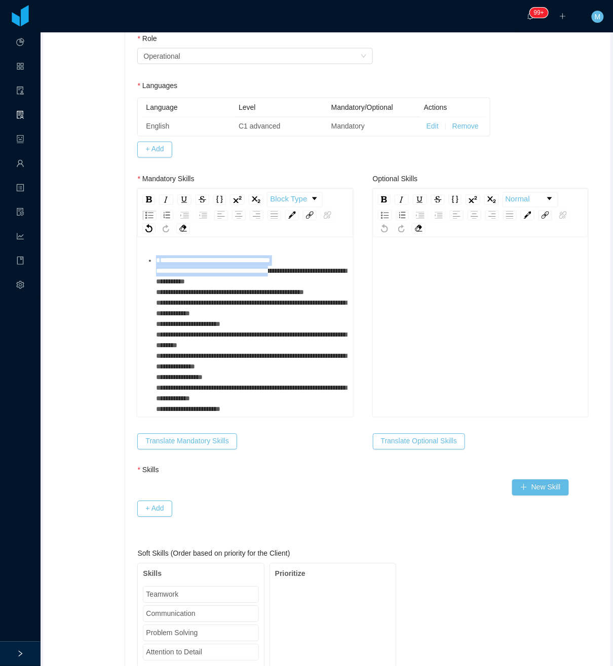
click at [203, 265] on span "**********" at bounding box center [251, 351] width 190 height 188
click at [290, 261] on span "**********" at bounding box center [251, 351] width 190 height 188
drag, startPoint x: 306, startPoint y: 263, endPoint x: 144, endPoint y: 258, distance: 162.2
click at [146, 256] on div "**********" at bounding box center [245, 328] width 216 height 177
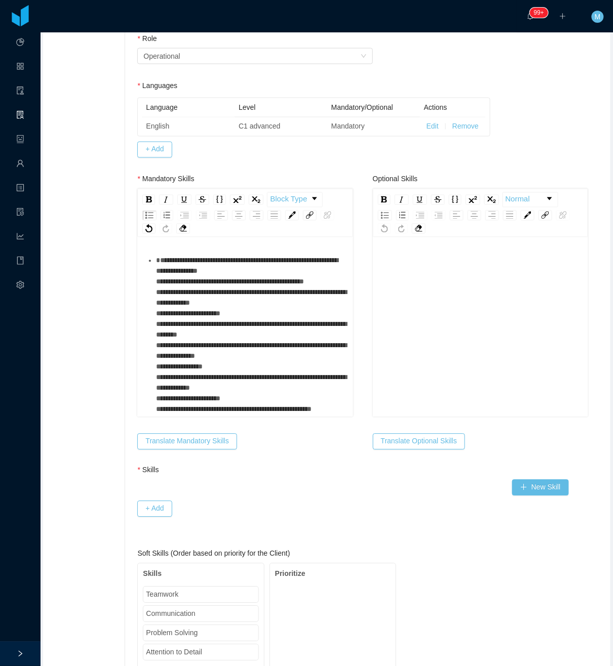
click at [156, 271] on span "**********" at bounding box center [251, 345] width 190 height 177
drag, startPoint x: 238, startPoint y: 290, endPoint x: 229, endPoint y: 299, distance: 12.5
click at [236, 292] on div "**********" at bounding box center [250, 346] width 189 height 181
click at [149, 311] on ul "**********" at bounding box center [245, 346] width 200 height 181
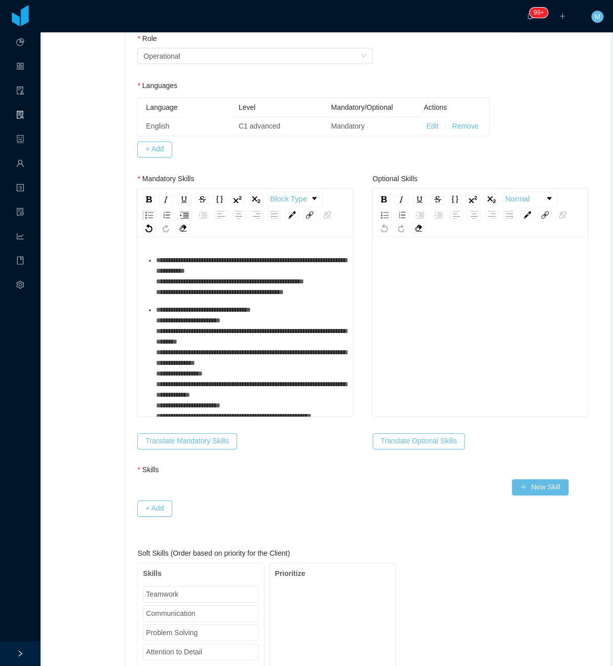
click at [154, 306] on ul "**********" at bounding box center [245, 350] width 200 height 188
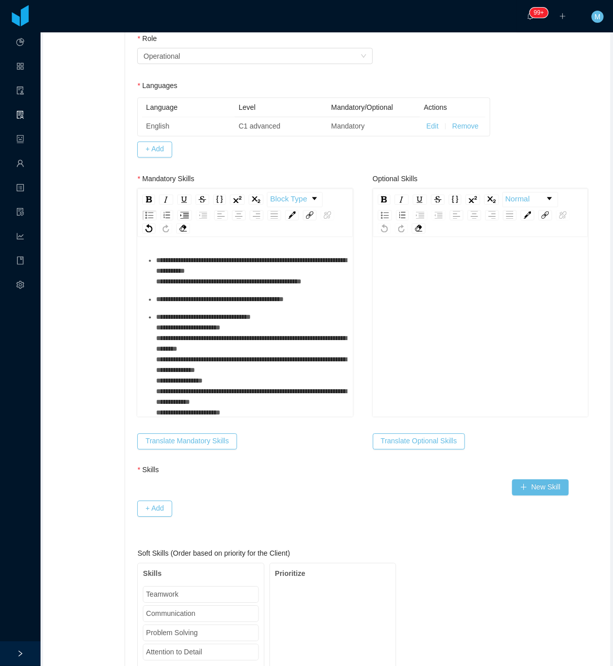
click at [152, 329] on ul "**********" at bounding box center [245, 353] width 200 height 195
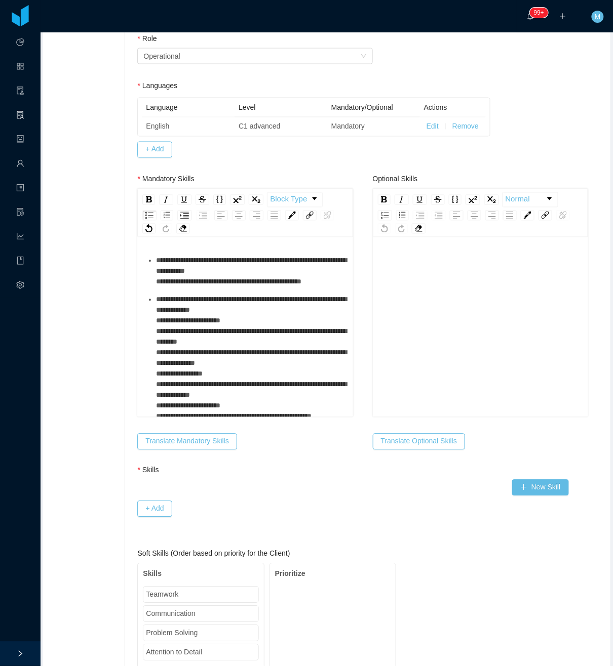
click at [256, 332] on div "**********" at bounding box center [250, 369] width 189 height 149
click at [154, 343] on ul "**********" at bounding box center [245, 350] width 200 height 188
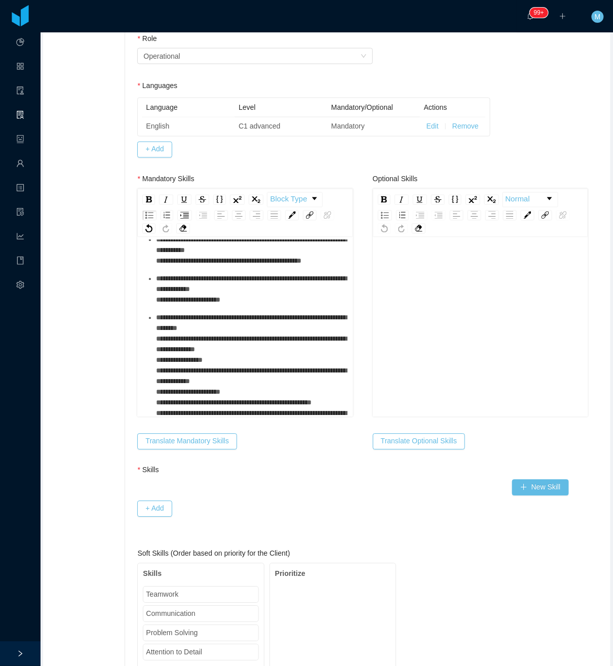
scroll to position [55, 0]
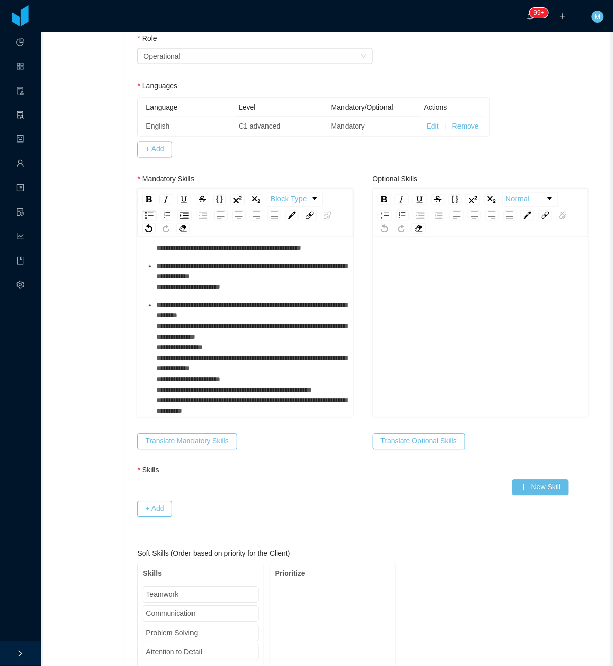
click at [255, 312] on span "**********" at bounding box center [251, 358] width 190 height 113
click at [152, 321] on ul "**********" at bounding box center [245, 319] width 200 height 195
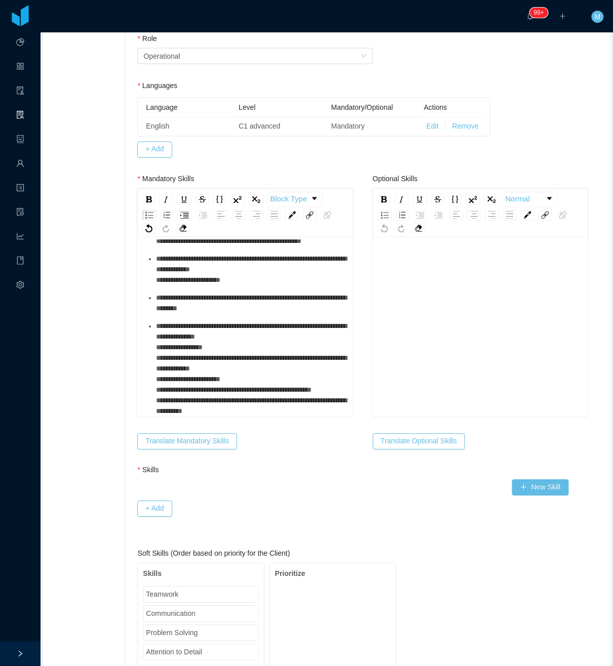
click at [152, 356] on ul "**********" at bounding box center [245, 316] width 200 height 202
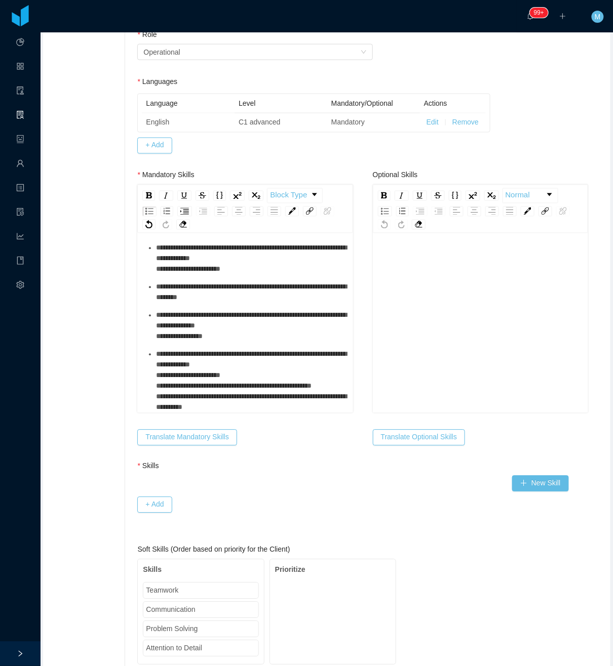
scroll to position [69, 0]
drag, startPoint x: 149, startPoint y: 378, endPoint x: 146, endPoint y: 383, distance: 6.1
click at [148, 379] on ul "**********" at bounding box center [245, 308] width 200 height 209
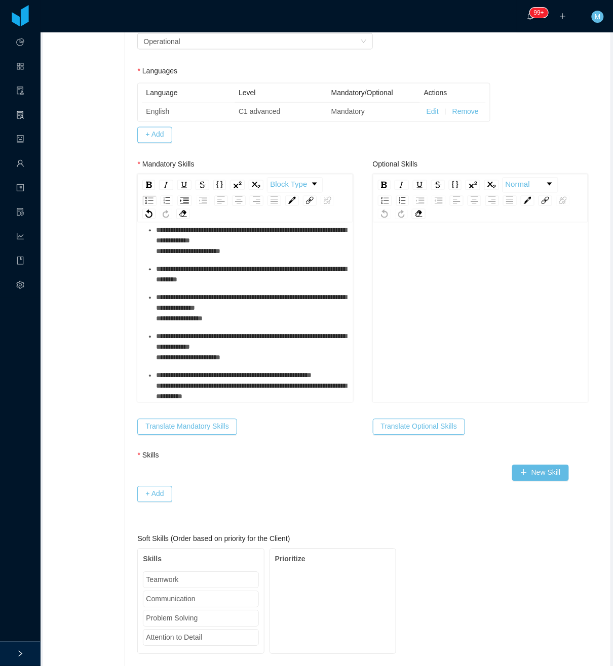
click at [152, 391] on ul "**********" at bounding box center [245, 294] width 200 height 216
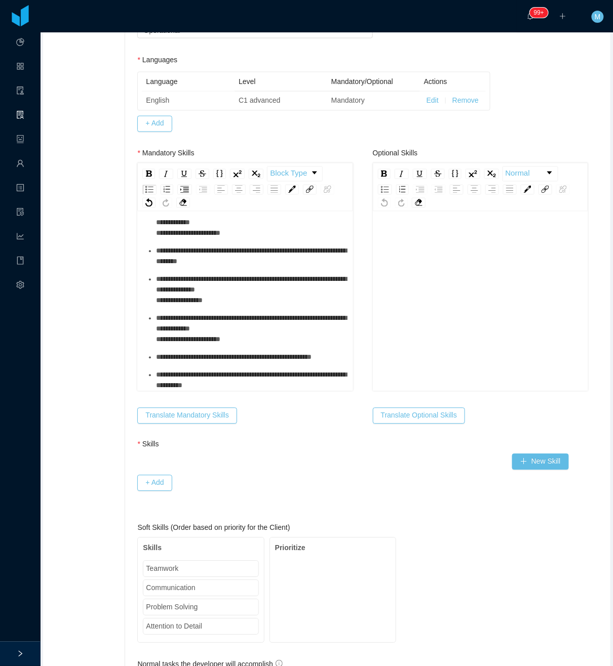
scroll to position [83, 0]
click at [193, 414] on button "Translate Mandatory Skills" at bounding box center [186, 416] width 99 height 16
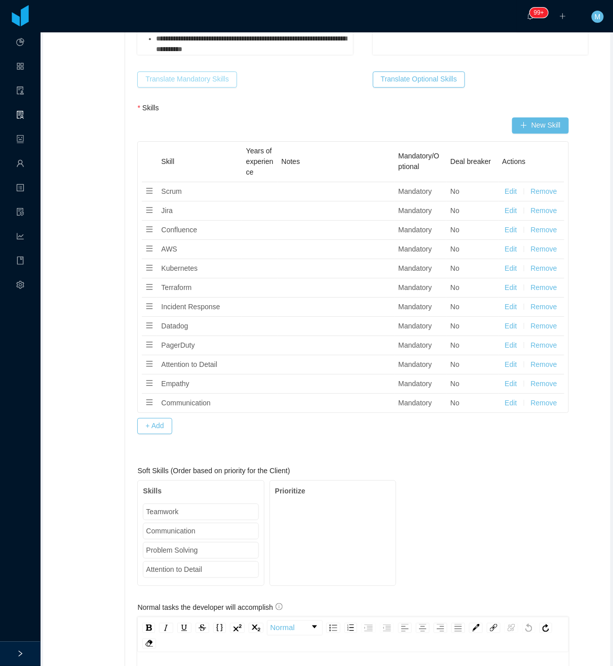
scroll to position [702, 0]
click at [540, 406] on button "Remove" at bounding box center [544, 403] width 26 height 11
click at [583, 373] on div "Sure you want to remove this row?" at bounding box center [534, 365] width 121 height 19
click at [588, 380] on button "OK" at bounding box center [584, 380] width 18 height 12
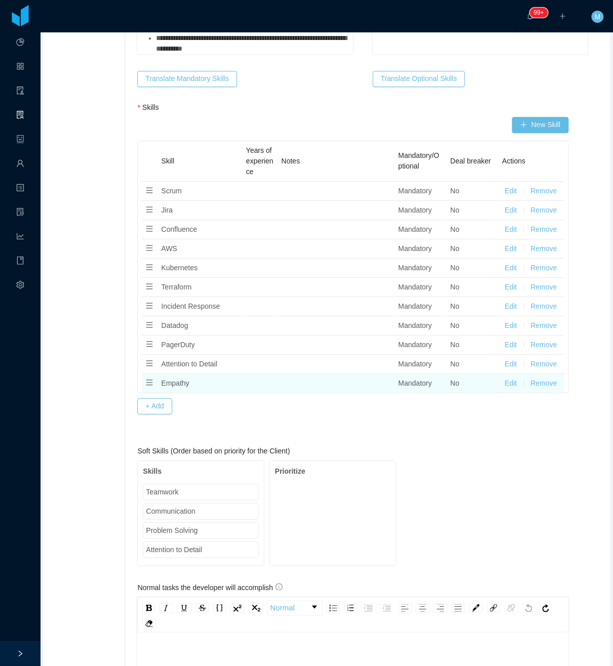
click at [531, 385] on button "Remove" at bounding box center [544, 383] width 26 height 11
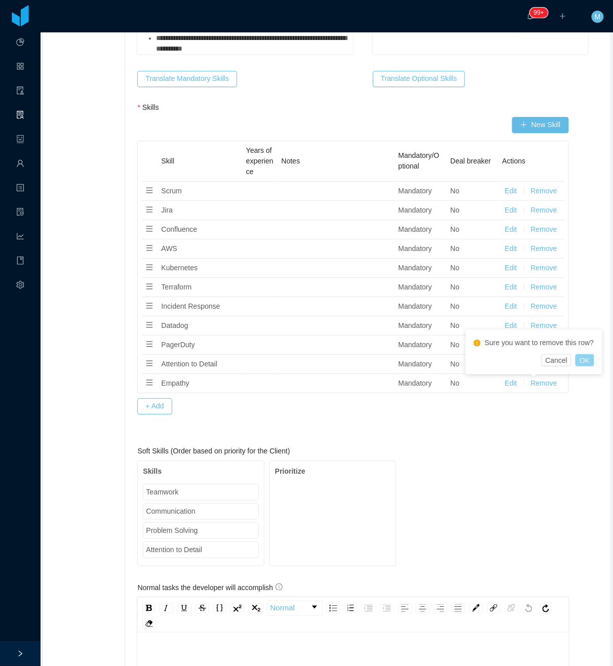
click at [581, 358] on button "OK" at bounding box center [584, 360] width 18 height 12
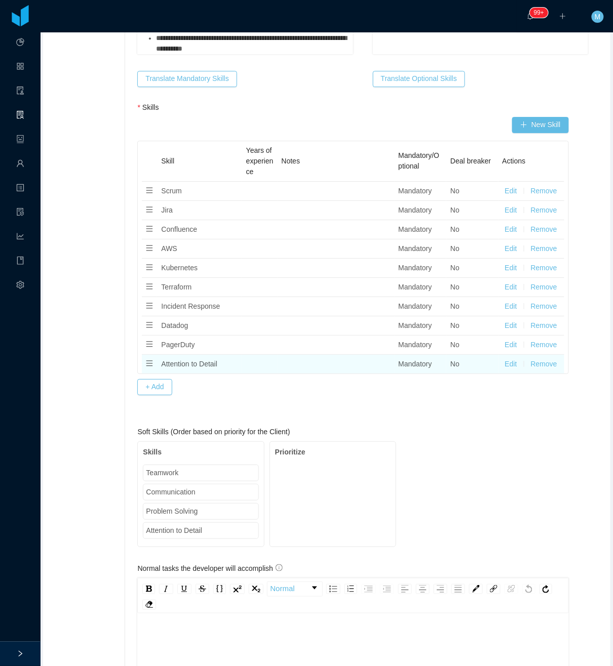
click at [534, 366] on button "Remove" at bounding box center [544, 364] width 26 height 11
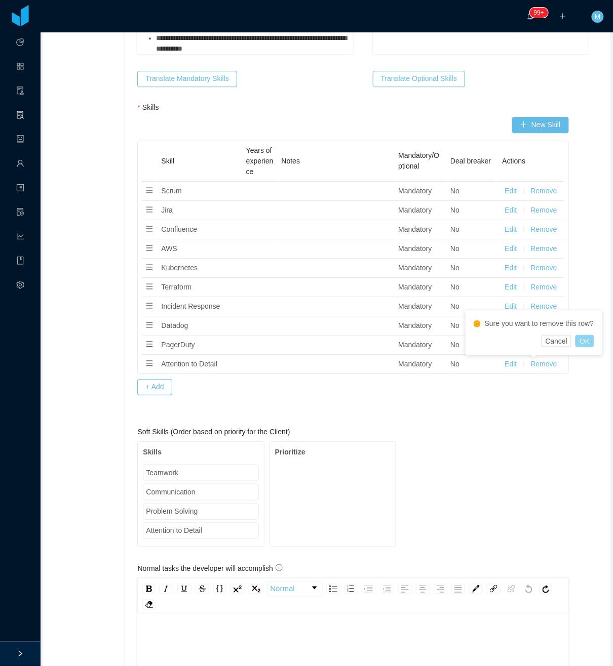
click at [584, 336] on button "OK" at bounding box center [584, 341] width 18 height 12
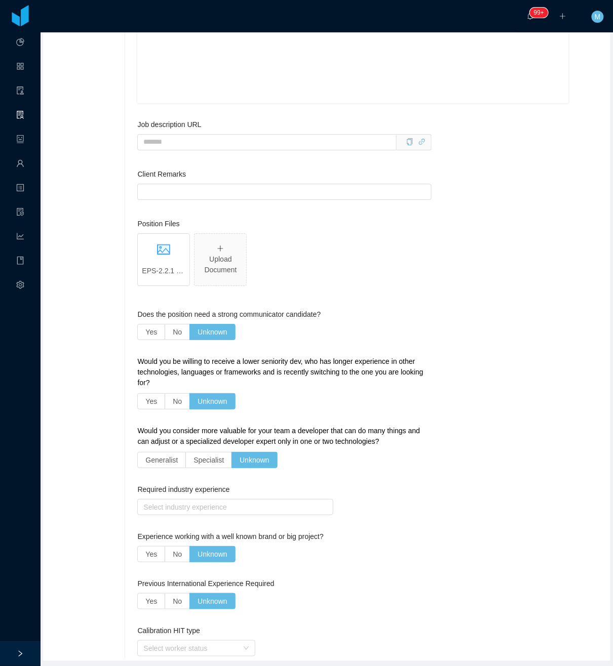
scroll to position [1658, 0]
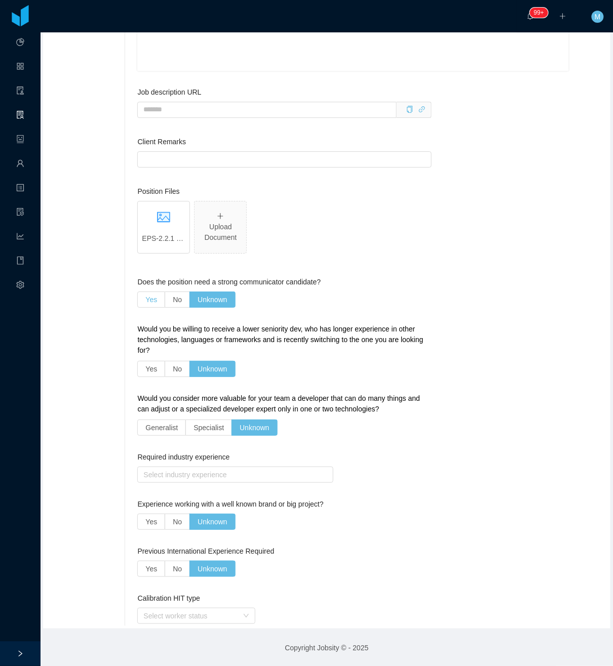
click at [153, 296] on span "Yes" at bounding box center [151, 300] width 12 height 8
click at [173, 367] on span "No" at bounding box center [177, 369] width 9 height 8
click at [190, 428] on label "Specialist" at bounding box center [209, 428] width 46 height 16
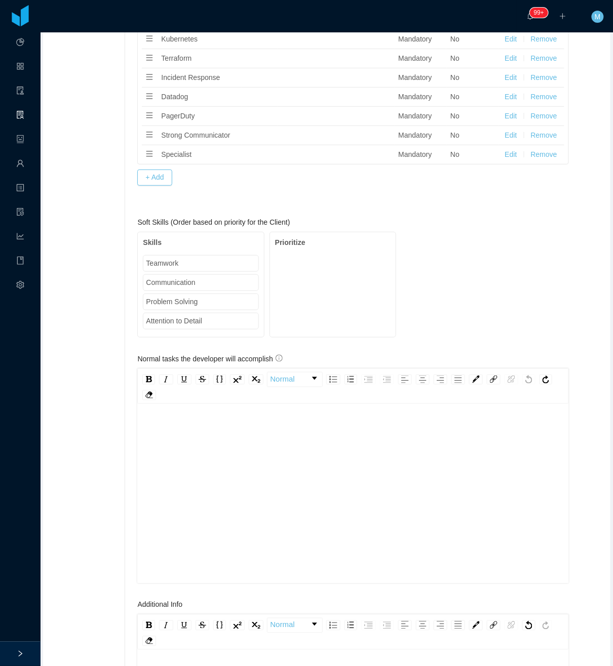
scroll to position [685, 0]
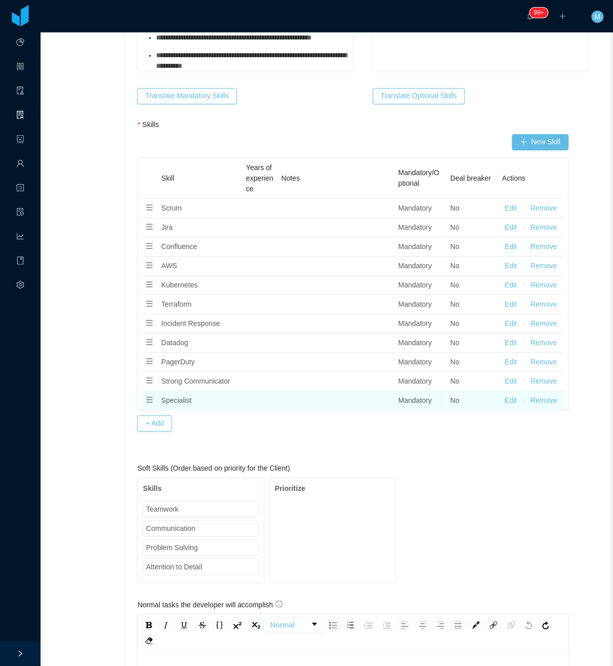
click at [531, 403] on button "Remove" at bounding box center [544, 401] width 26 height 11
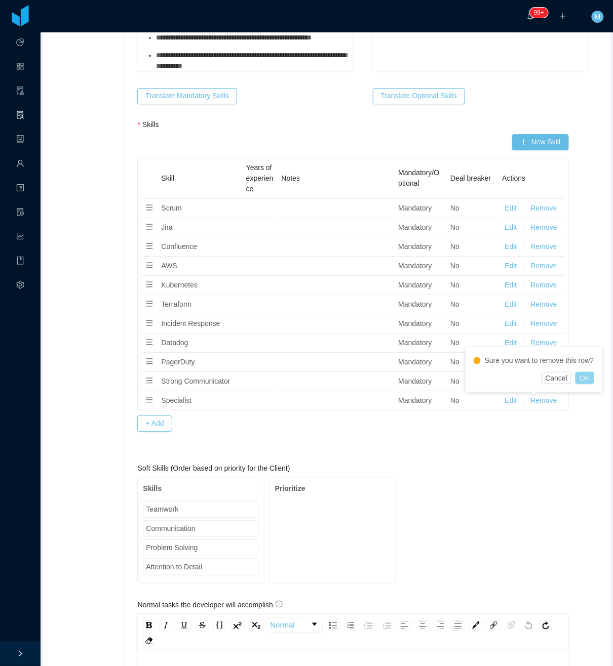
click at [580, 379] on button "OK" at bounding box center [584, 378] width 18 height 12
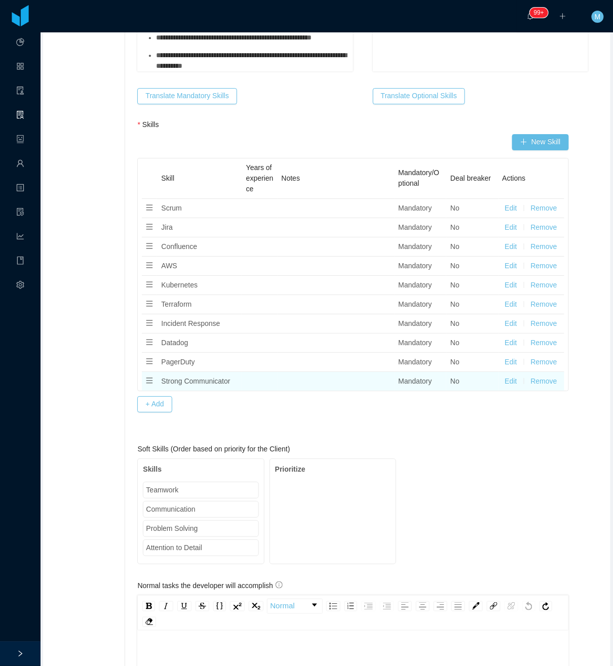
click at [541, 386] on button "Remove" at bounding box center [544, 381] width 26 height 11
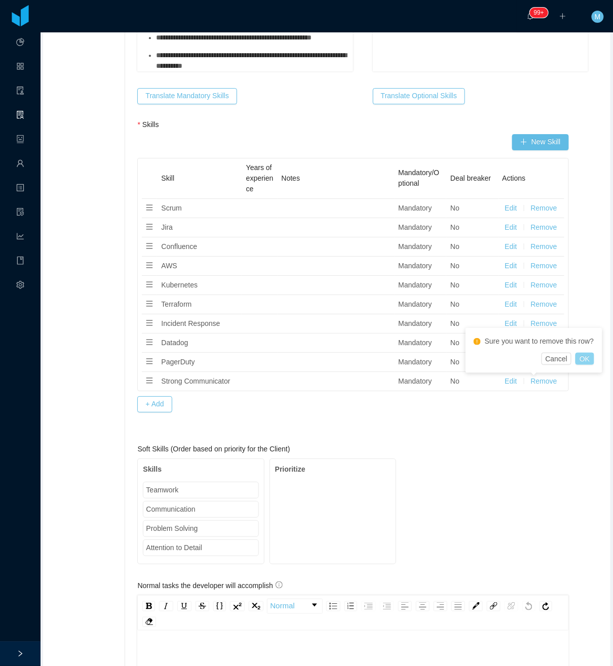
click at [577, 361] on button "OK" at bounding box center [584, 359] width 18 height 12
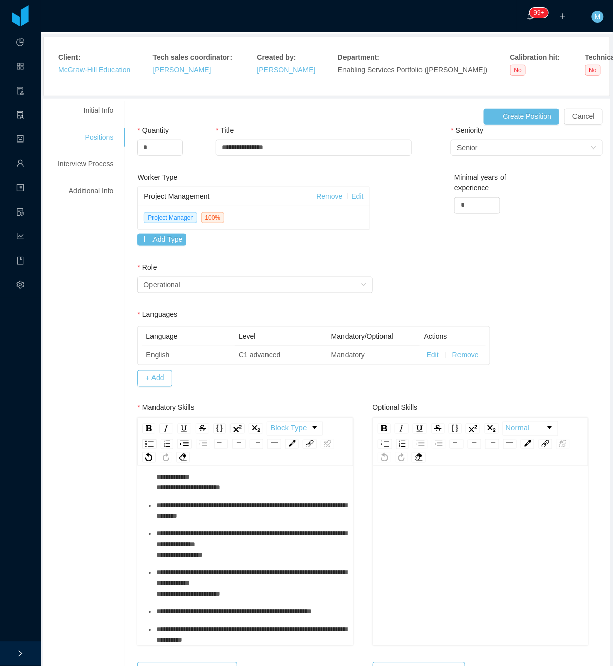
scroll to position [0, 0]
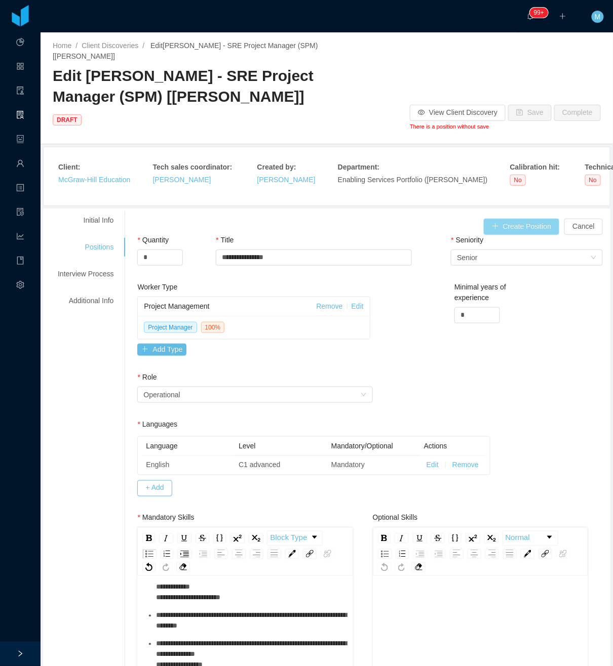
click at [517, 225] on button "Create Position" at bounding box center [522, 227] width 76 height 16
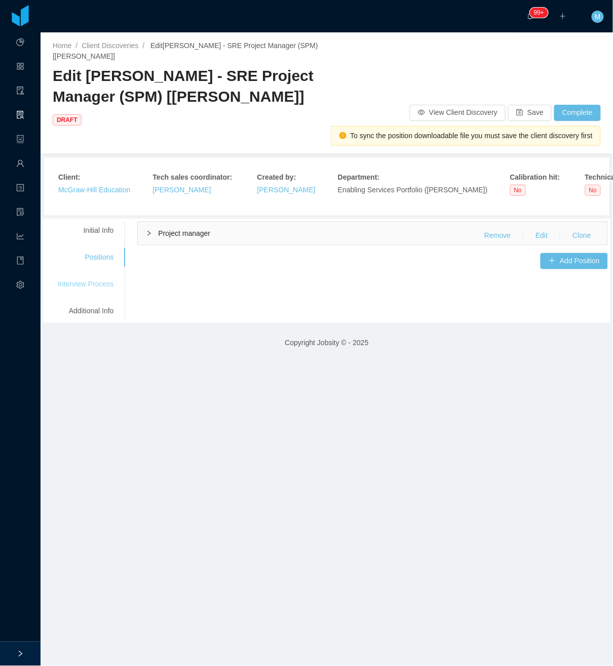
click at [90, 293] on div "Interview Process" at bounding box center [86, 284] width 80 height 19
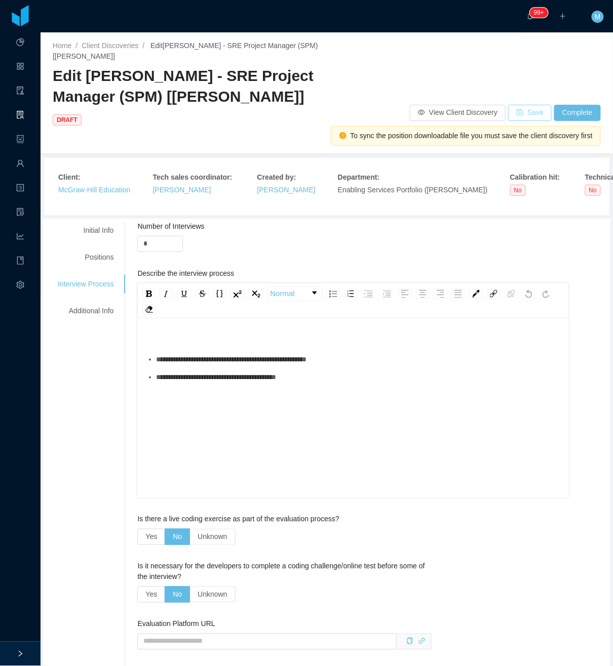
click at [527, 114] on button "Save" at bounding box center [530, 113] width 44 height 16
drag, startPoint x: 159, startPoint y: 244, endPoint x: 112, endPoint y: 243, distance: 46.6
click at [112, 243] on div "**********" at bounding box center [327, 637] width 562 height 833
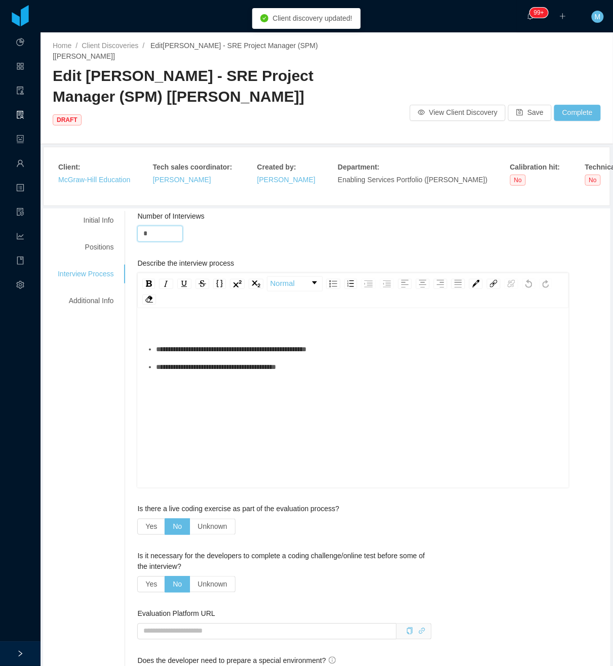
type input "*"
click at [360, 323] on div "**********" at bounding box center [352, 399] width 431 height 177
click at [525, 108] on button "Save" at bounding box center [530, 113] width 44 height 16
click at [96, 300] on div "Additional Info" at bounding box center [86, 301] width 80 height 19
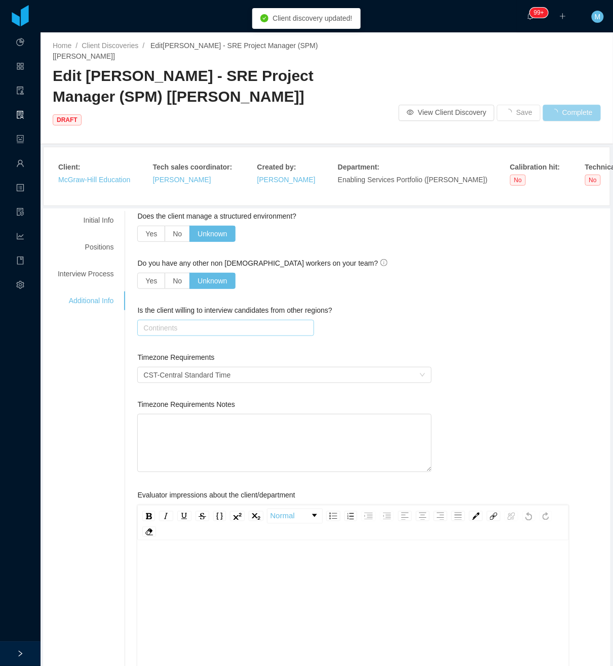
click at [195, 329] on div "Continents" at bounding box center [223, 328] width 160 height 10
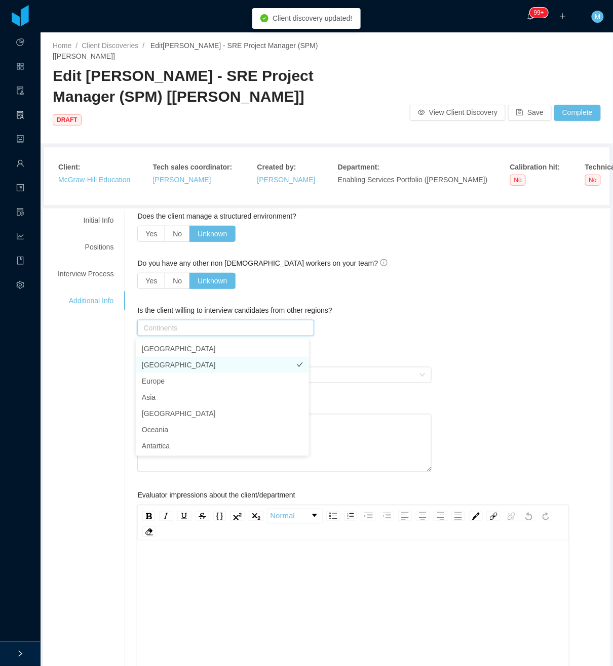
click at [193, 359] on li "South America" at bounding box center [222, 365] width 173 height 16
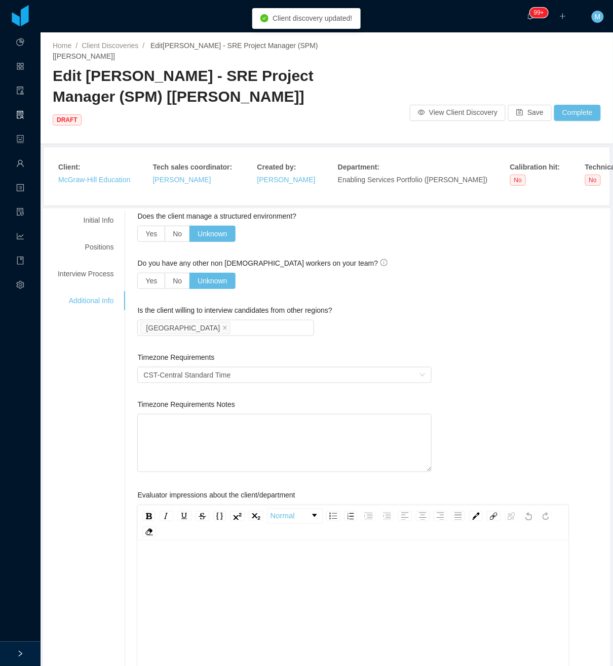
drag, startPoint x: 450, startPoint y: 302, endPoint x: 327, endPoint y: 317, distance: 123.9
click at [448, 302] on div "Does the client manage a structured environment? Yes No Unknown Do you have any…" at bounding box center [372, 550] width 470 height 679
click at [520, 112] on button "Save" at bounding box center [530, 113] width 44 height 16
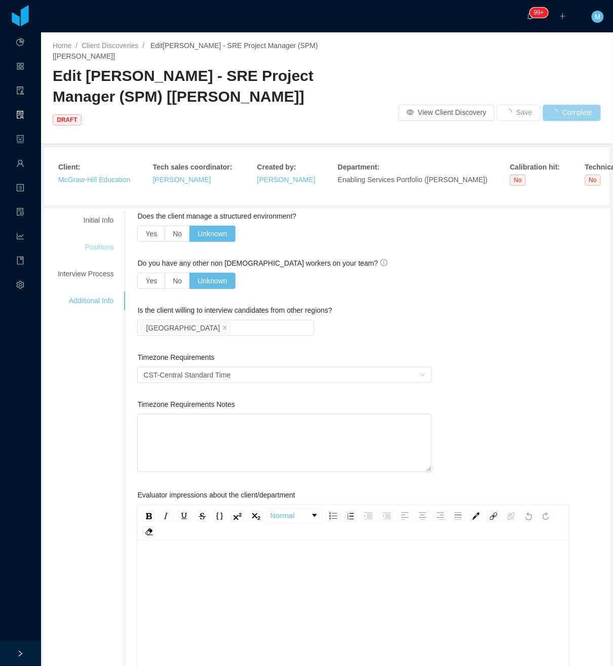
click at [98, 246] on div "Positions" at bounding box center [86, 247] width 80 height 19
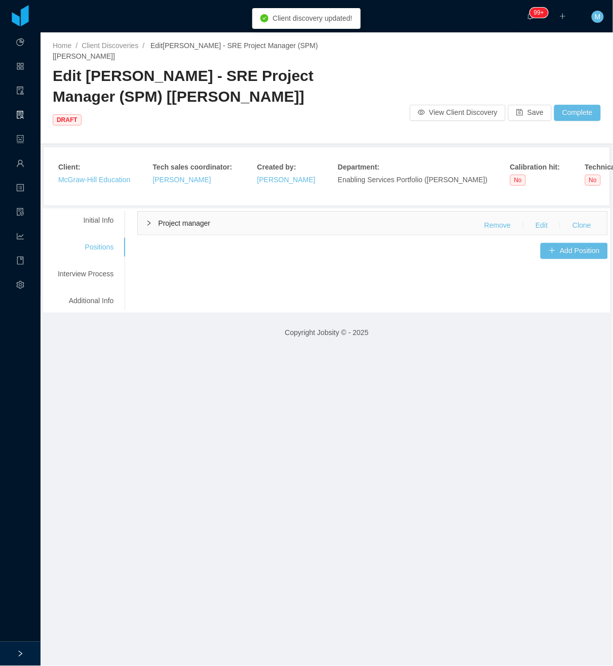
click at [185, 234] on div "Project manager Remove Edit Clone" at bounding box center [372, 223] width 469 height 23
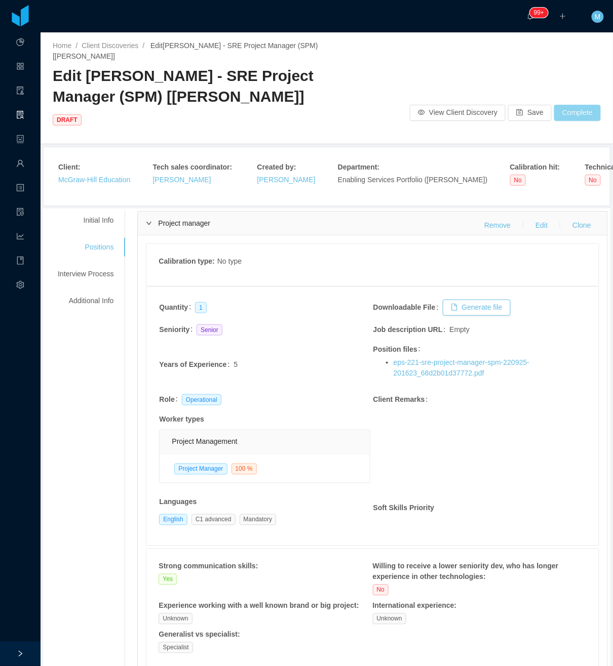
click at [574, 116] on button "Complete" at bounding box center [577, 113] width 47 height 16
click at [578, 78] on button "OK" at bounding box center [574, 83] width 18 height 12
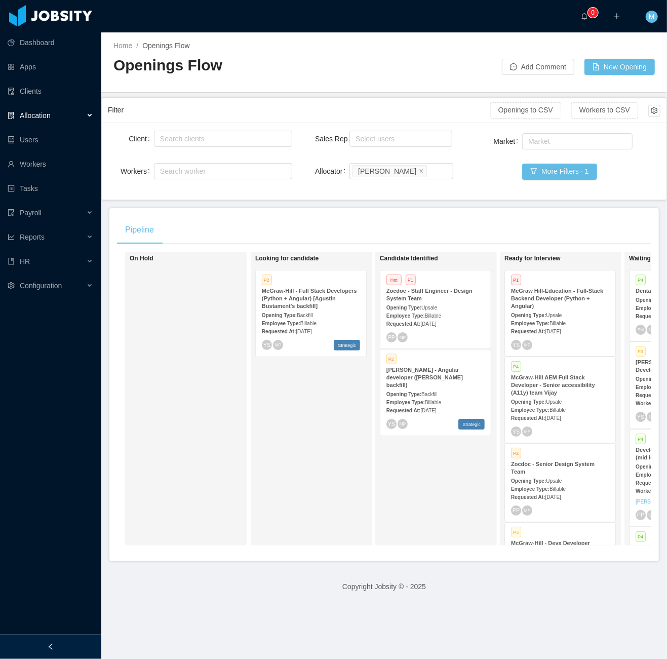
click at [82, 648] on div at bounding box center [50, 647] width 101 height 24
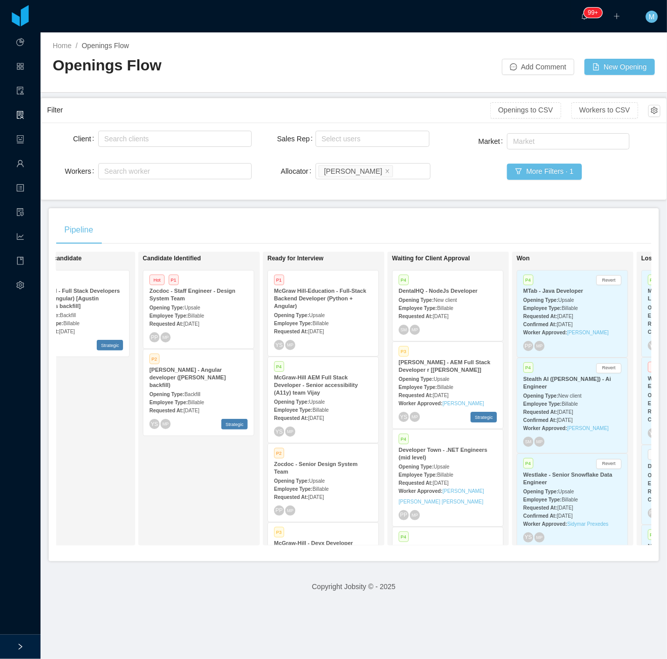
scroll to position [0, 178]
click at [205, 397] on div "Employee Type: Billable" at bounding box center [196, 402] width 98 height 11
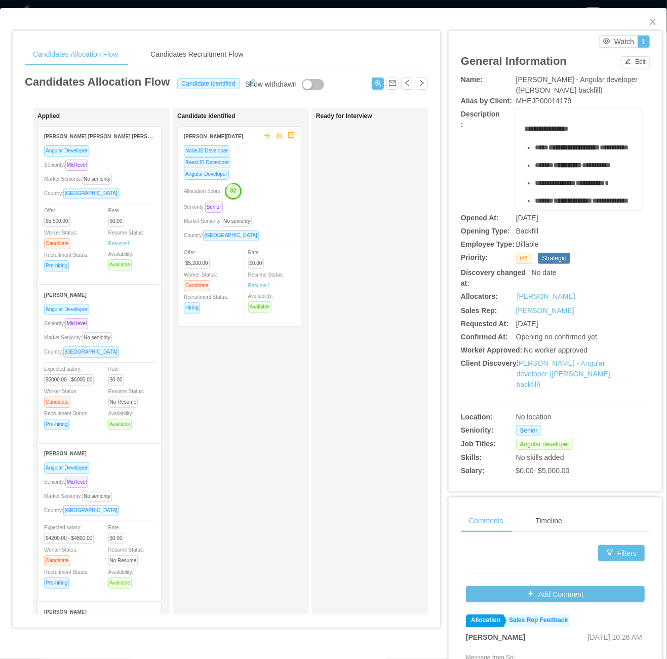
click at [253, 497] on div "Candidate Identified Leonardo Natal NodeJS Developer ReactJS Developer Angular …" at bounding box center [248, 360] width 142 height 497
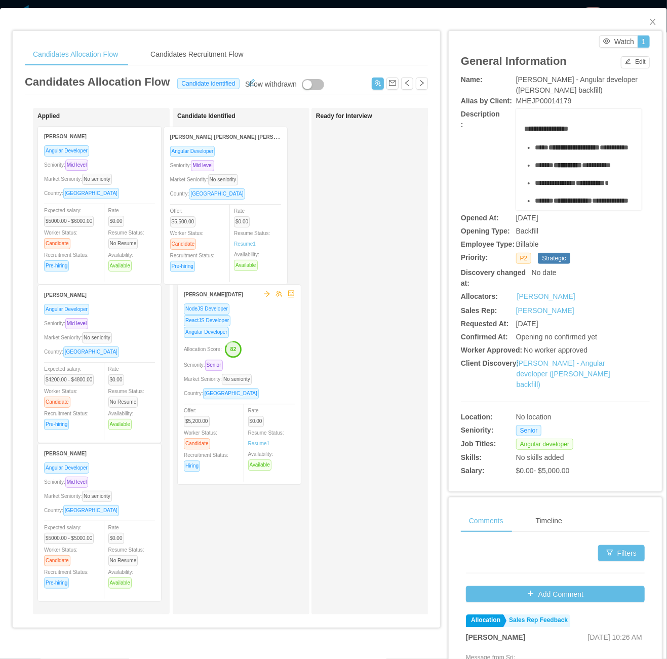
drag, startPoint x: 86, startPoint y: 207, endPoint x: 212, endPoint y: 207, distance: 125.6
click at [212, 207] on div "Applied Robinson Batista da Silva Angular Developer Seniority: Mid level Market…" at bounding box center [226, 365] width 403 height 515
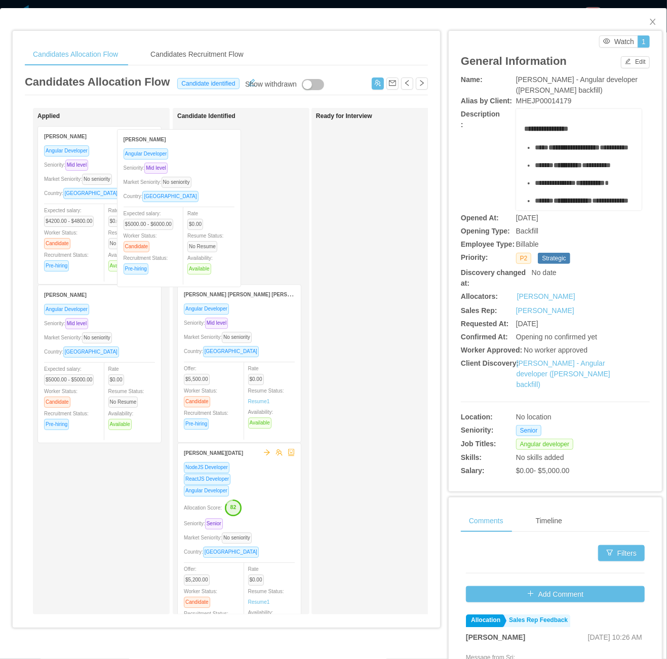
drag, startPoint x: 86, startPoint y: 209, endPoint x: 196, endPoint y: 209, distance: 110.9
click at [198, 211] on div "Applied Leonardo Michaelsen Angular Developer Seniority: Mid level Market Senio…" at bounding box center [226, 365] width 403 height 515
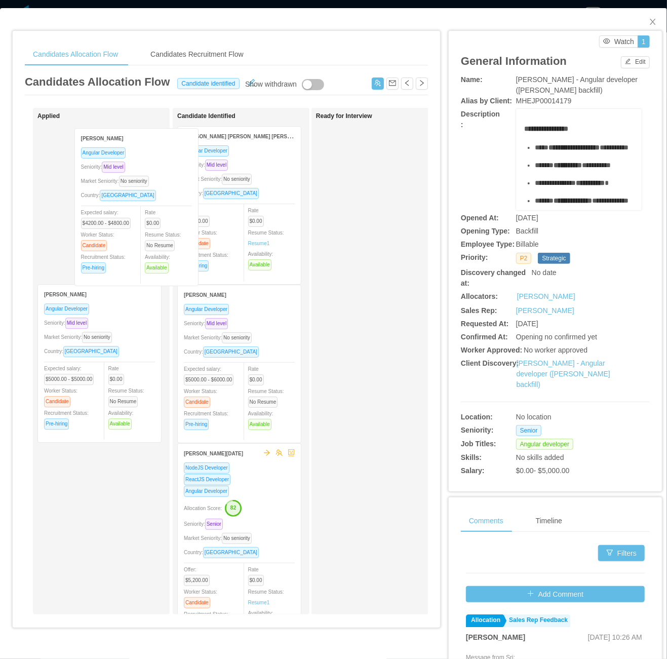
drag, startPoint x: 97, startPoint y: 209, endPoint x: 187, endPoint y: 209, distance: 90.1
click at [185, 210] on div "Applied Dennis Cremasco Angular Developer Seniority: Mid level Market Seniority…" at bounding box center [226, 365] width 403 height 515
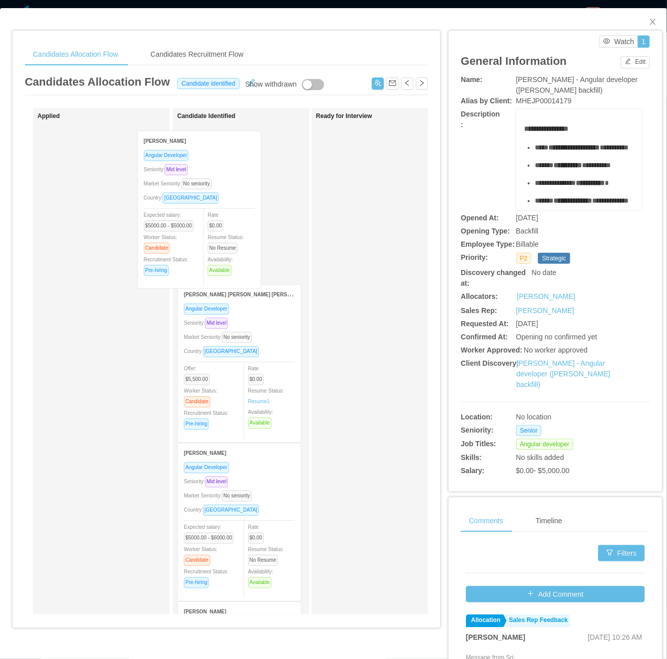
drag, startPoint x: 106, startPoint y: 207, endPoint x: 206, endPoint y: 211, distance: 99.3
click at [206, 211] on div "Applied Subhash Bahunuthula Angular Developer Seniority: Mid level Market Senio…" at bounding box center [226, 365] width 403 height 515
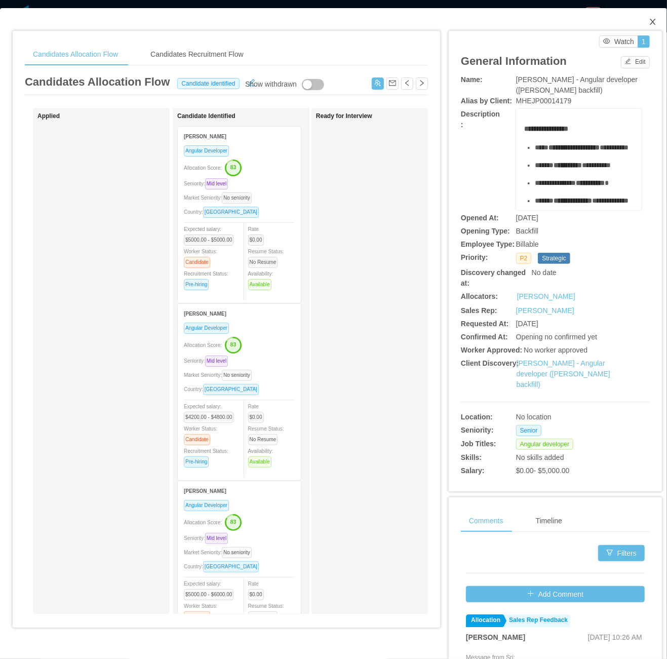
click at [649, 23] on icon "icon: close" at bounding box center [653, 22] width 8 height 8
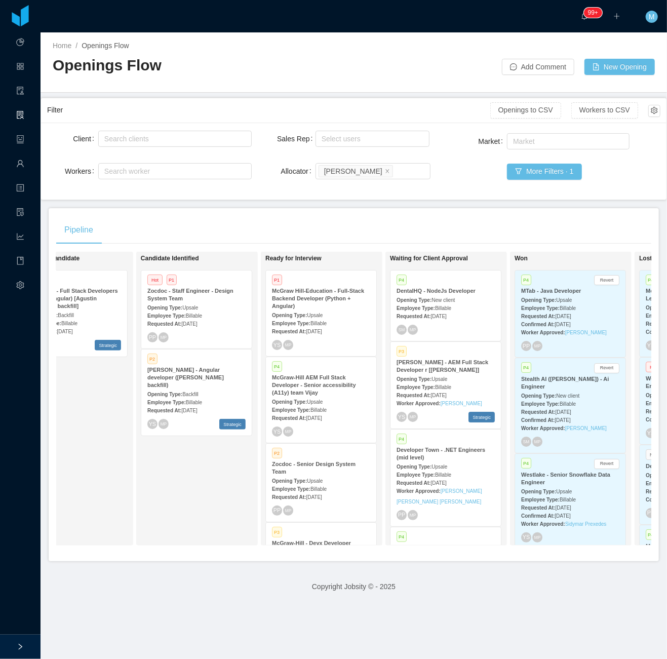
drag, startPoint x: 187, startPoint y: 499, endPoint x: 195, endPoint y: 416, distance: 83.4
click at [188, 497] on div "Candidate Identified Hot P1 Zocdoc - Staff Engineer - Design System Team Openin…" at bounding box center [212, 398] width 142 height 285
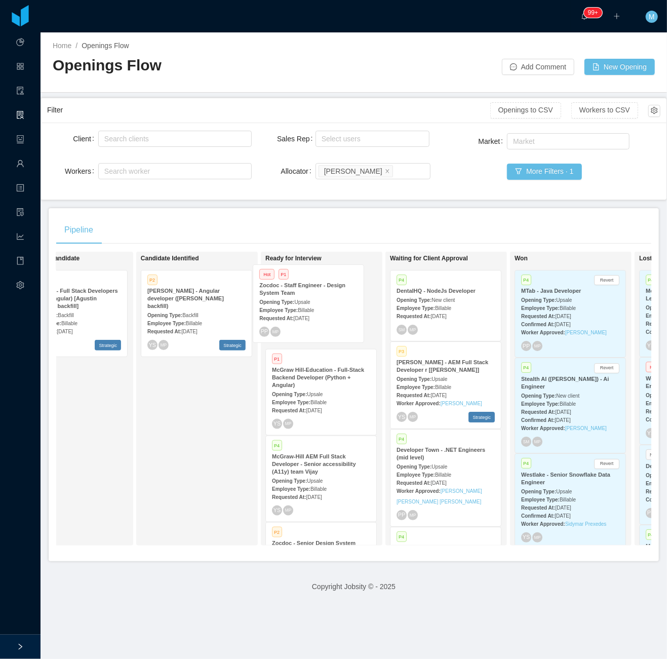
drag, startPoint x: 203, startPoint y: 317, endPoint x: 315, endPoint y: 310, distance: 112.1
click at [315, 310] on div "On Hold Looking for candidate P2 McGraw-Hill - Full Stack Developers (Python + …" at bounding box center [353, 403] width 595 height 302
drag, startPoint x: 176, startPoint y: 392, endPoint x: 219, endPoint y: 369, distance: 48.9
click at [181, 390] on div "Candidate Identified P2 McGraw-Hill - Angular developer (Delcio Polanco backfil…" at bounding box center [212, 398] width 142 height 285
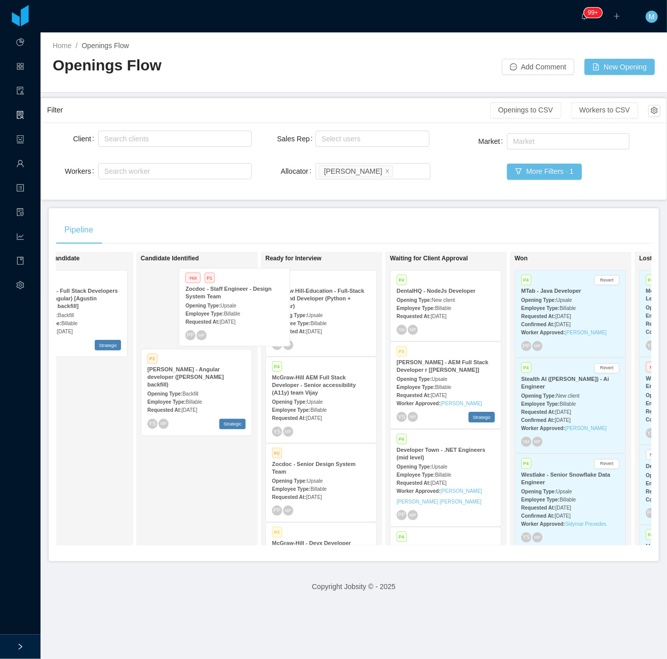
drag, startPoint x: 320, startPoint y: 314, endPoint x: 216, endPoint y: 312, distance: 104.3
click at [216, 312] on div "On Hold Looking for candidate P2 McGraw-Hill - Full Stack Developers (Python + …" at bounding box center [353, 403] width 595 height 302
click at [193, 306] on span "Upsale" at bounding box center [190, 308] width 16 height 6
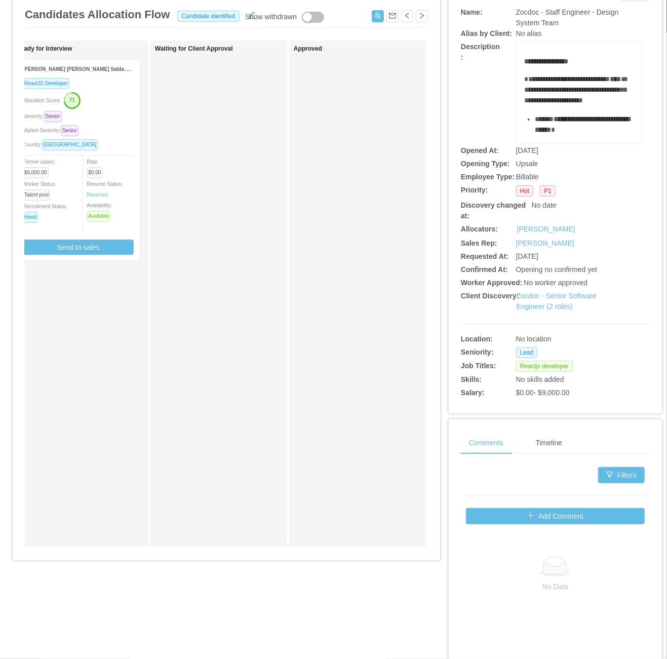
scroll to position [0, 160]
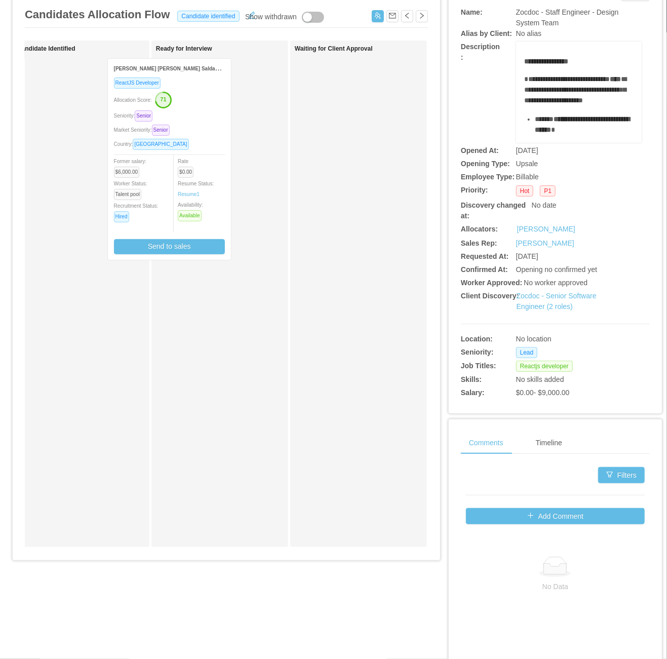
drag, startPoint x: 199, startPoint y: 143, endPoint x: 120, endPoint y: 136, distance: 79.3
click at [127, 138] on div "Applied Candidate Identified Ready for Interview Heitor Augusto Vieira Saldanha…" at bounding box center [226, 298] width 403 height 515
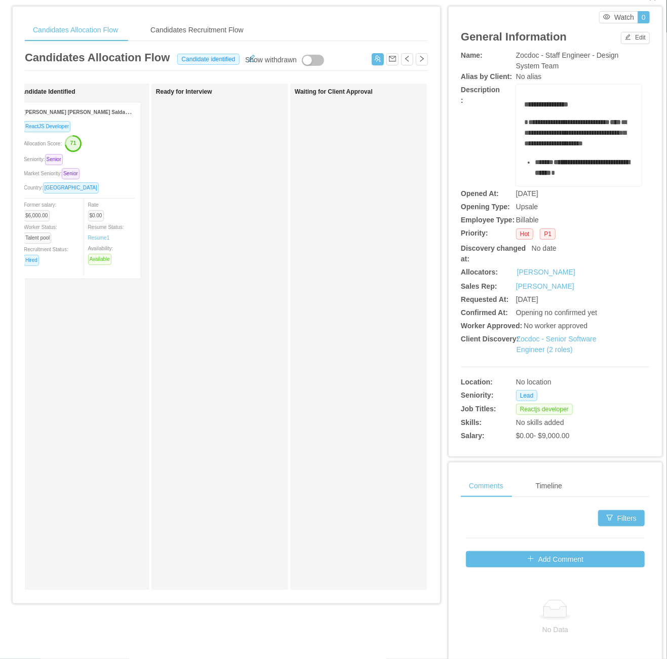
scroll to position [0, 0]
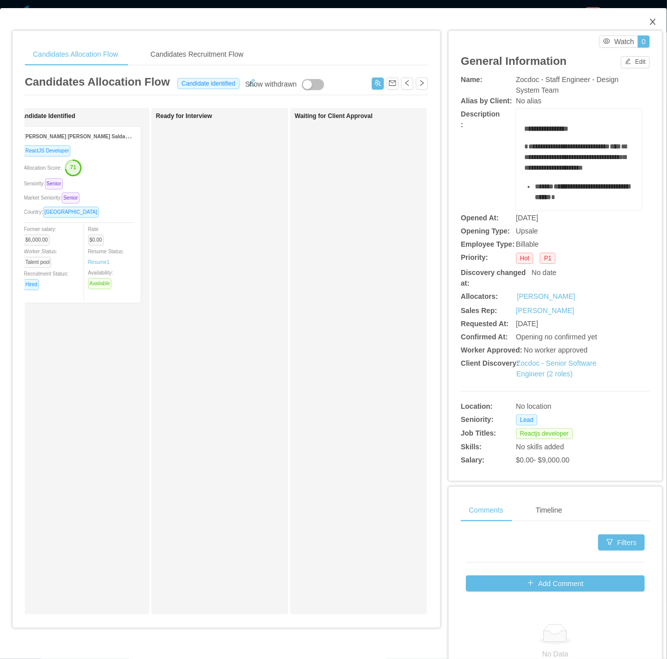
click at [649, 23] on icon "icon: close" at bounding box center [653, 22] width 8 height 8
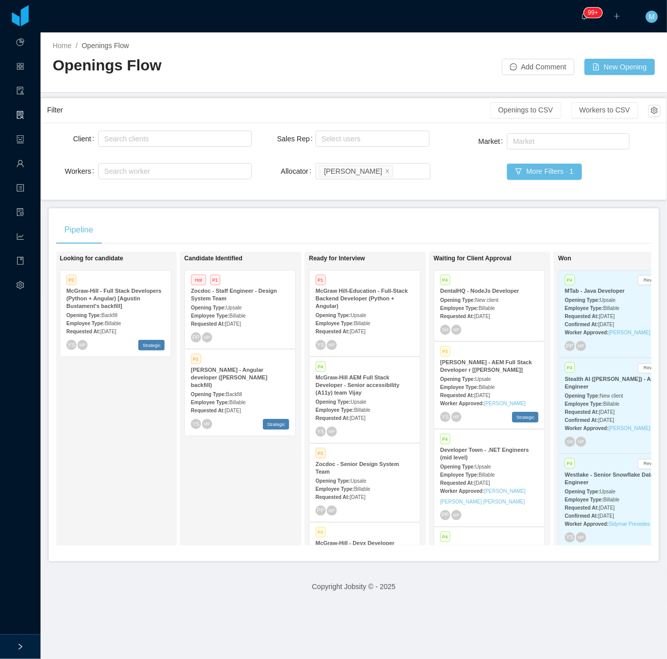
scroll to position [0, 134]
click at [253, 497] on div "Candidate Identified Hot P1 Zocdoc - Staff Engineer - Design System Team Openin…" at bounding box center [256, 398] width 142 height 285
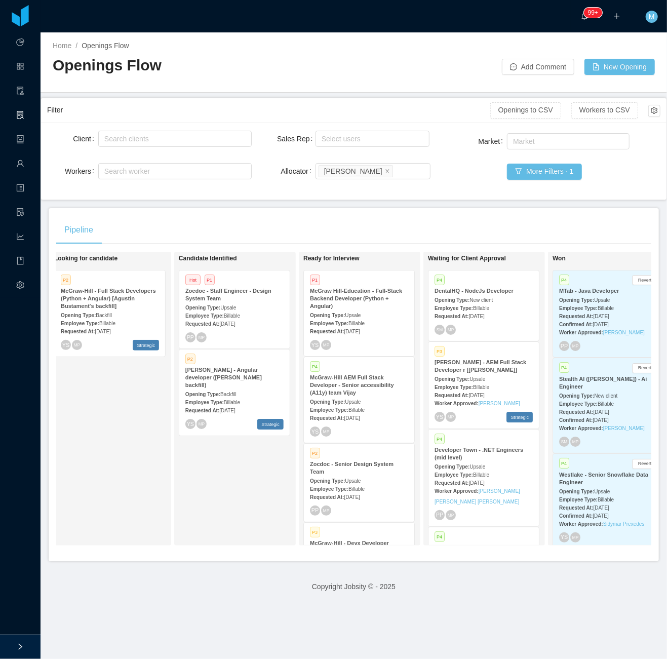
scroll to position [0, 133]
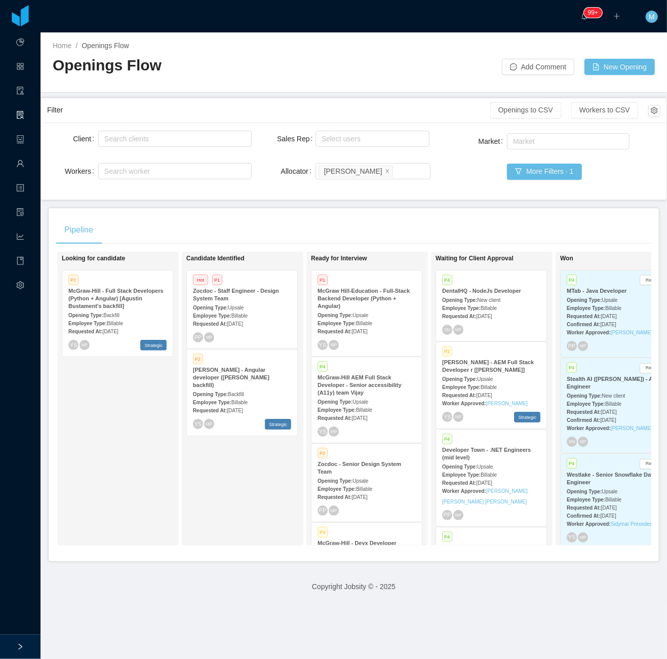
click at [233, 474] on div "Candidate Identified Hot P1 Zocdoc - Staff Engineer - Design System Team Openin…" at bounding box center [257, 398] width 142 height 285
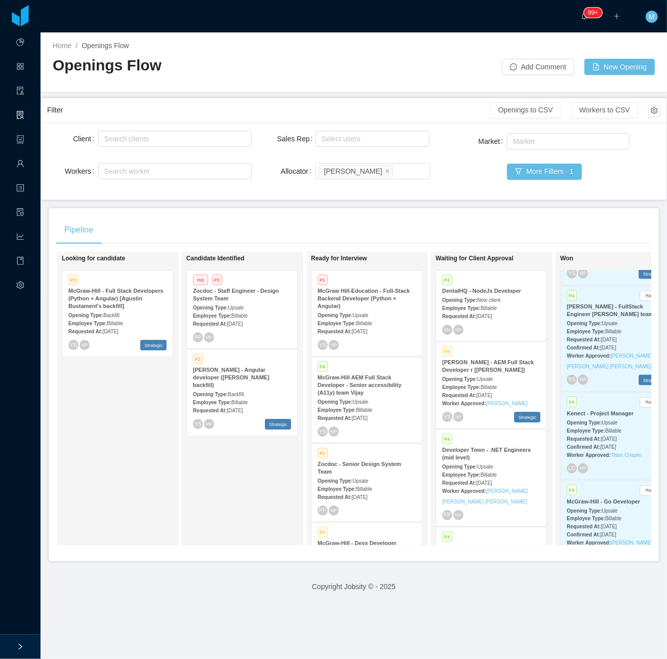
scroll to position [0, 309]
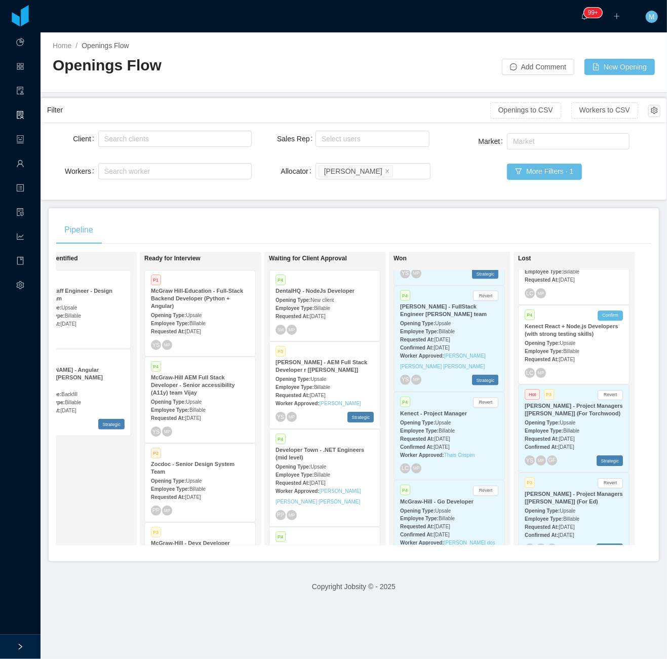
click at [542, 444] on strong "Confirmed At:" at bounding box center [541, 447] width 33 height 6
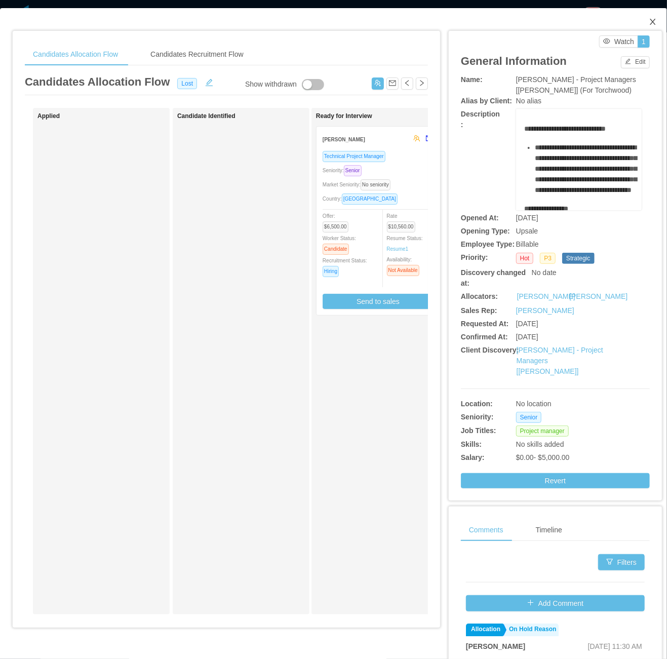
click at [649, 26] on icon "icon: close" at bounding box center [653, 22] width 8 height 8
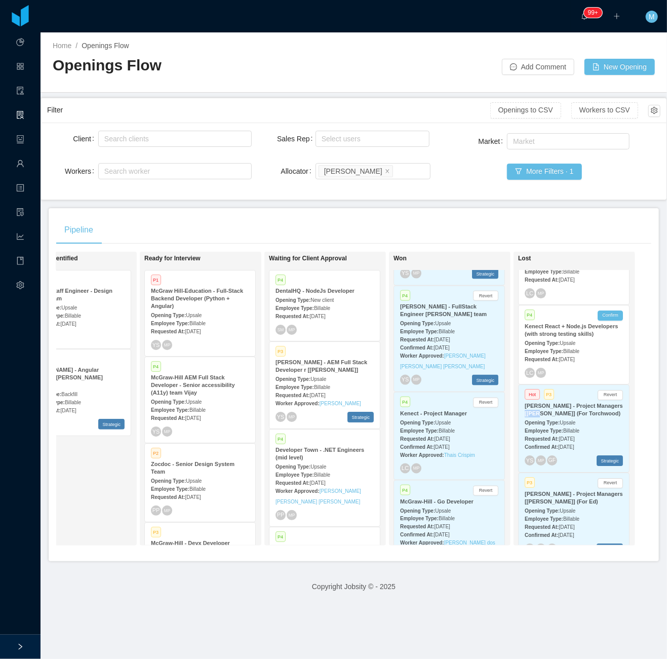
click at [568, 436] on span "[DATE]" at bounding box center [567, 439] width 16 height 6
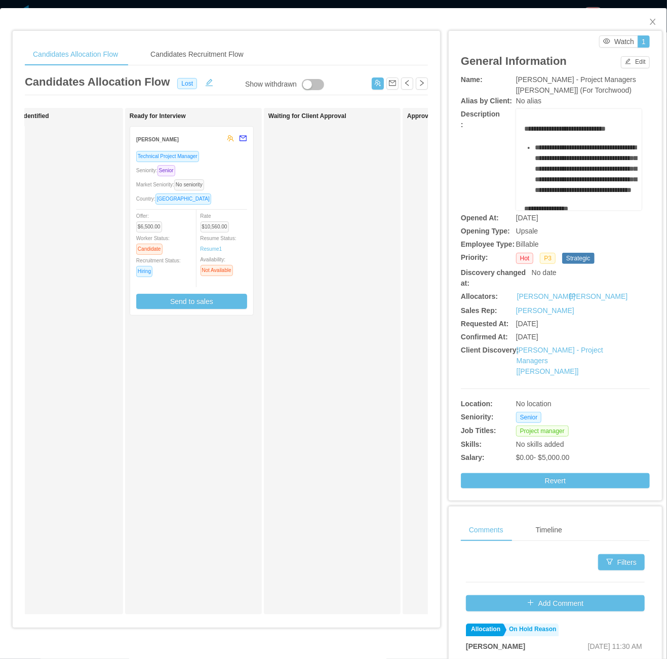
scroll to position [0, 189]
drag, startPoint x: 639, startPoint y: 23, endPoint x: 631, endPoint y: 29, distance: 10.1
click at [649, 23] on icon "icon: close" at bounding box center [653, 22] width 8 height 8
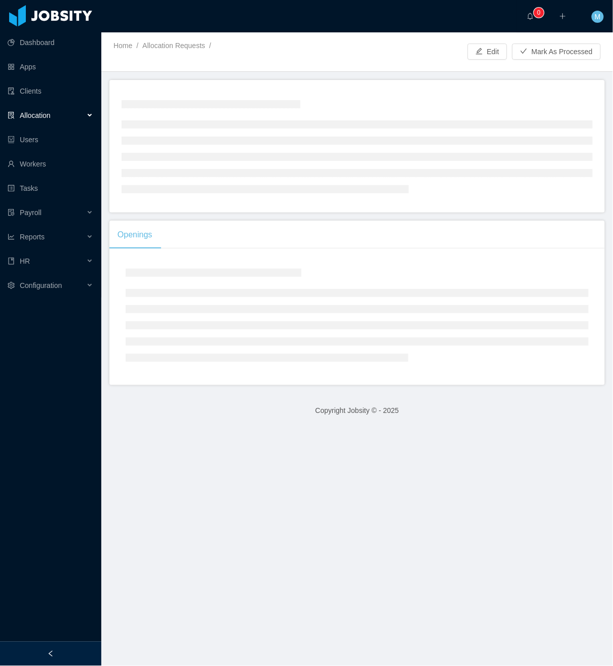
click at [44, 655] on div at bounding box center [50, 654] width 101 height 24
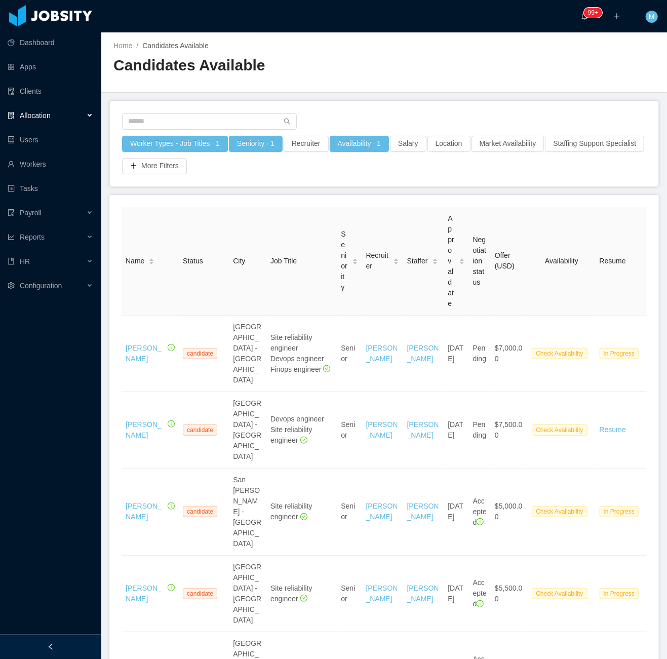
drag, startPoint x: 63, startPoint y: 649, endPoint x: 68, endPoint y: 644, distance: 7.2
click at [63, 649] on div at bounding box center [50, 647] width 101 height 24
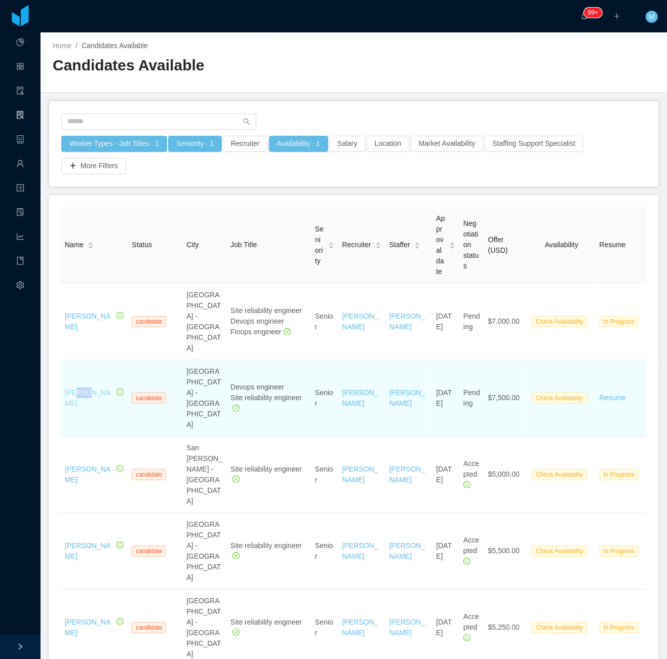
drag, startPoint x: 109, startPoint y: 361, endPoint x: 77, endPoint y: 355, distance: 33.0
click at [77, 387] on div "[PERSON_NAME]" at bounding box center [89, 397] width 49 height 21
drag, startPoint x: 77, startPoint y: 355, endPoint x: 63, endPoint y: 355, distance: 14.2
click at [63, 360] on td "[PERSON_NAME]" at bounding box center [94, 398] width 67 height 76
copy link "[PERSON_NAME]"
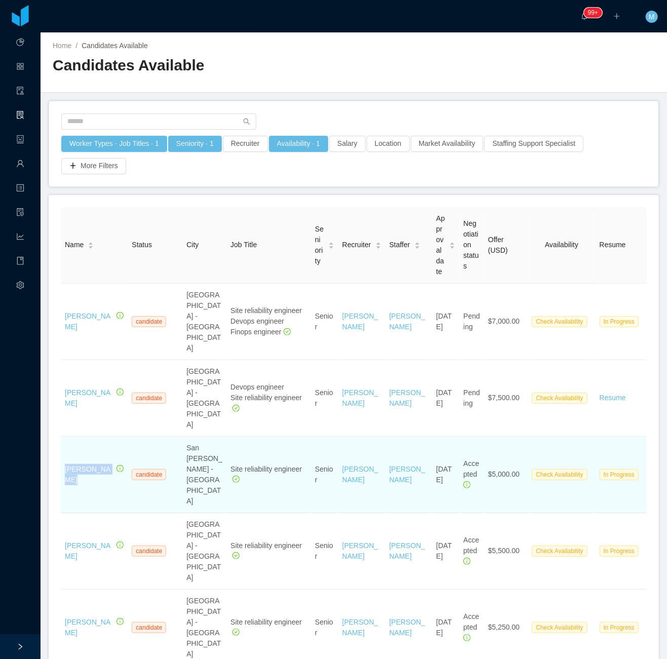
drag, startPoint x: 114, startPoint y: 411, endPoint x: 66, endPoint y: 406, distance: 48.9
click at [66, 464] on div "[PERSON_NAME]" at bounding box center [94, 474] width 59 height 21
copy div "[PERSON_NAME]"
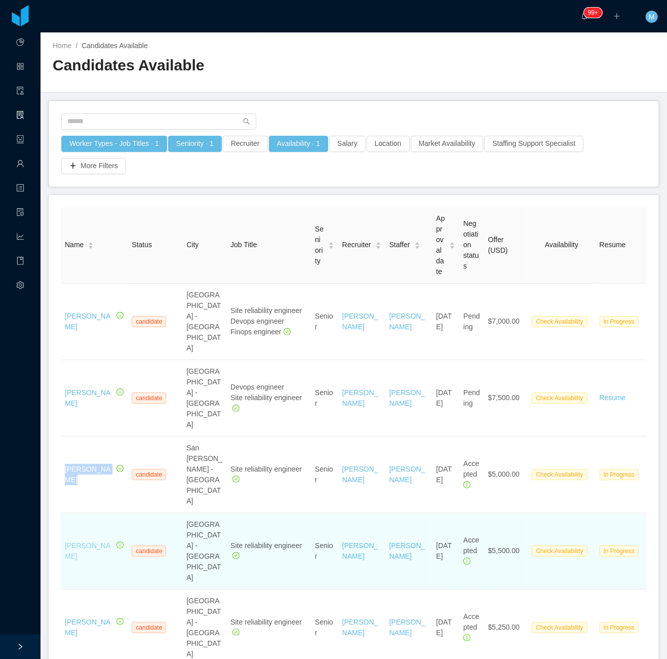
drag, startPoint x: 102, startPoint y: 462, endPoint x: 65, endPoint y: 446, distance: 40.2
click at [65, 513] on td "[PERSON_NAME]" at bounding box center [94, 551] width 67 height 76
copy link "[PERSON_NAME]"
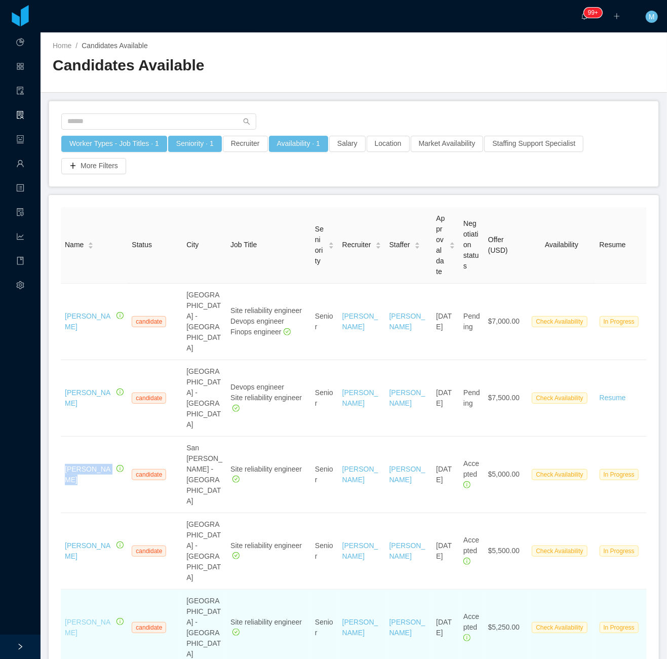
drag, startPoint x: 95, startPoint y: 511, endPoint x: 65, endPoint y: 489, distance: 37.0
click at [65, 589] on td "[PERSON_NAME]" at bounding box center [94, 627] width 67 height 76
copy link "[PERSON_NAME]"
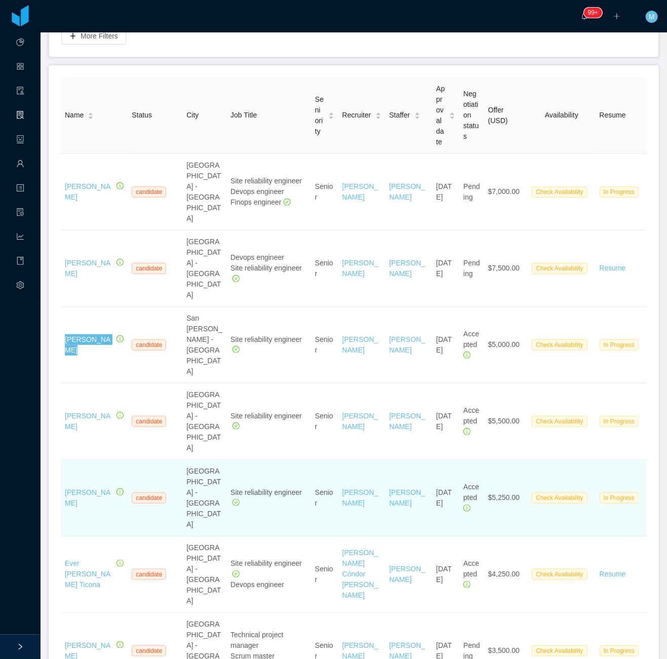
scroll to position [135, 0]
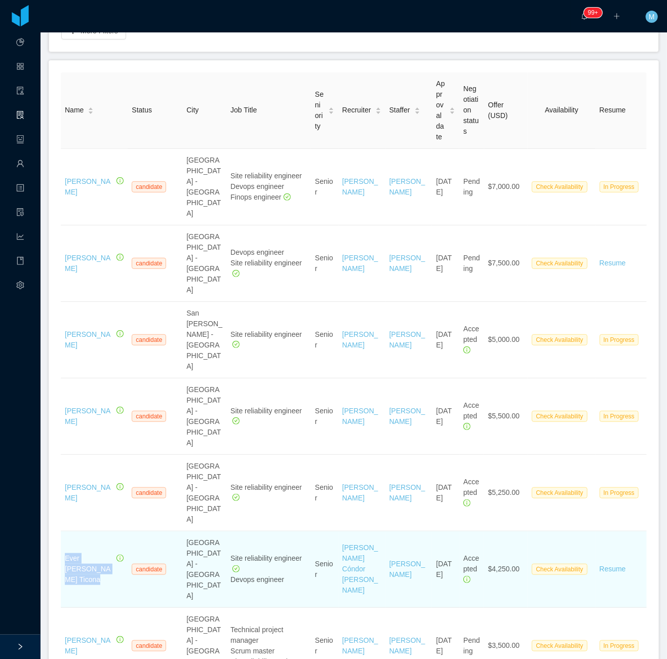
drag, startPoint x: 113, startPoint y: 416, endPoint x: 64, endPoint y: 398, distance: 53.0
click at [64, 531] on td "Ever [PERSON_NAME] Ticona" at bounding box center [94, 569] width 67 height 76
copy div "Ever [PERSON_NAME] Ticona"
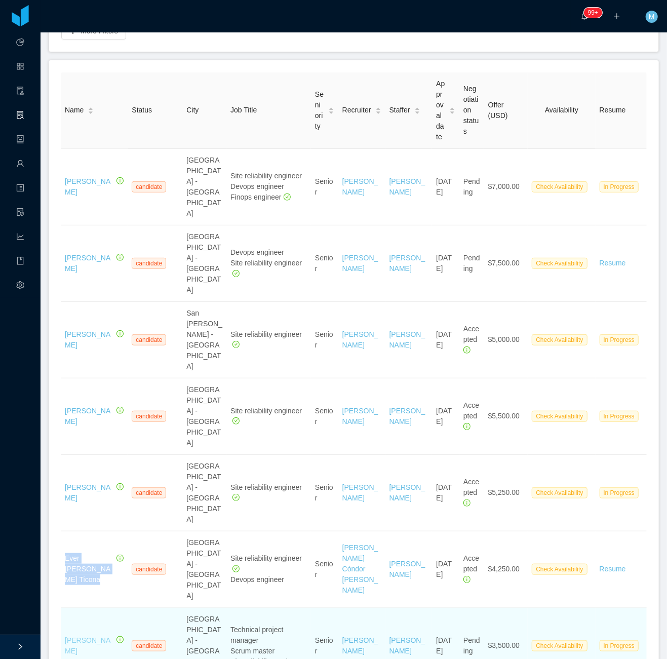
drag, startPoint x: 99, startPoint y: 459, endPoint x: 78, endPoint y: 445, distance: 25.6
click at [78, 635] on div "[PERSON_NAME]" at bounding box center [89, 645] width 49 height 21
drag, startPoint x: 78, startPoint y: 445, endPoint x: 207, endPoint y: 476, distance: 132.9
click at [207, 608] on td "[GEOGRAPHIC_DATA] - [GEOGRAPHIC_DATA]" at bounding box center [204, 646] width 44 height 76
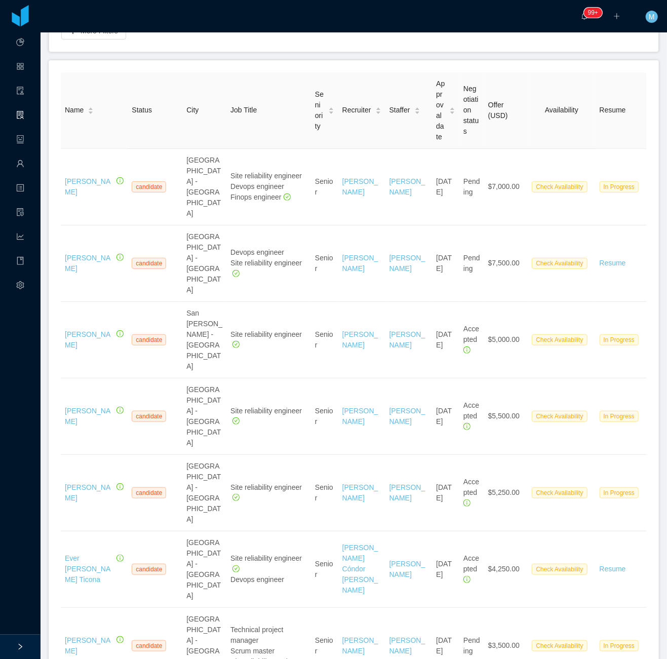
drag, startPoint x: 108, startPoint y: 509, endPoint x: 64, endPoint y: 496, distance: 46.3
copy div "[PERSON_NAME]"
drag, startPoint x: 112, startPoint y: 548, endPoint x: 63, endPoint y: 547, distance: 49.1
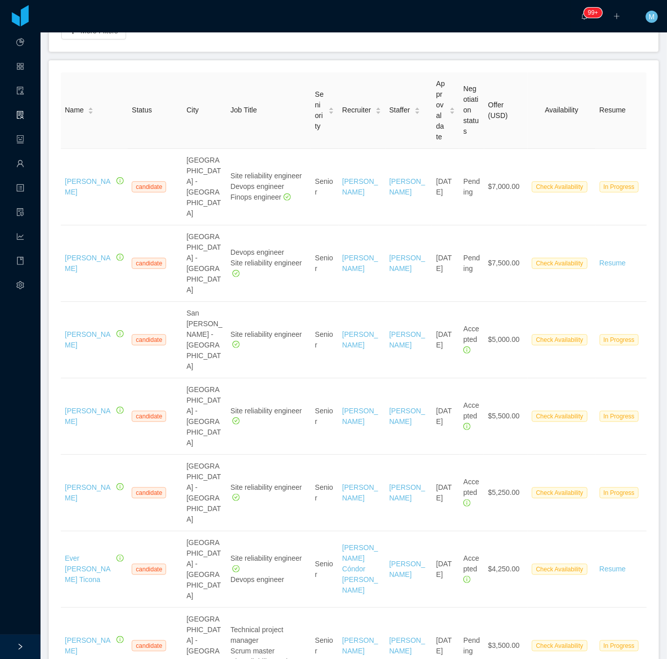
copy div "Bruno Pimentel"
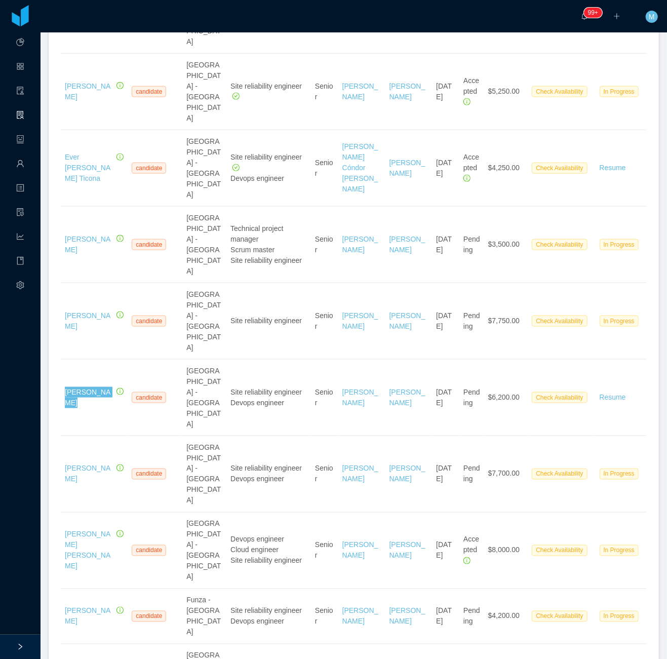
scroll to position [540, 0]
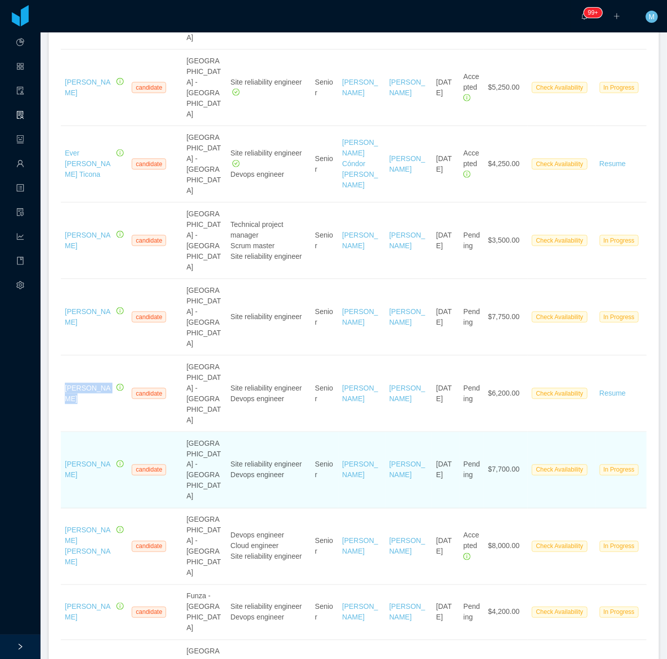
drag, startPoint x: 89, startPoint y: 195, endPoint x: 63, endPoint y: 184, distance: 28.4
click at [63, 432] on td "Francisco Campos" at bounding box center [94, 470] width 67 height 76
copy link "Francisco Campos"
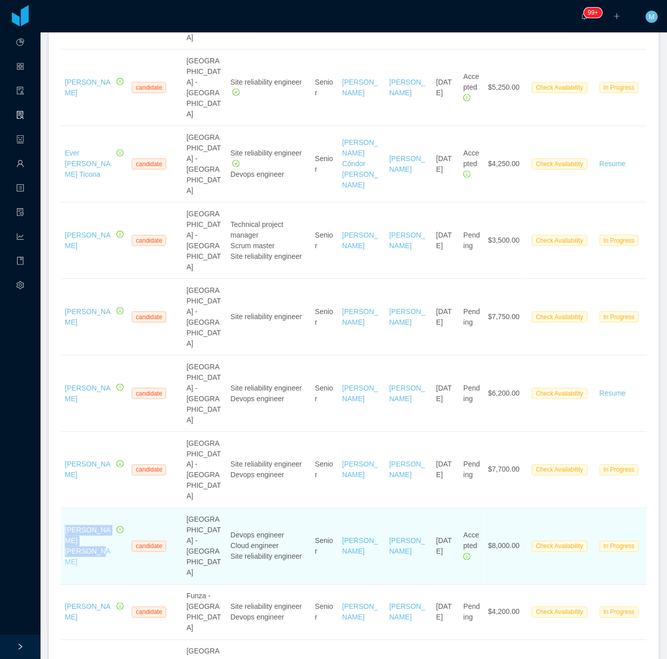
drag, startPoint x: 101, startPoint y: 242, endPoint x: 65, endPoint y: 231, distance: 37.5
click at [65, 525] on div "Cristian Castro Vanegas" at bounding box center [89, 546] width 49 height 43
copy link "Cristian Castro Vanegas"
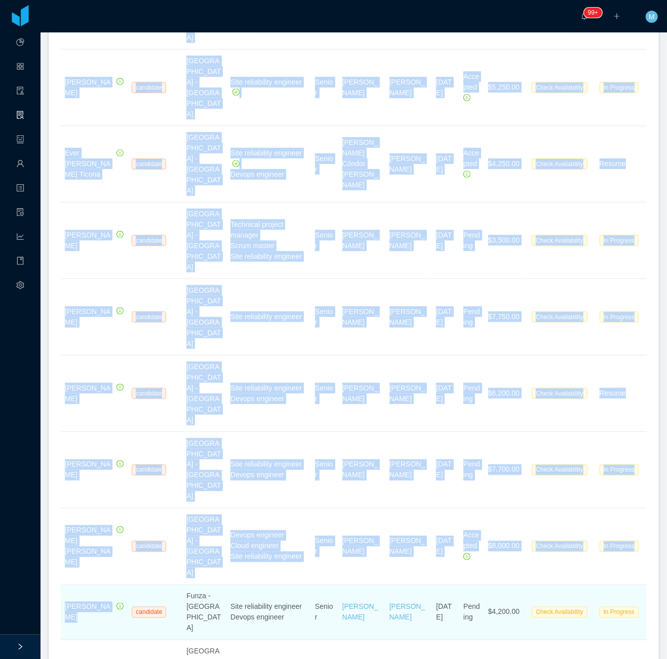
drag, startPoint x: 60, startPoint y: 281, endPoint x: 100, endPoint y: 280, distance: 40.5
click at [61, 585] on td "Said Fayad" at bounding box center [94, 612] width 67 height 55
drag, startPoint x: 60, startPoint y: 281, endPoint x: 82, endPoint y: 278, distance: 21.9
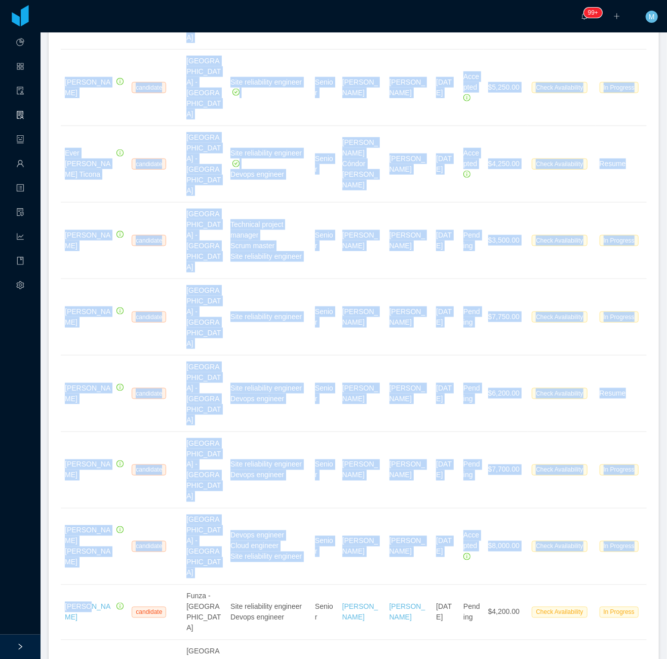
drag, startPoint x: 82, startPoint y: 278, endPoint x: 97, endPoint y: 282, distance: 16.1
click at [97, 603] on link "Said Fayad" at bounding box center [88, 612] width 46 height 19
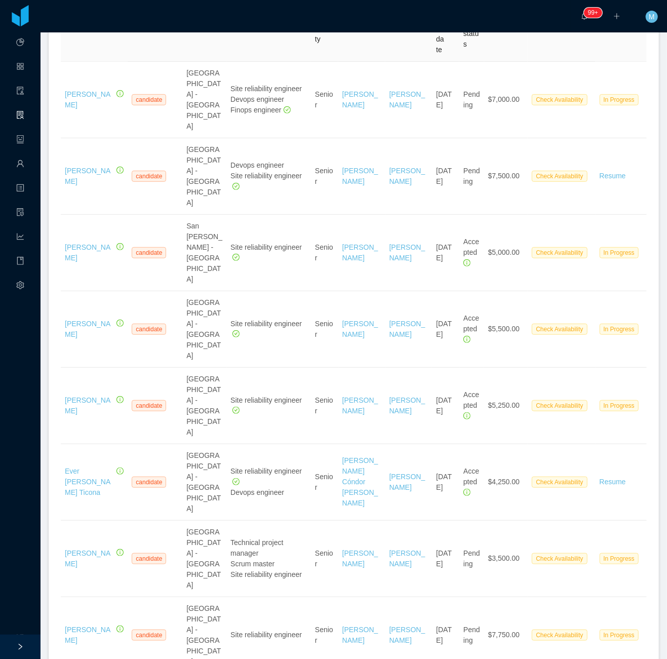
scroll to position [405, 0]
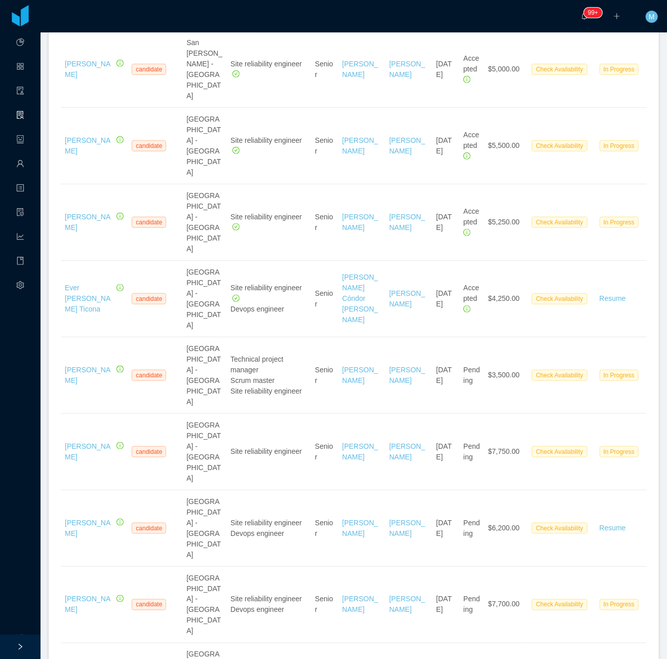
drag, startPoint x: 111, startPoint y: 466, endPoint x: 66, endPoint y: 451, distance: 48.2
drag, startPoint x: 66, startPoint y: 451, endPoint x: 59, endPoint y: 424, distance: 27.1
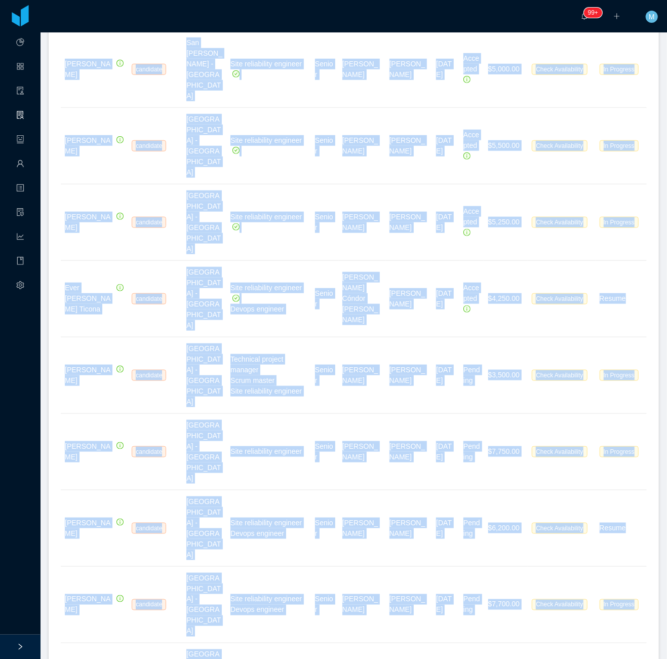
drag, startPoint x: 59, startPoint y: 417, endPoint x: 97, endPoint y: 414, distance: 38.6
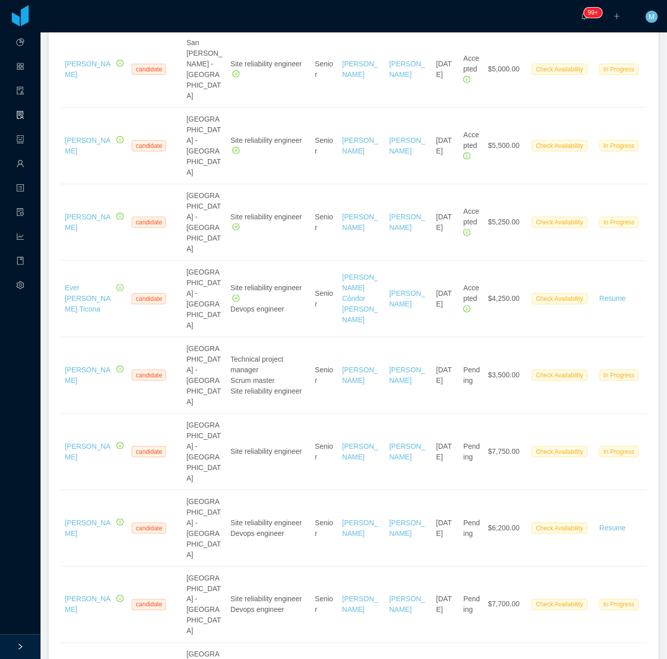
drag, startPoint x: 97, startPoint y: 414, endPoint x: 80, endPoint y: 424, distance: 20.0
drag, startPoint x: 63, startPoint y: 414, endPoint x: 102, endPoint y: 412, distance: 38.6
copy div "Said Fayad"
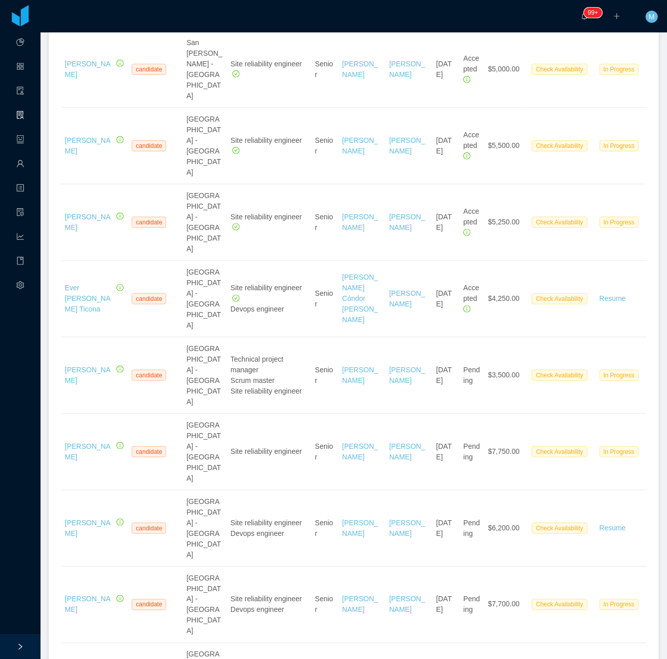
drag, startPoint x: 63, startPoint y: 447, endPoint x: 112, endPoint y: 466, distance: 52.5
drag, startPoint x: 98, startPoint y: 513, endPoint x: 65, endPoint y: 494, distance: 38.3
drag, startPoint x: 98, startPoint y: 560, endPoint x: 65, endPoint y: 539, distance: 38.7
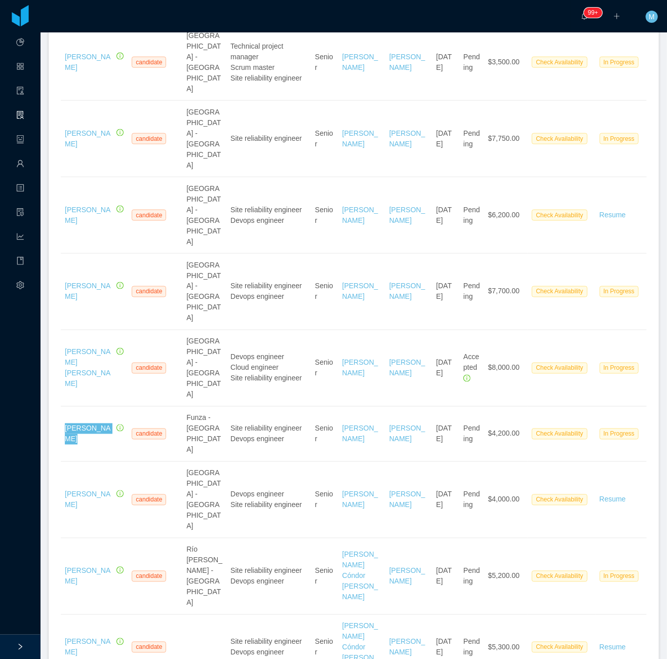
scroll to position [742, 0]
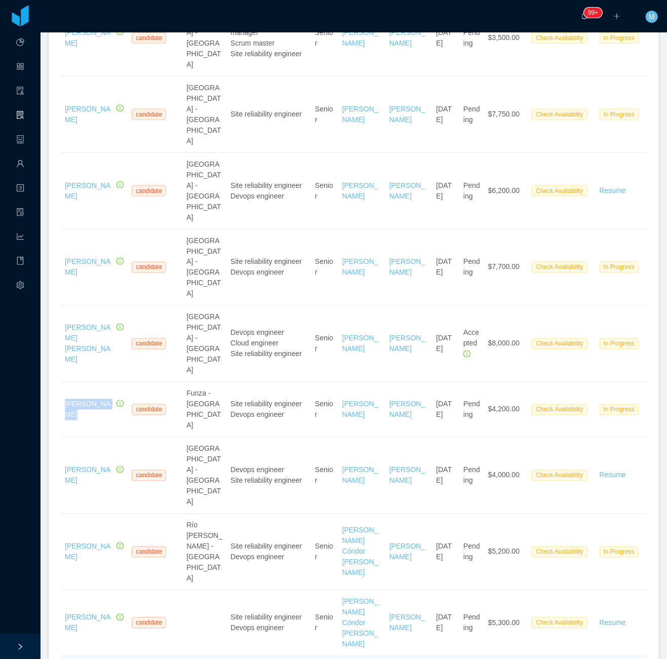
drag, startPoint x: 102, startPoint y: 259, endPoint x: 65, endPoint y: 251, distance: 38.3
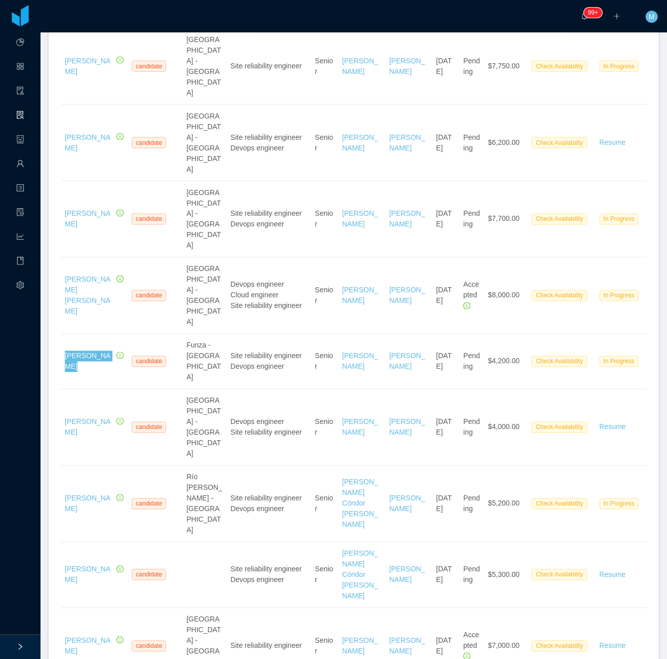
scroll to position [878, 0]
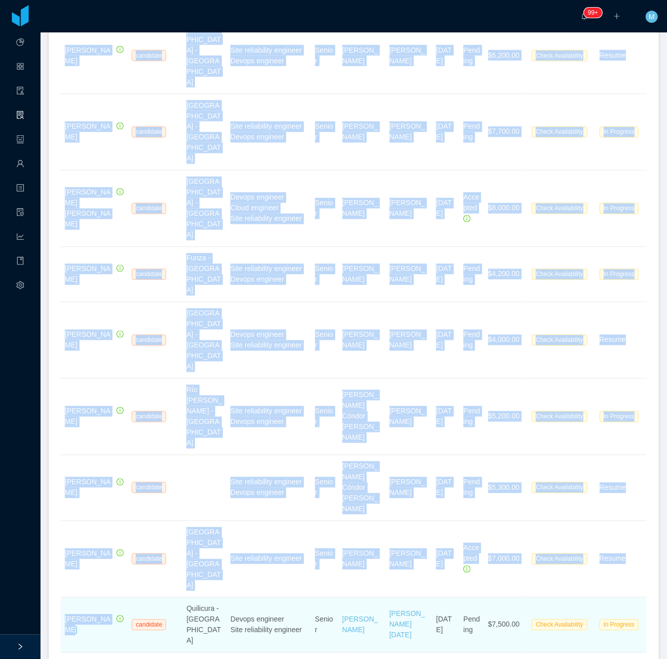
drag, startPoint x: 59, startPoint y: 171, endPoint x: 104, endPoint y: 170, distance: 45.1
click at [104, 598] on td "Ivan Maturana" at bounding box center [94, 625] width 67 height 55
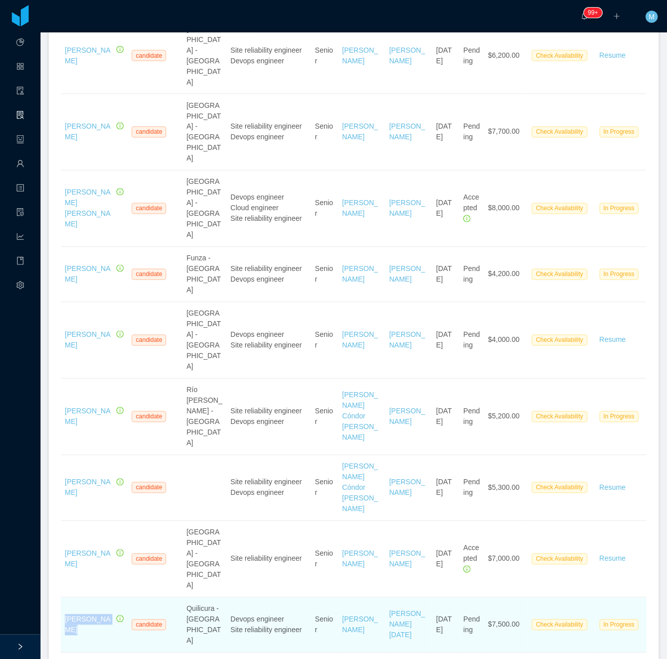
drag, startPoint x: 111, startPoint y: 164, endPoint x: 63, endPoint y: 167, distance: 48.7
click at [63, 598] on td "Ivan Maturana" at bounding box center [94, 625] width 67 height 55
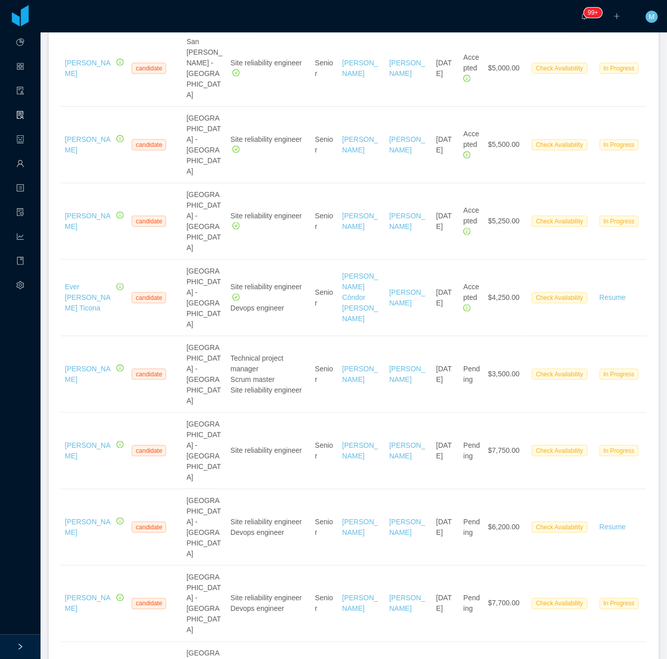
scroll to position [0, 0]
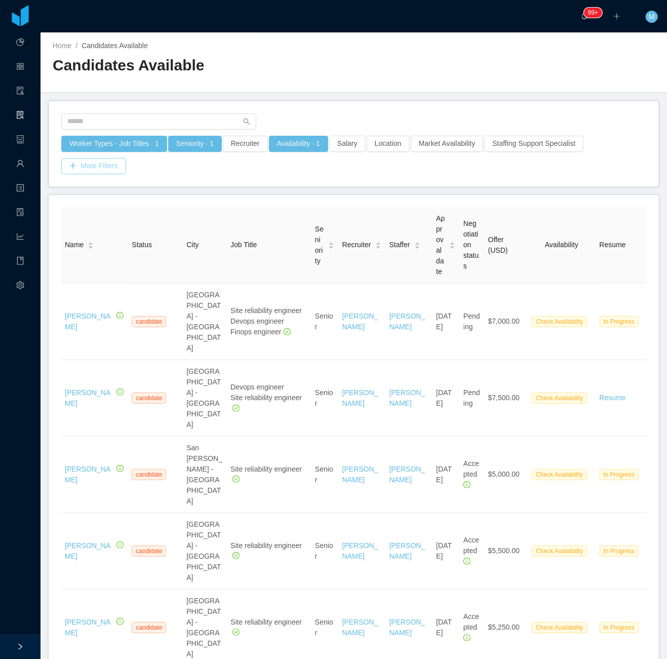
click at [108, 167] on button "More Filters" at bounding box center [93, 166] width 65 height 16
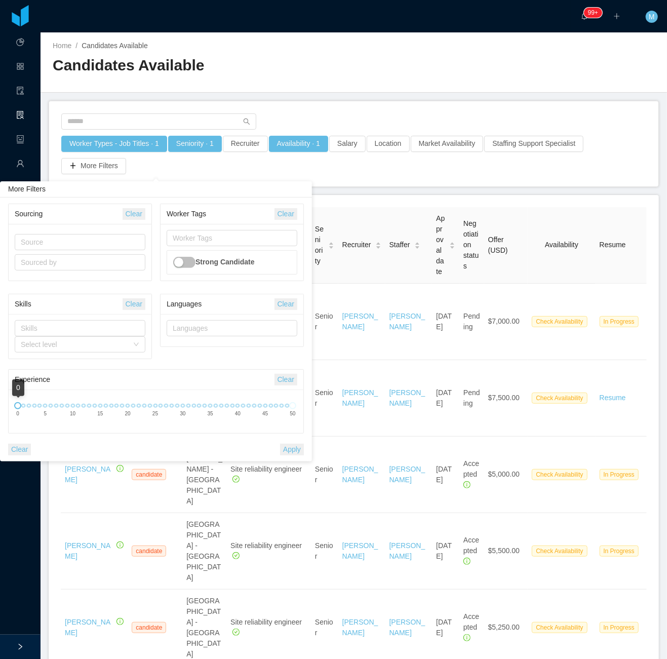
drag, startPoint x: 438, startPoint y: 183, endPoint x: 462, endPoint y: 183, distance: 24.3
click at [442, 183] on div "Worker Types - Job Titles · 1 Seniority · 1 Recruiter Availability · 1 Salary L…" at bounding box center [353, 143] width 609 height 85
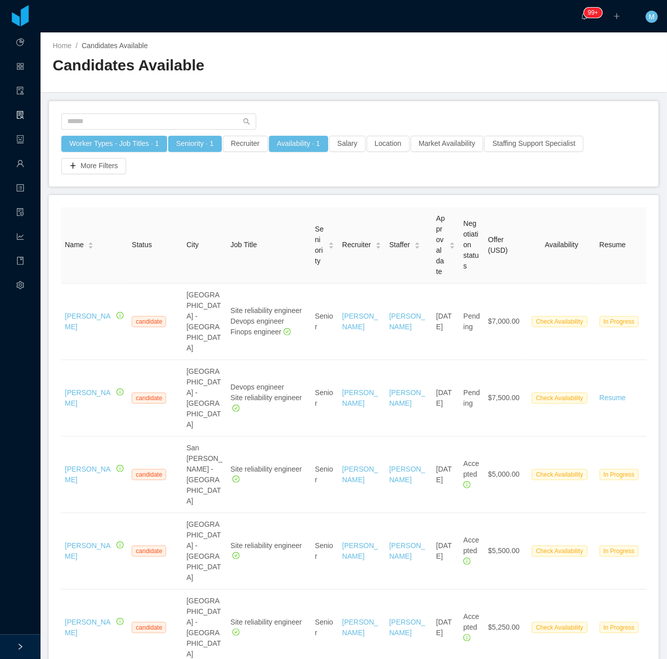
click at [598, 146] on div "Worker Types - Job Titles · 1 Seniority · 1 Recruiter Availability · 1 Salary L…" at bounding box center [354, 155] width 586 height 38
click at [553, 86] on div "Home / Candidates Available / Candidates Available" at bounding box center [354, 62] width 626 height 60
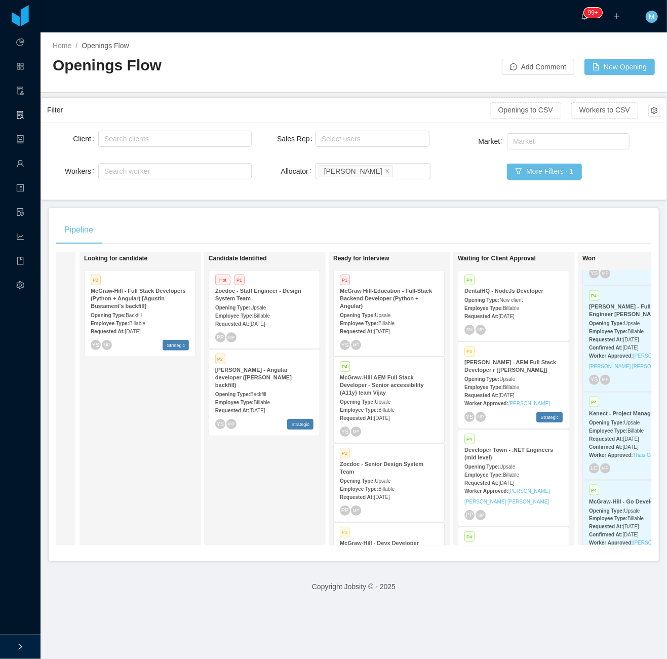
scroll to position [0, 122]
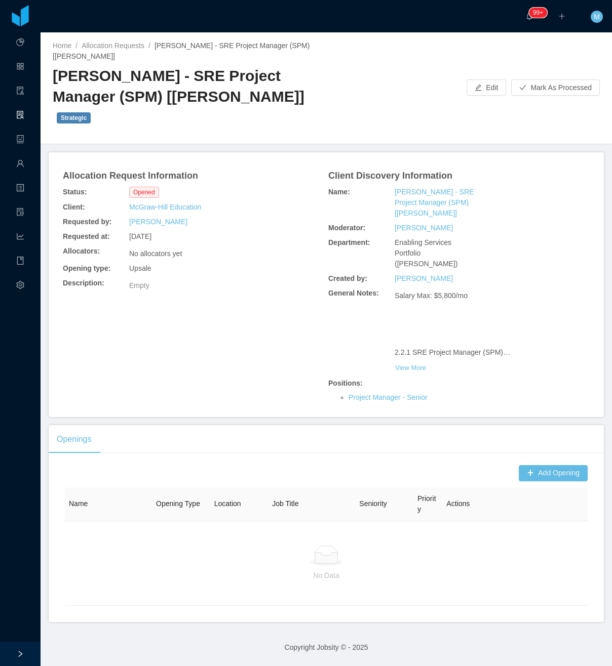
drag, startPoint x: 50, startPoint y: 76, endPoint x: 243, endPoint y: 96, distance: 194.5
click at [243, 96] on div "Home / Allocation Requests / [PERSON_NAME] - SRE Project Manager (SPM) [[PERSON…" at bounding box center [326, 88] width 571 height 112
click at [231, 261] on div "Opening type: Upsale" at bounding box center [193, 268] width 265 height 15
drag, startPoint x: 84, startPoint y: 88, endPoint x: 244, endPoint y: 97, distance: 160.3
click at [244, 97] on h2 "[PERSON_NAME] - SRE Project Manager (SPM) [[PERSON_NAME]] Strategic" at bounding box center [189, 97] width 273 height 62
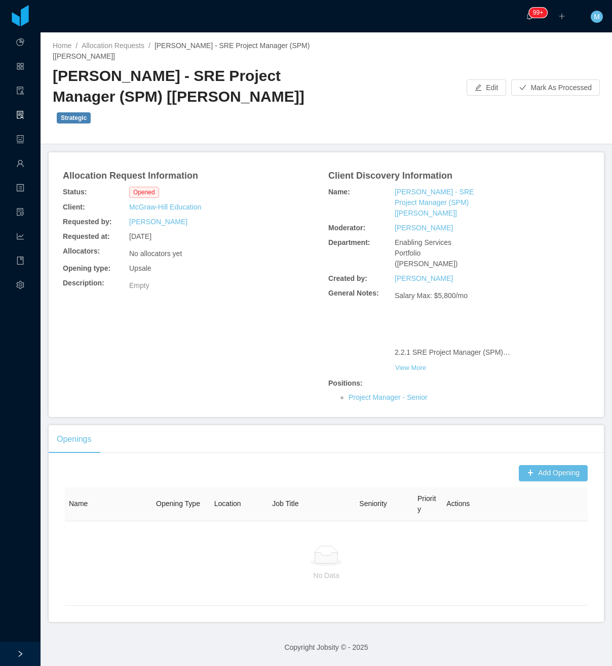
copy h2 "[PERSON_NAME] - SRE Project Manager (SPM) [[PERSON_NAME]]"
click at [525, 465] on button "Add Opening" at bounding box center [553, 473] width 69 height 16
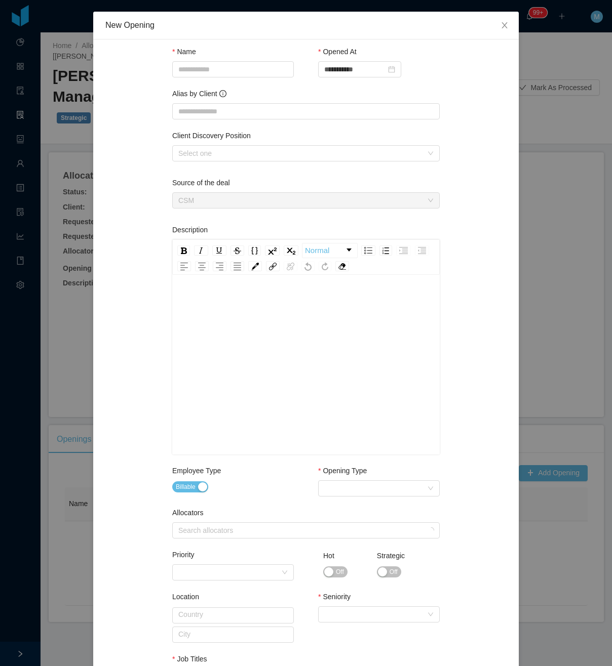
click at [229, 102] on div "Alias by Client" at bounding box center [305, 96] width 267 height 15
click at [228, 108] on input "Alias by Client" at bounding box center [305, 111] width 267 height 16
click at [211, 69] on input "Name" at bounding box center [233, 69] width 122 height 16
paste input "**********"
click at [219, 65] on input "**********" at bounding box center [233, 69] width 122 height 16
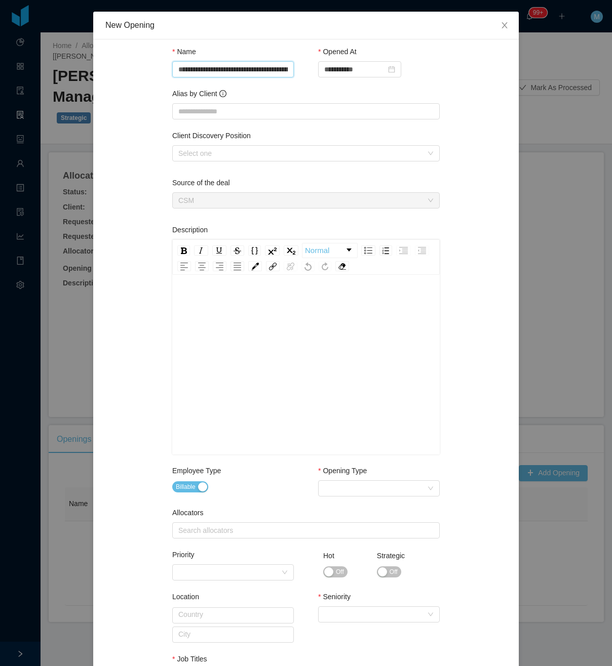
click at [223, 65] on input "**********" at bounding box center [233, 69] width 122 height 16
drag, startPoint x: 292, startPoint y: 66, endPoint x: 314, endPoint y: 68, distance: 21.9
click at [314, 68] on div "**********" at bounding box center [305, 73] width 267 height 42
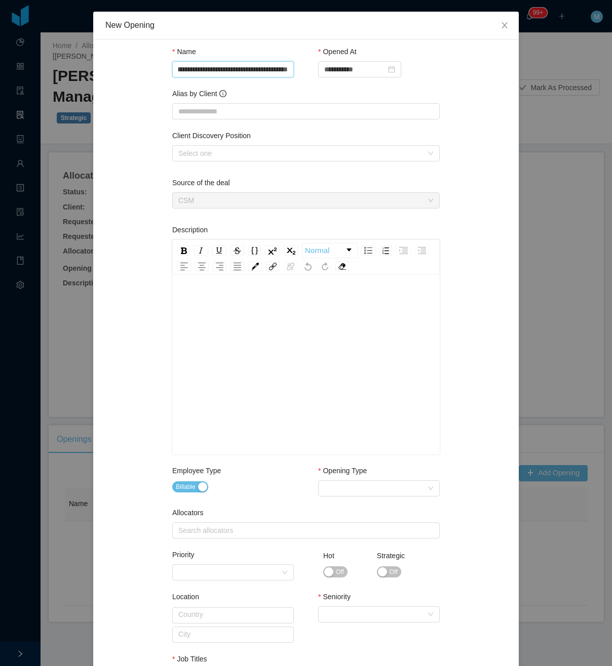
drag, startPoint x: 249, startPoint y: 66, endPoint x: 219, endPoint y: 71, distance: 30.4
click at [248, 66] on input "**********" at bounding box center [233, 69] width 122 height 16
click at [191, 74] on input "**********" at bounding box center [233, 69] width 122 height 16
click at [201, 72] on input "**********" at bounding box center [233, 69] width 122 height 16
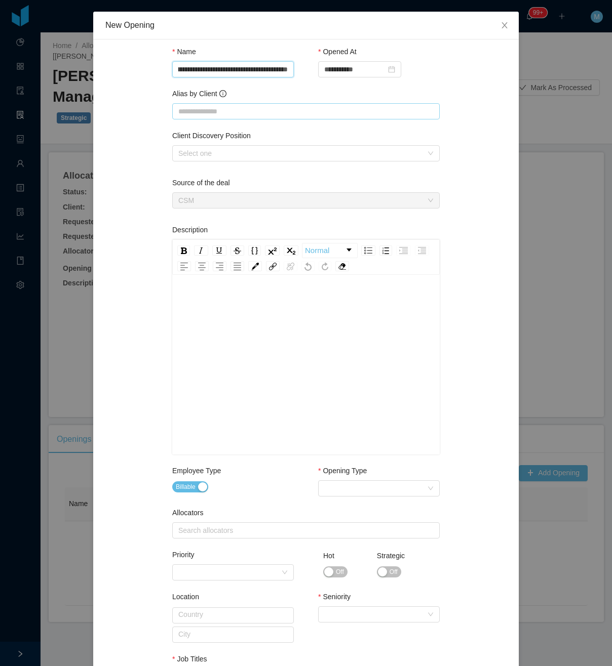
scroll to position [0, 57]
type input "**********"
click at [214, 105] on input "Alias by Client" at bounding box center [305, 111] width 267 height 16
paste input "**********"
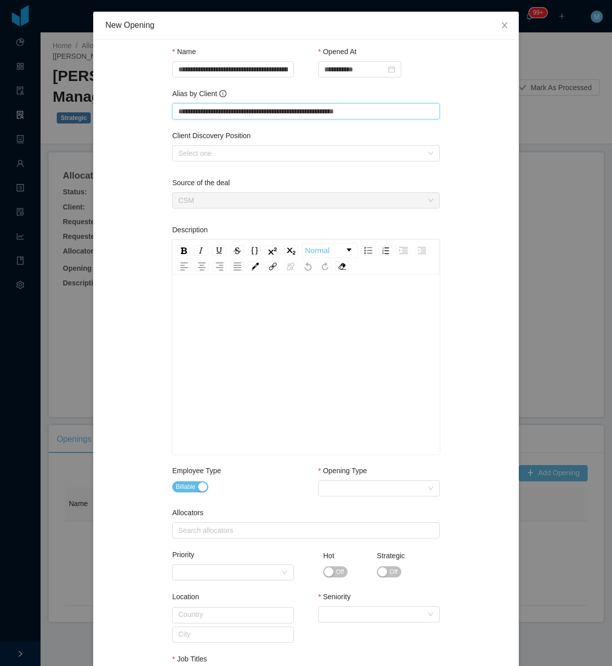
type input "**********"
click at [209, 162] on div "Client Discovery Position Select one" at bounding box center [305, 148] width 267 height 35
click at [213, 153] on div "Select one" at bounding box center [300, 153] width 244 height 10
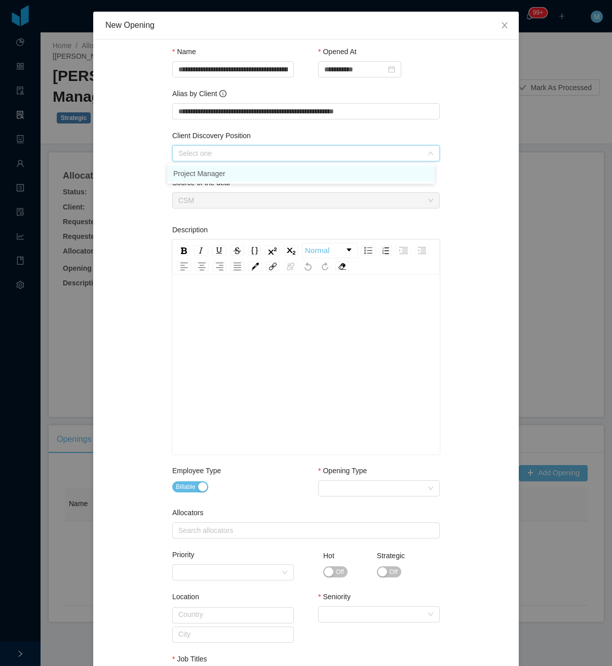
click at [223, 171] on li "Project Manager" at bounding box center [300, 174] width 267 height 16
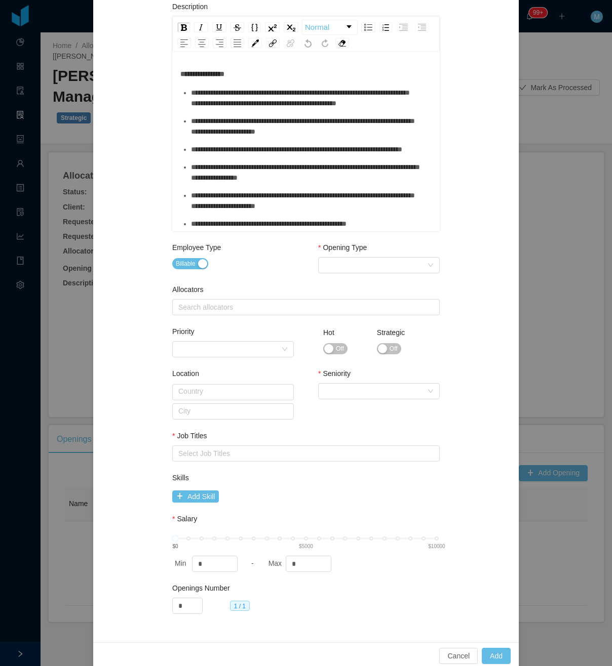
scroll to position [226, 0]
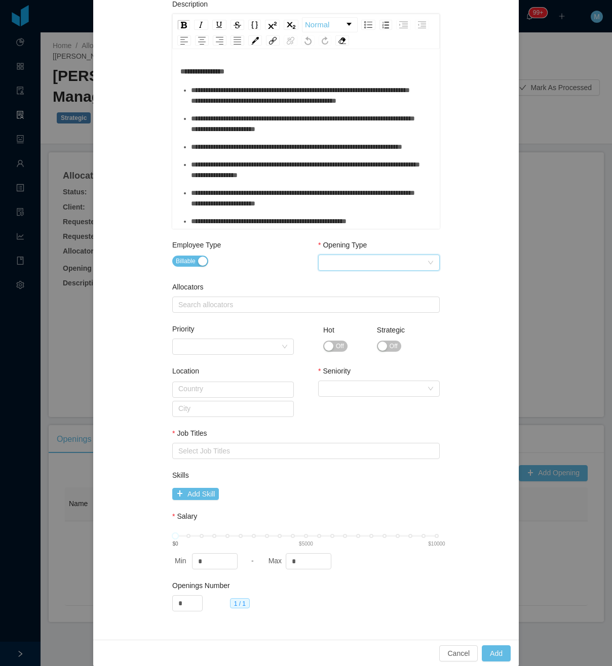
click at [373, 259] on div "Select Opening Type" at bounding box center [375, 262] width 103 height 15
click at [349, 298] on li "Upsale" at bounding box center [374, 299] width 122 height 16
drag, startPoint x: 246, startPoint y: 302, endPoint x: 247, endPoint y: 308, distance: 5.8
click at [247, 308] on div "Search allocators" at bounding box center [303, 305] width 251 height 10
type input "****"
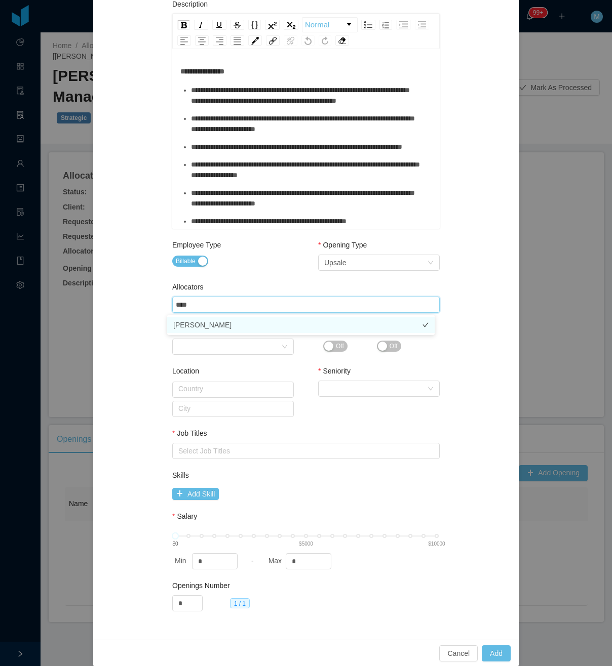
click at [230, 324] on li "[PERSON_NAME]" at bounding box center [300, 325] width 267 height 16
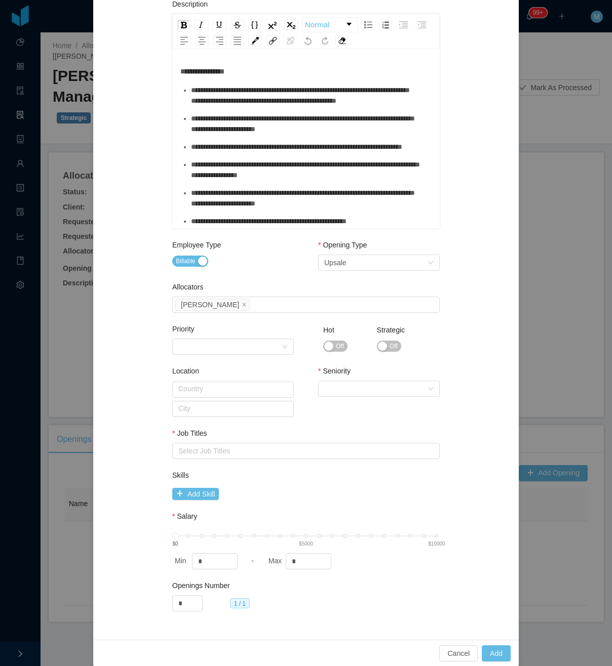
click at [257, 276] on div "Employee Type Billable" at bounding box center [233, 263] width 122 height 47
click at [389, 348] on span "Off" at bounding box center [393, 346] width 8 height 10
click at [354, 385] on div "Select Seniority" at bounding box center [375, 388] width 103 height 15
click at [336, 472] on li "Senior" at bounding box center [374, 474] width 122 height 16
click at [178, 451] on div "Select Job Titles" at bounding box center [303, 451] width 251 height 10
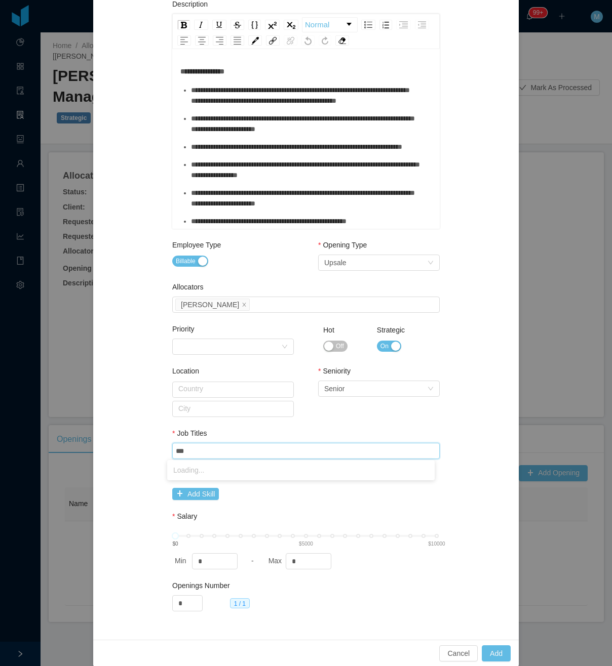
type input "****"
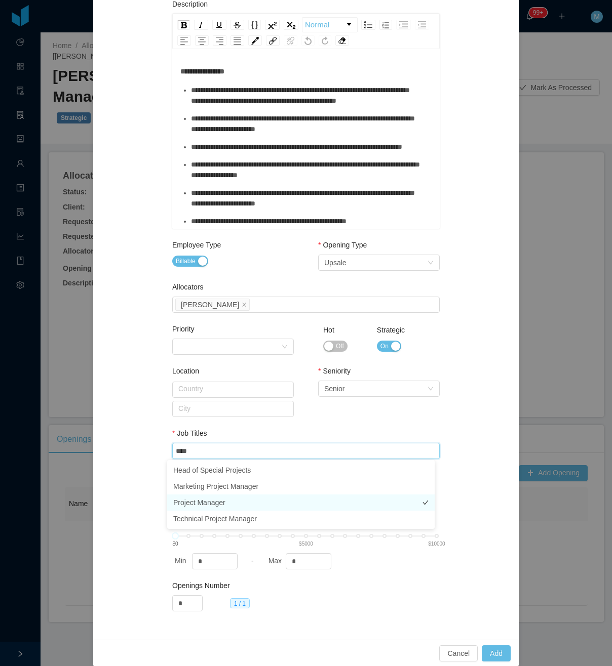
click at [215, 501] on li "Project Manager" at bounding box center [300, 503] width 267 height 16
click at [141, 436] on div "**********" at bounding box center [305, 227] width 401 height 802
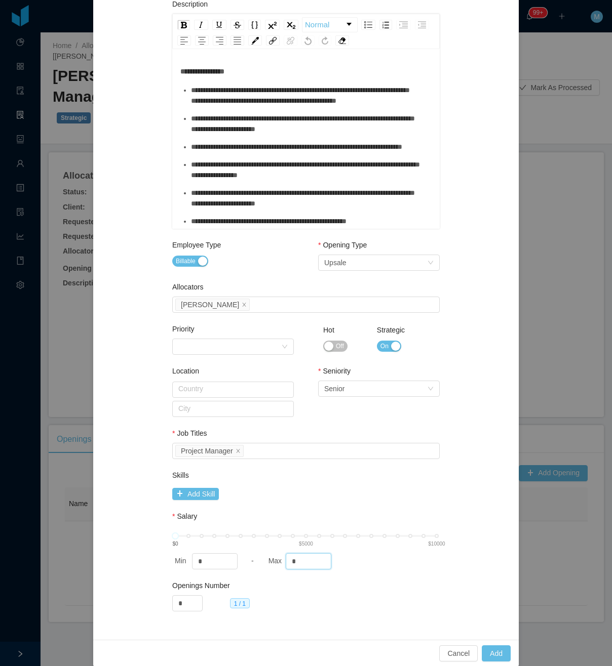
drag, startPoint x: 294, startPoint y: 552, endPoint x: 242, endPoint y: 550, distance: 52.2
click at [258, 550] on span "0 $0 $5000 $10000 Min * - Max *" at bounding box center [305, 551] width 267 height 36
type input "****"
click at [482, 651] on button "Add" at bounding box center [496, 654] width 29 height 16
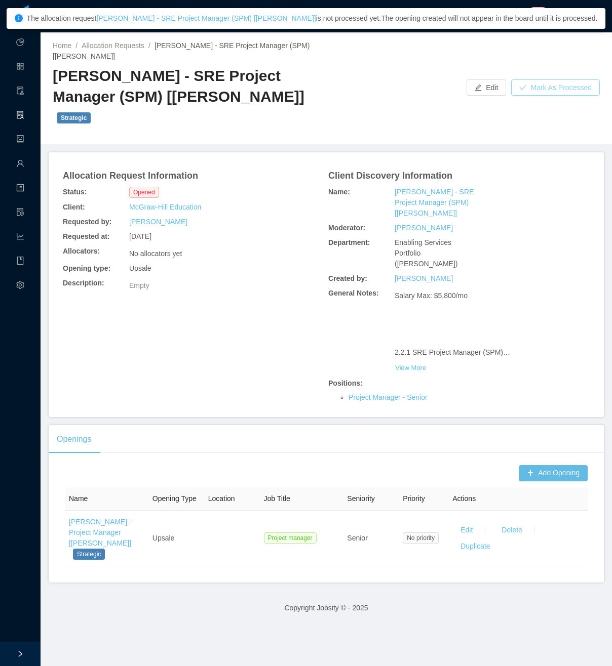
click at [554, 80] on button "Mark As Processed" at bounding box center [555, 88] width 89 height 16
drag, startPoint x: 595, startPoint y: 59, endPoint x: 594, endPoint y: 64, distance: 5.2
click at [596, 59] on button "OK" at bounding box center [594, 59] width 18 height 12
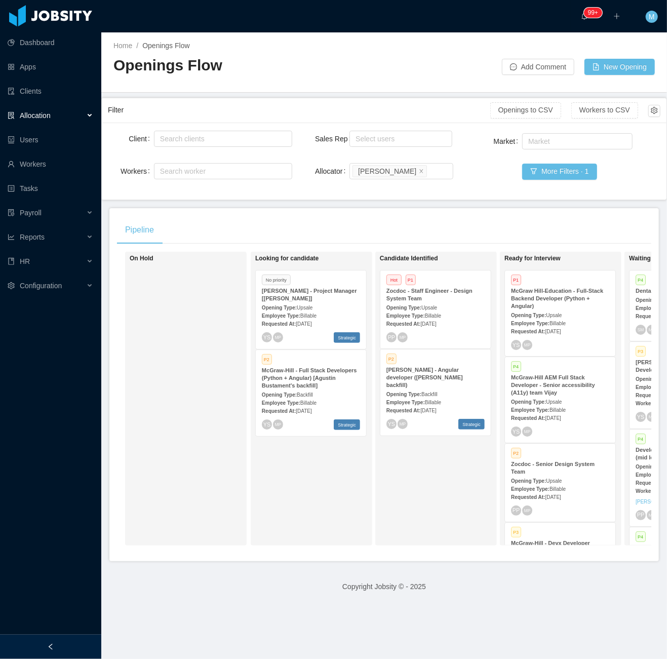
drag, startPoint x: 306, startPoint y: 530, endPoint x: 367, endPoint y: 561, distance: 68.4
click at [306, 532] on div "Looking for candidate No priority [PERSON_NAME] - Project Manager [[PERSON_NAME…" at bounding box center [326, 398] width 142 height 285
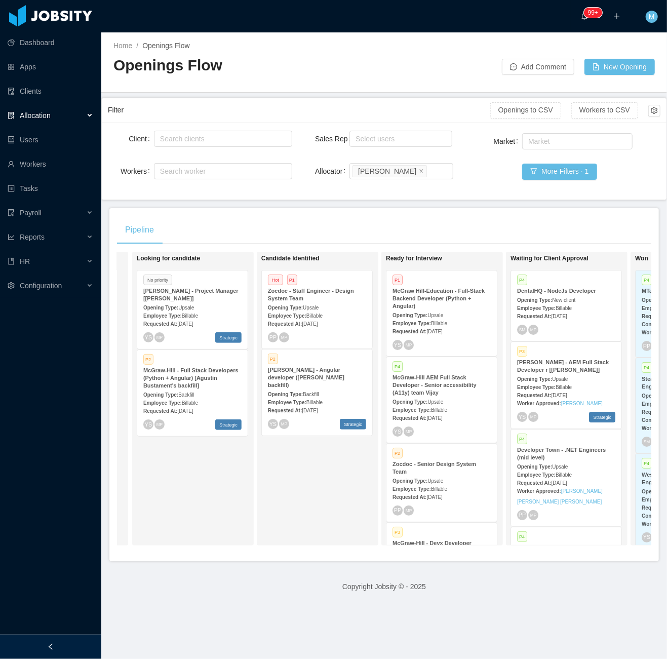
scroll to position [0, 158]
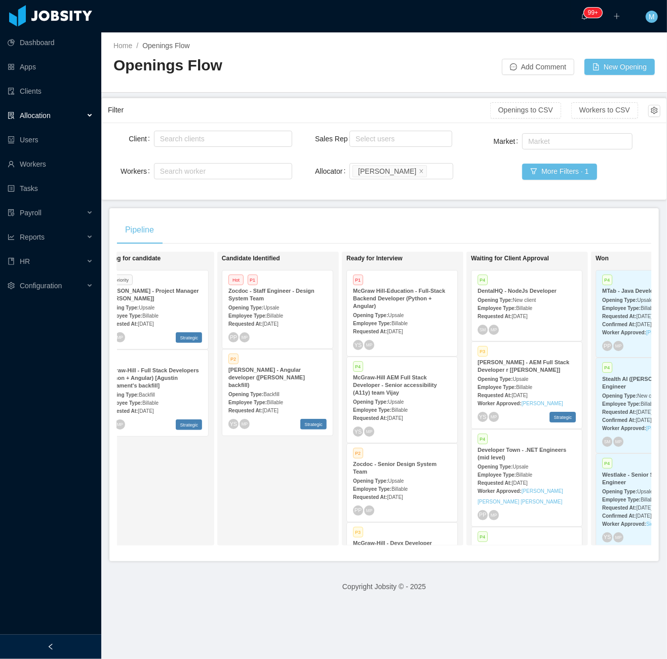
click at [82, 645] on div at bounding box center [50, 647] width 101 height 24
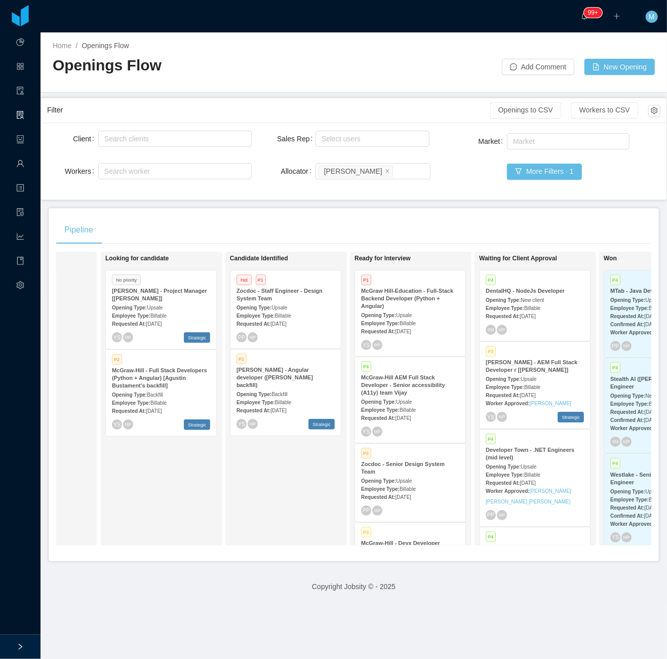
scroll to position [0, 86]
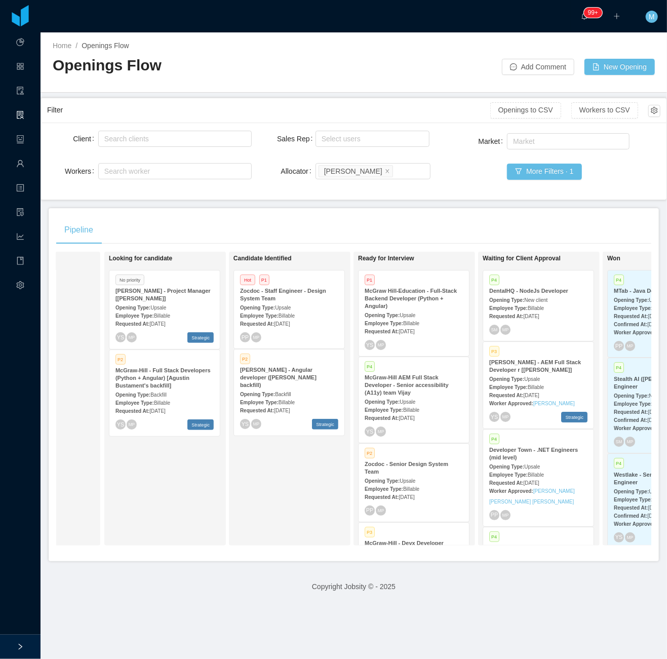
click at [174, 311] on div "Employee Type: Billable" at bounding box center [164, 315] width 98 height 11
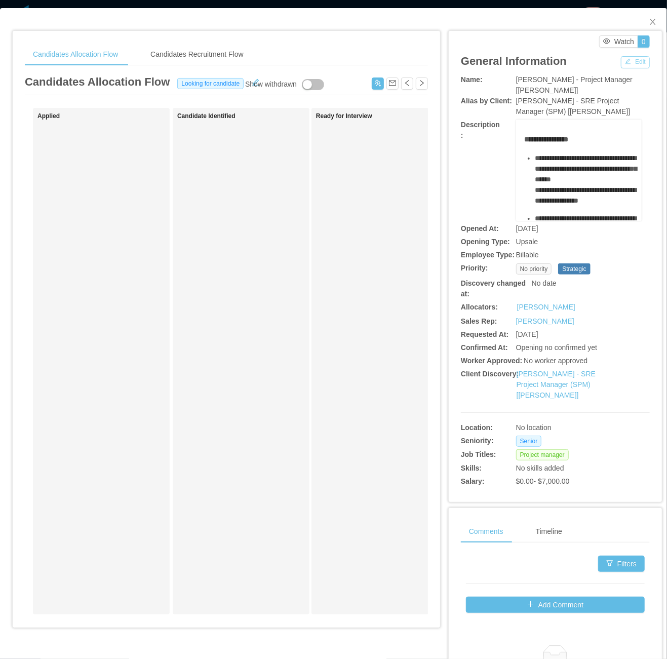
click at [624, 59] on button "Edit" at bounding box center [635, 62] width 29 height 12
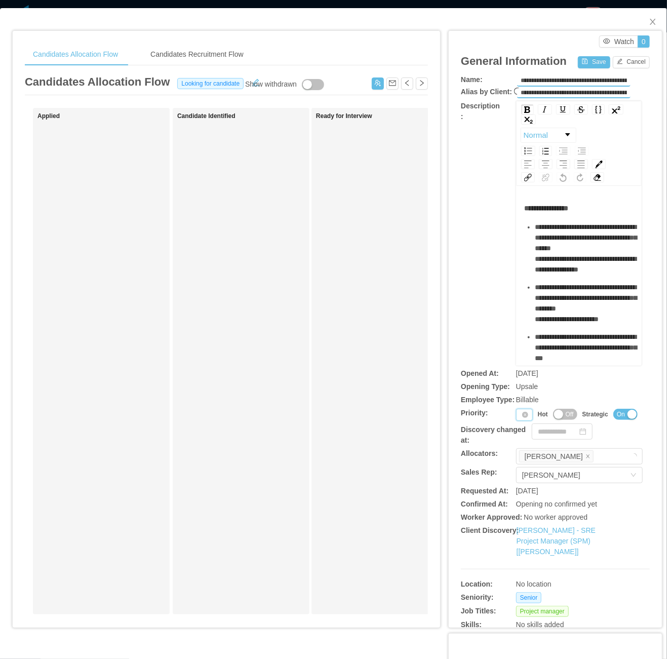
click at [516, 415] on div "Priority" at bounding box center [524, 415] width 17 height 12
click at [517, 441] on li "P2" at bounding box center [518, 447] width 21 height 16
click at [516, 409] on div "Priority P2" at bounding box center [528, 415] width 24 height 12
click at [521, 430] on li "P1" at bounding box center [520, 431] width 24 height 16
click at [581, 58] on button "Save" at bounding box center [594, 62] width 32 height 12
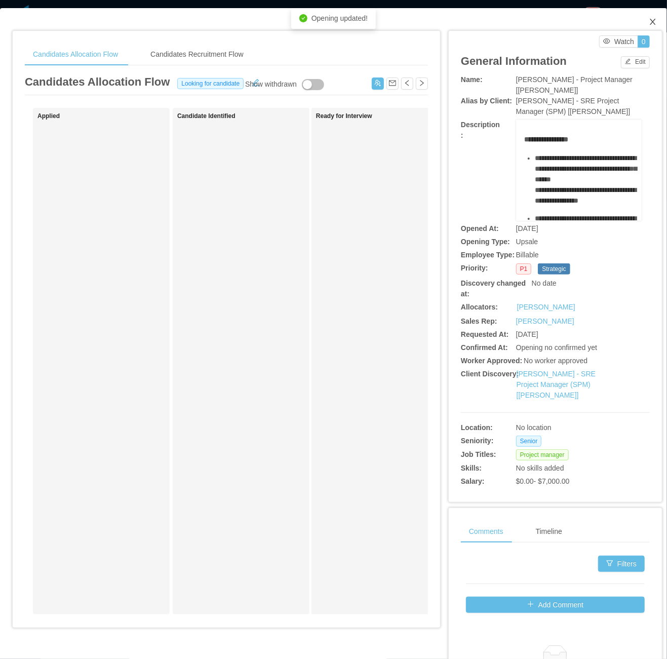
drag, startPoint x: 641, startPoint y: 19, endPoint x: 633, endPoint y: 33, distance: 16.3
click at [649, 24] on icon "icon: close" at bounding box center [653, 22] width 8 height 8
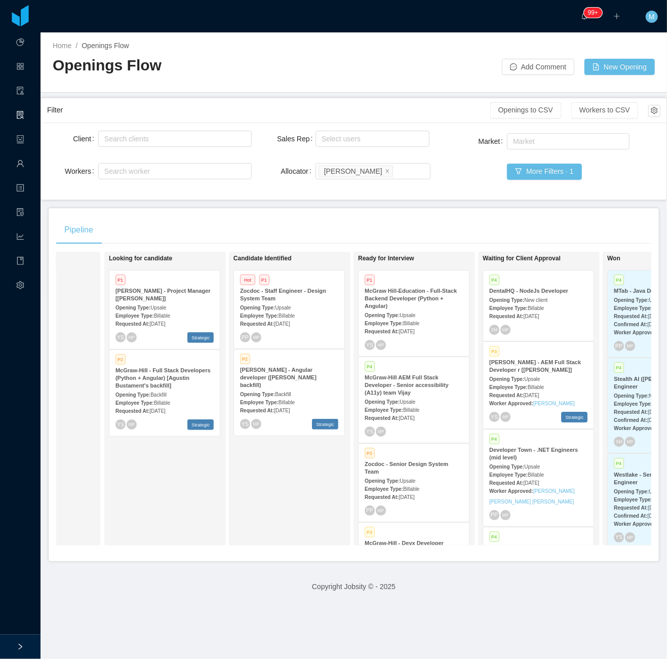
click at [285, 503] on div "Candidate Identified Hot P1 Zocdoc - Staff Engineer - Design System Team Openin…" at bounding box center [304, 398] width 142 height 285
click at [165, 326] on span "[DATE]" at bounding box center [157, 324] width 16 height 6
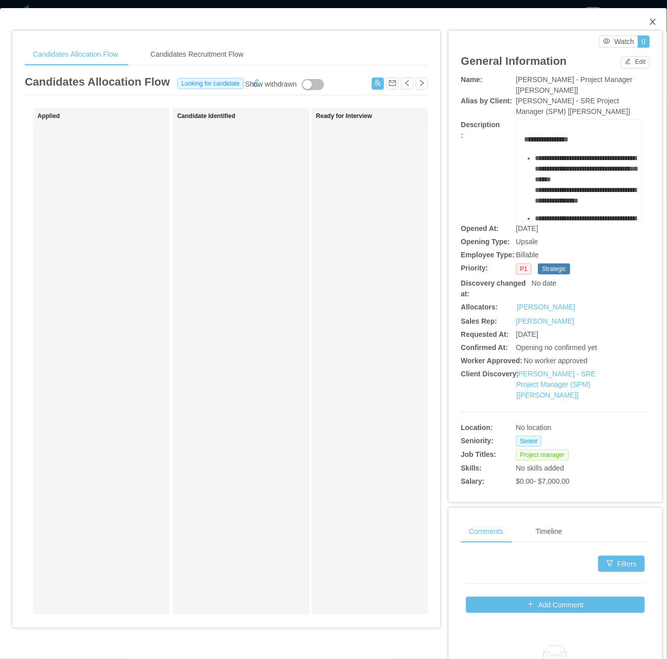
click at [639, 24] on span "Close" at bounding box center [653, 22] width 28 height 28
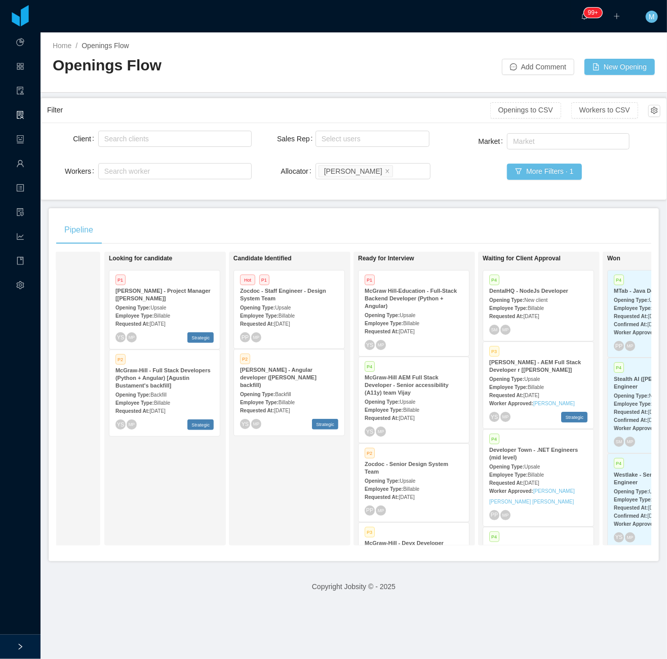
drag, startPoint x: 247, startPoint y: 483, endPoint x: 277, endPoint y: 516, distance: 43.7
click at [247, 483] on div "Candidate Identified Hot P1 Zocdoc - Staff Engineer - Design System Team Openin…" at bounding box center [304, 398] width 142 height 285
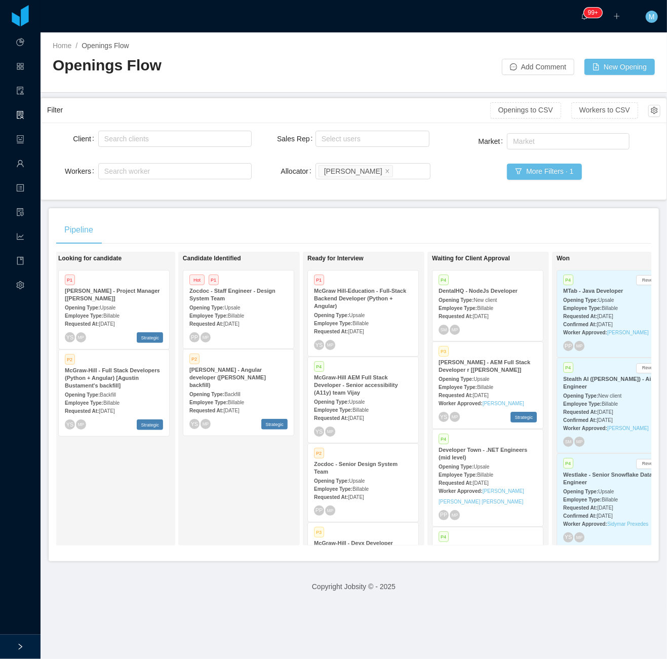
scroll to position [0, 135]
click at [240, 408] on span "[DATE]" at bounding box center [233, 411] width 16 height 6
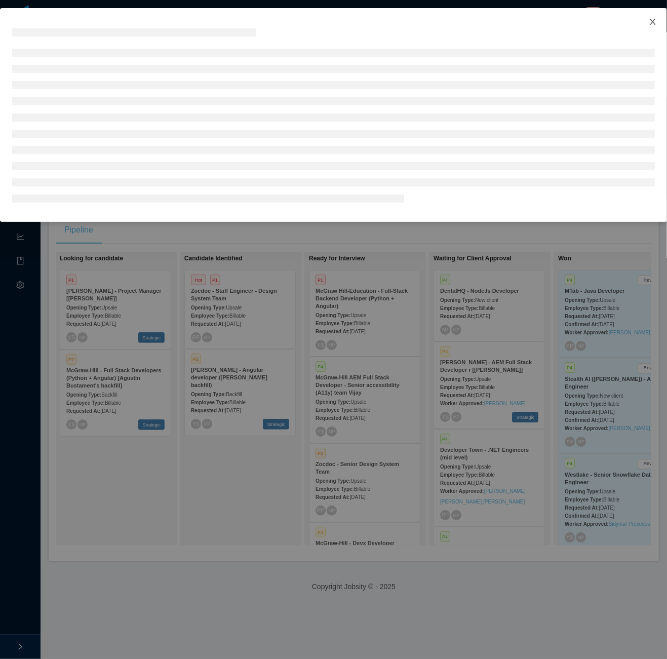
click at [653, 22] on icon "icon: close" at bounding box center [653, 22] width 6 height 6
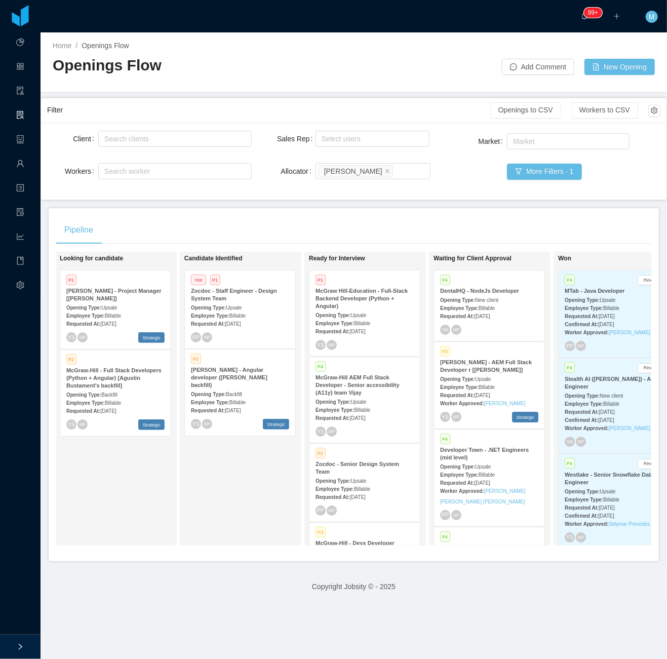
click at [370, 396] on div "Opening Type: Upsale" at bounding box center [365, 401] width 98 height 11
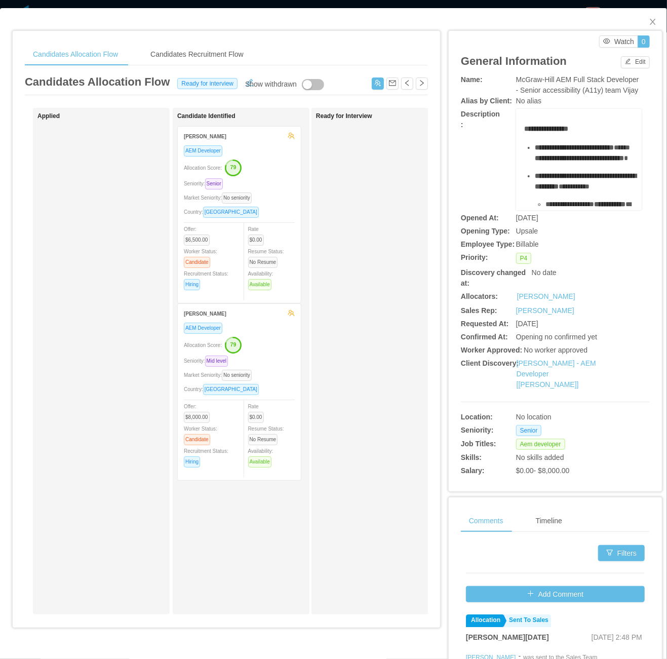
drag, startPoint x: 436, startPoint y: 362, endPoint x: 551, endPoint y: 180, distance: 214.9
click at [441, 361] on div "**********" at bounding box center [548, 397] width 214 height 755
click at [639, 30] on span "Close" at bounding box center [653, 22] width 28 height 28
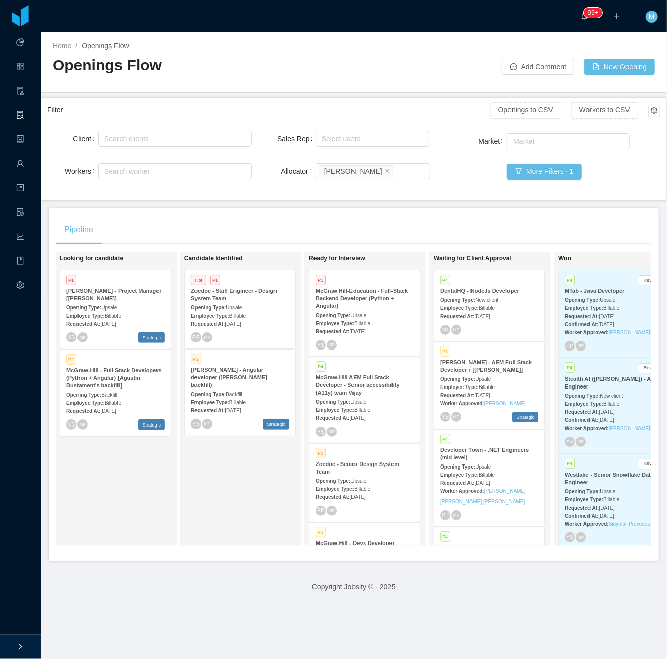
drag, startPoint x: 239, startPoint y: 506, endPoint x: 240, endPoint y: 461, distance: 45.6
click at [239, 506] on div "Candidate Identified Hot P1 Zocdoc - Staff Engineer - Design System Team Openin…" at bounding box center [255, 398] width 142 height 285
click at [241, 408] on span "[DATE]" at bounding box center [233, 411] width 16 height 6
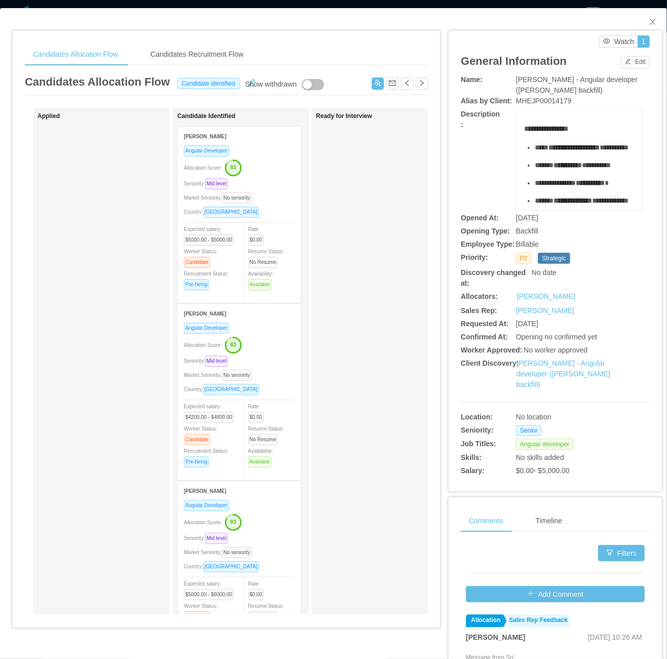
click at [282, 183] on div "Seniority: Mid level" at bounding box center [239, 184] width 111 height 12
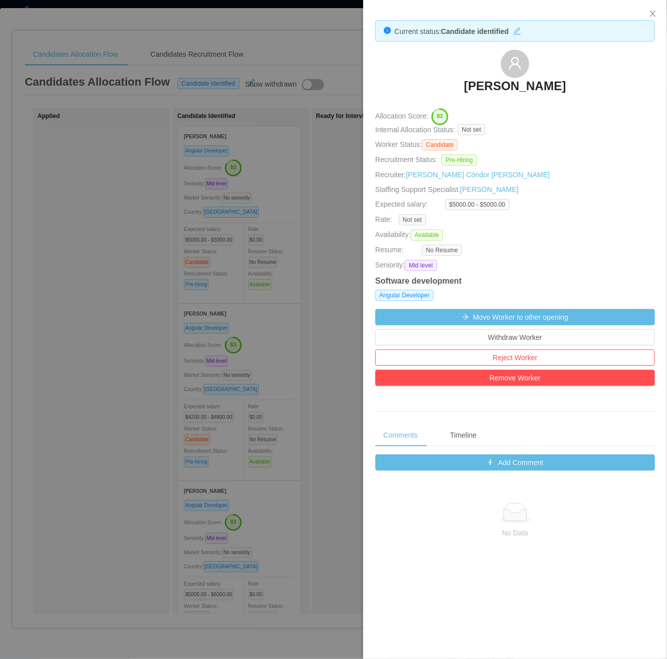
drag, startPoint x: 440, startPoint y: 71, endPoint x: 584, endPoint y: 93, distance: 146.5
click at [584, 93] on div "[PERSON_NAME]" at bounding box center [515, 75] width 280 height 51
copy h3 "[PERSON_NAME]"
click at [233, 438] on div at bounding box center [333, 329] width 667 height 659
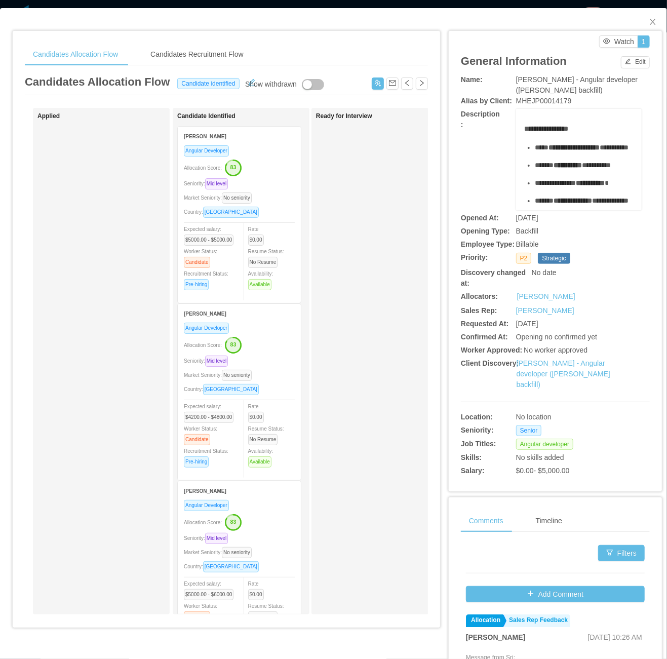
click at [237, 427] on div "Expected salary: $4200.00 - $4800.00 Worker Status: Candidate Recruitment Statu…" at bounding box center [212, 434] width 56 height 67
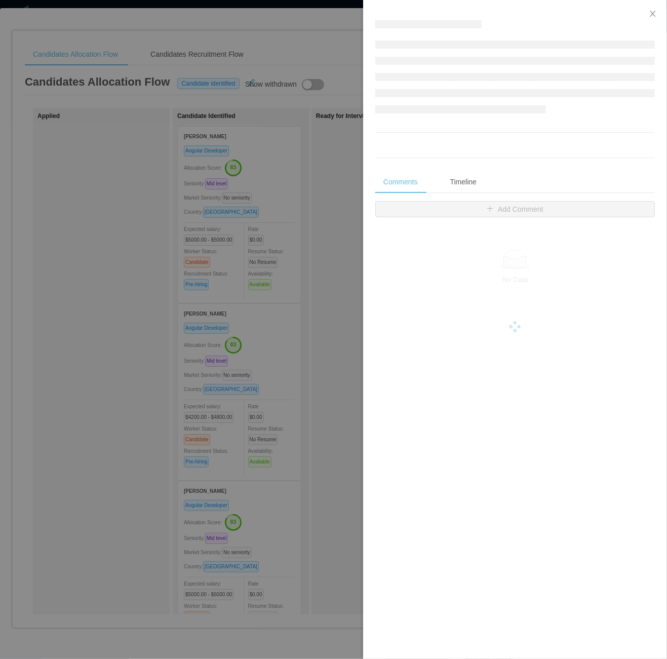
click at [140, 398] on div at bounding box center [333, 329] width 667 height 659
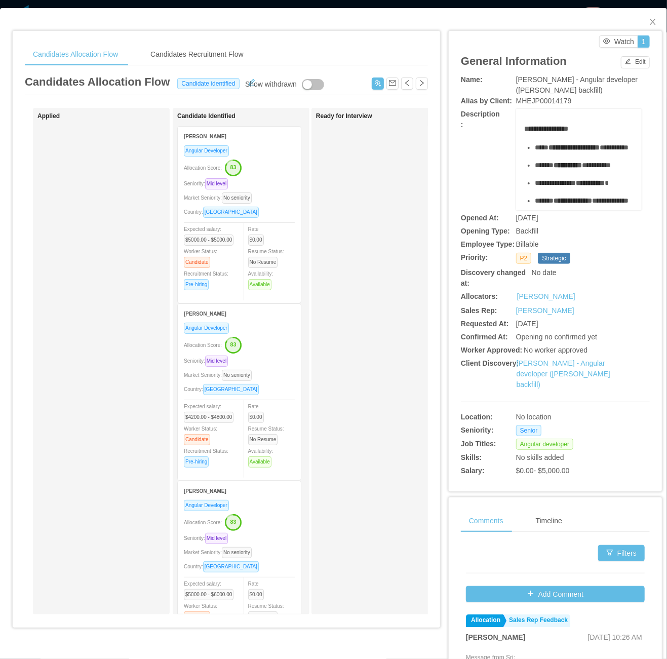
click at [279, 357] on div "Seniority: Mid level" at bounding box center [239, 361] width 111 height 12
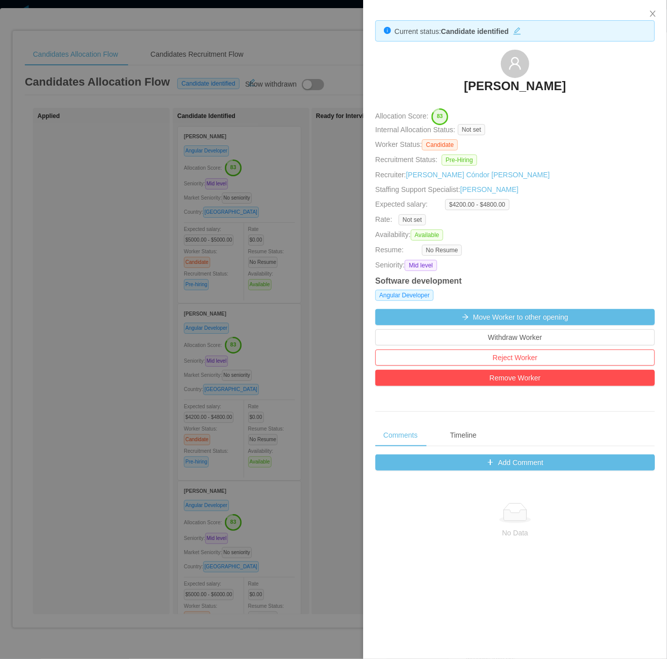
drag, startPoint x: 432, startPoint y: 79, endPoint x: 578, endPoint y: 88, distance: 146.1
click at [578, 88] on div "[PERSON_NAME]" at bounding box center [515, 75] width 280 height 51
copy h3 "[PERSON_NAME]"
click at [220, 484] on div at bounding box center [333, 329] width 667 height 659
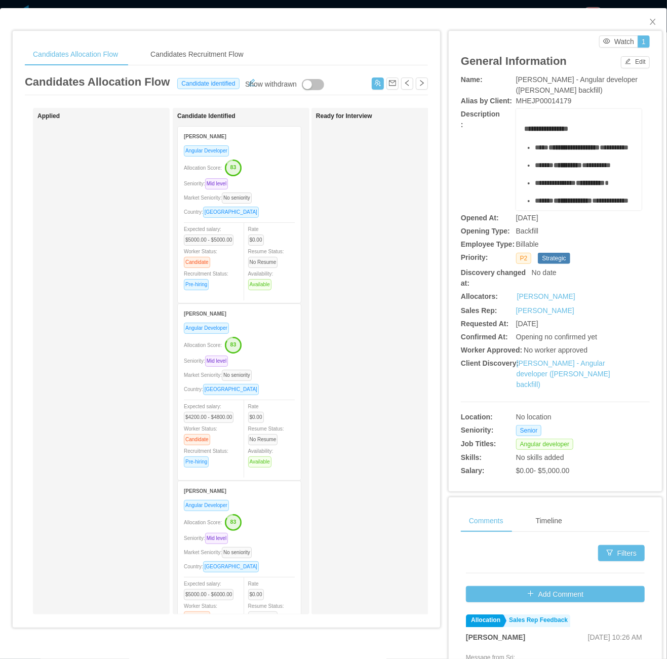
click at [137, 503] on div "Applied" at bounding box center [108, 360] width 142 height 497
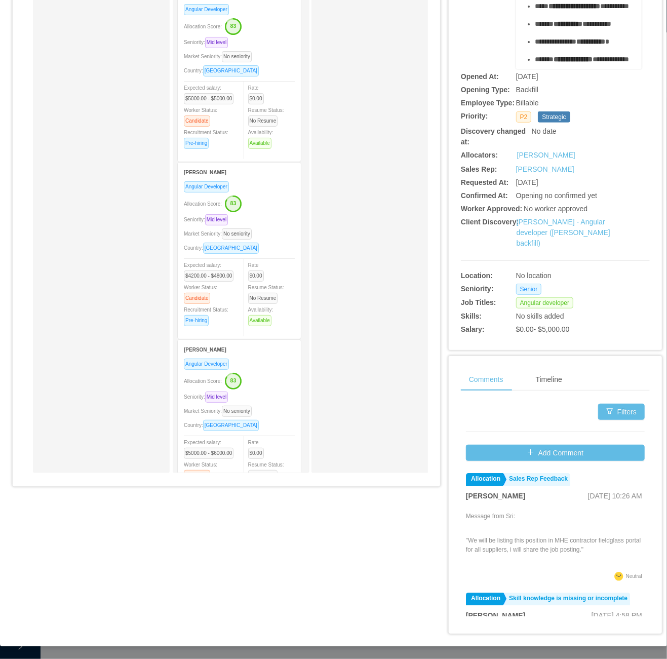
scroll to position [135, 0]
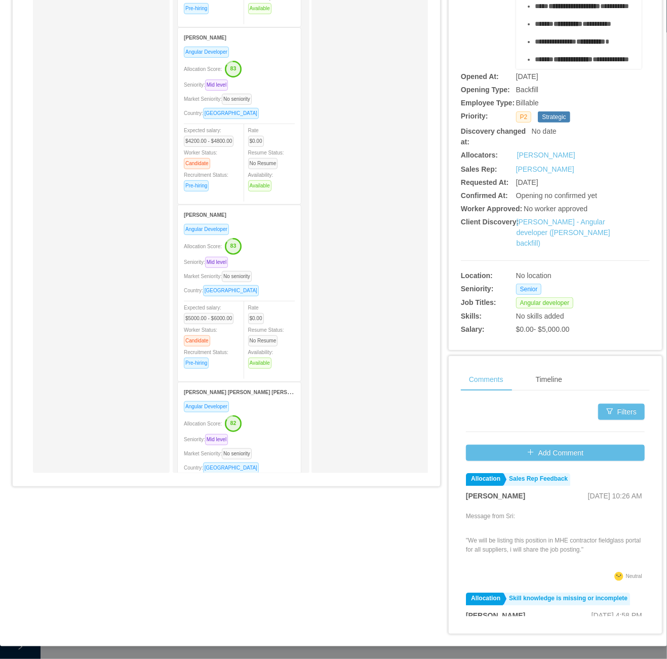
click at [284, 253] on div "Angular Developer Allocation Score: 83 Seniority: Mid level Market Seniority: N…" at bounding box center [239, 299] width 111 height 152
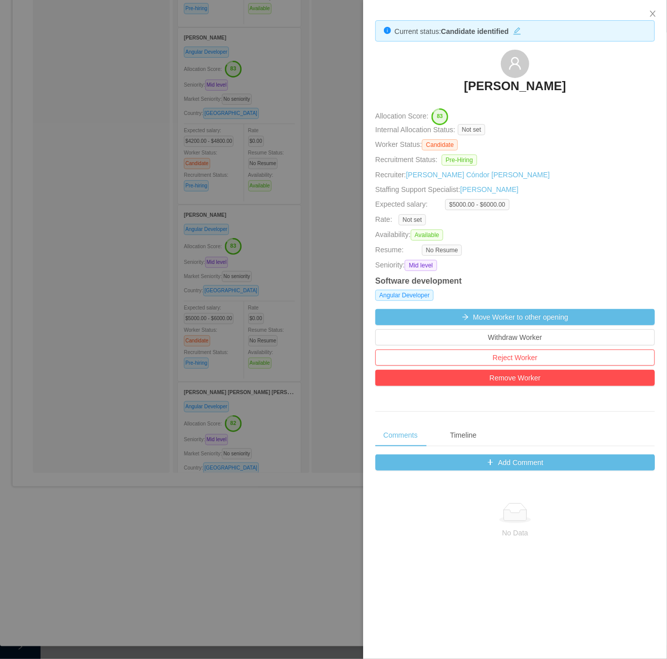
drag, startPoint x: 444, startPoint y: 84, endPoint x: 600, endPoint y: 81, distance: 156.0
click at [600, 81] on div "[PERSON_NAME]" at bounding box center [515, 75] width 280 height 51
copy h3 "[PERSON_NAME]"
click at [53, 411] on div at bounding box center [333, 329] width 667 height 659
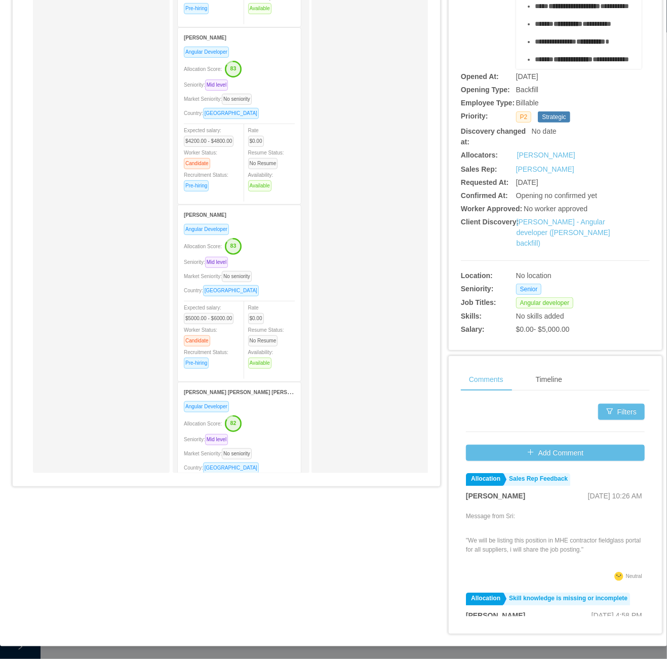
drag, startPoint x: 53, startPoint y: 411, endPoint x: 71, endPoint y: 410, distance: 17.8
click at [71, 410] on div "Applied" at bounding box center [108, 219] width 142 height 497
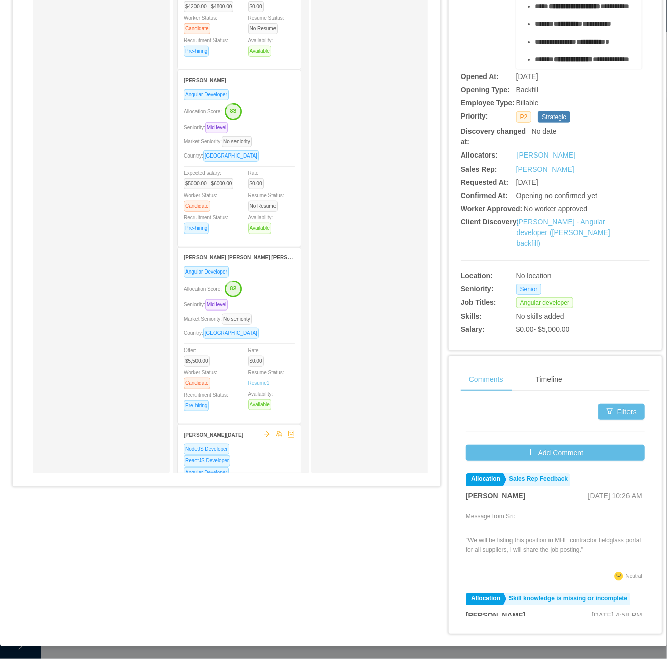
scroll to position [337, 0]
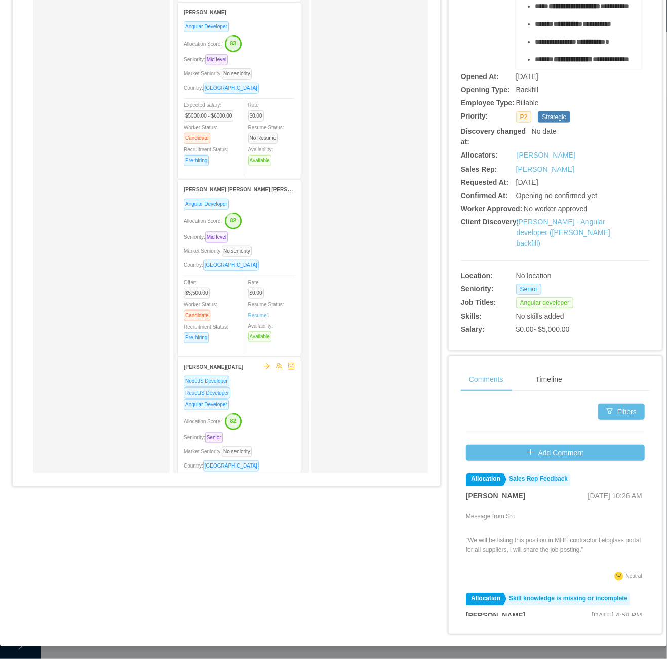
click at [285, 213] on div "Allocation Score: 82" at bounding box center [239, 220] width 111 height 16
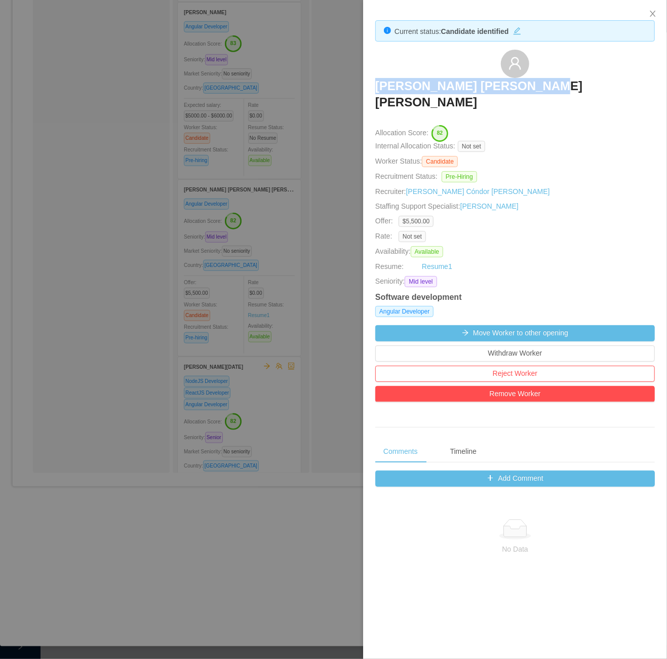
drag, startPoint x: 418, startPoint y: 77, endPoint x: 618, endPoint y: 88, distance: 199.8
click at [605, 84] on div "[PERSON_NAME] [PERSON_NAME] [PERSON_NAME]" at bounding box center [515, 83] width 280 height 67
copy h3 "[PERSON_NAME] [PERSON_NAME] [PERSON_NAME]"
click at [184, 494] on div at bounding box center [333, 329] width 667 height 659
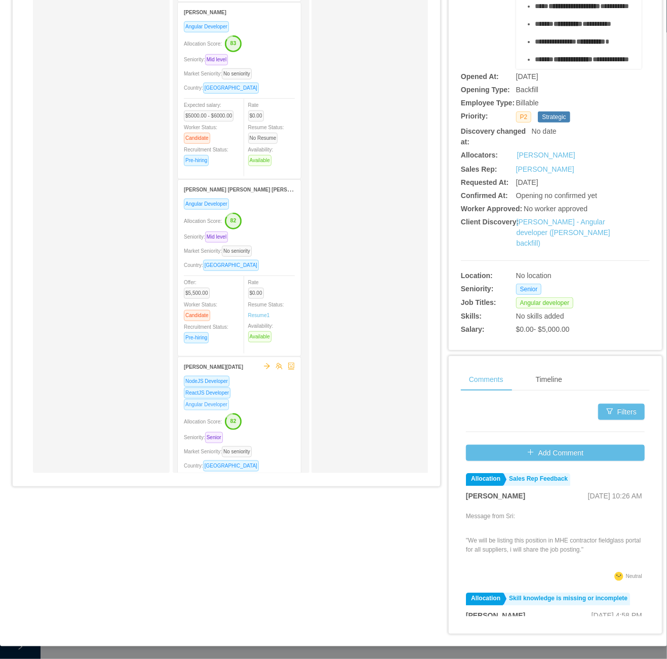
click at [221, 404] on span "Angular Developer" at bounding box center [206, 404] width 45 height 11
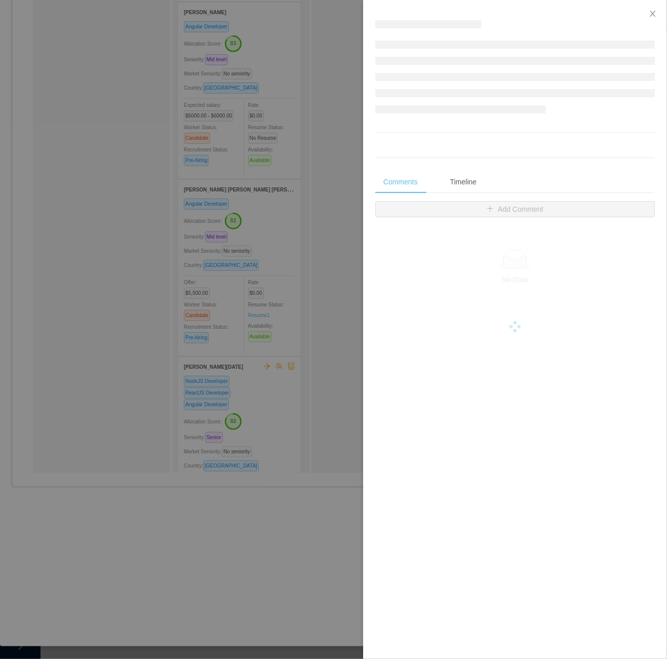
click at [102, 343] on div at bounding box center [333, 329] width 667 height 659
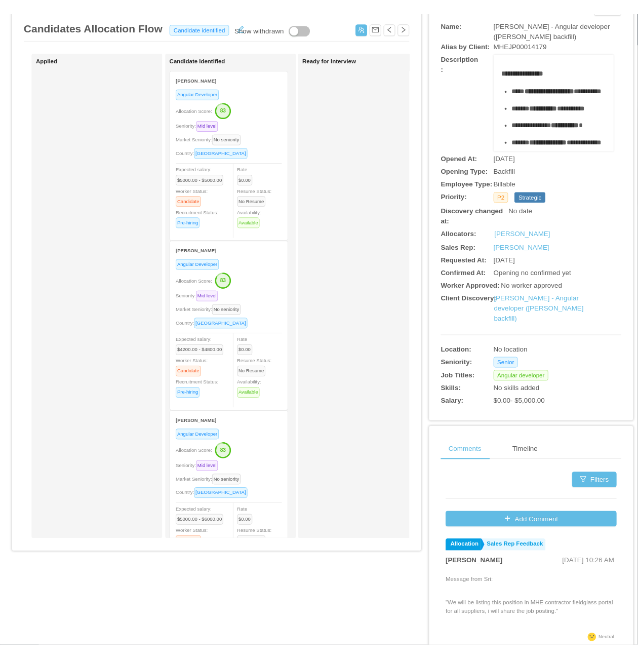
scroll to position [0, 0]
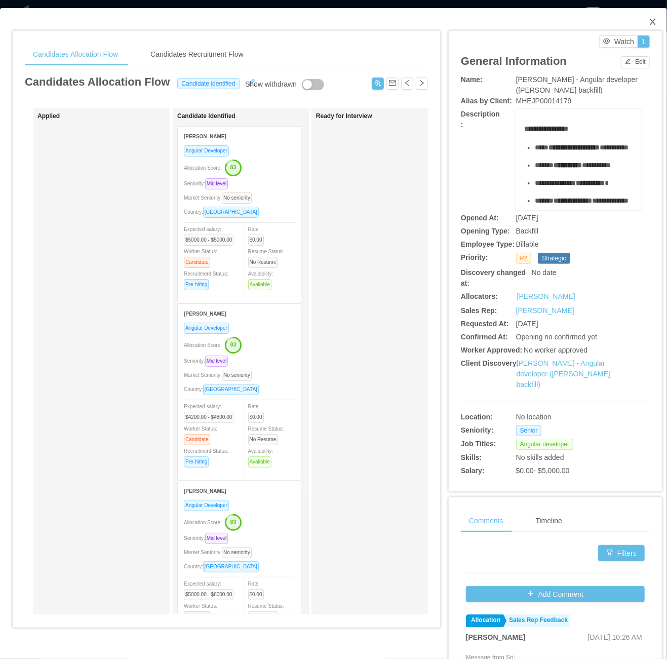
drag, startPoint x: 642, startPoint y: 20, endPoint x: 666, endPoint y: 33, distance: 27.4
click at [649, 21] on icon "icon: close" at bounding box center [653, 22] width 8 height 8
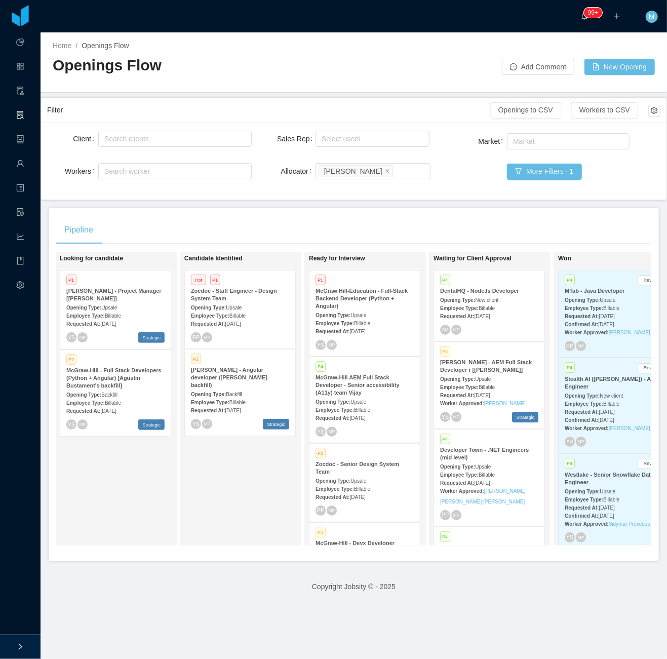
click at [398, 227] on div "Pipeline" at bounding box center [353, 230] width 595 height 28
click at [545, 601] on footer "Copyright Jobsity © - 2025" at bounding box center [354, 586] width 626 height 35
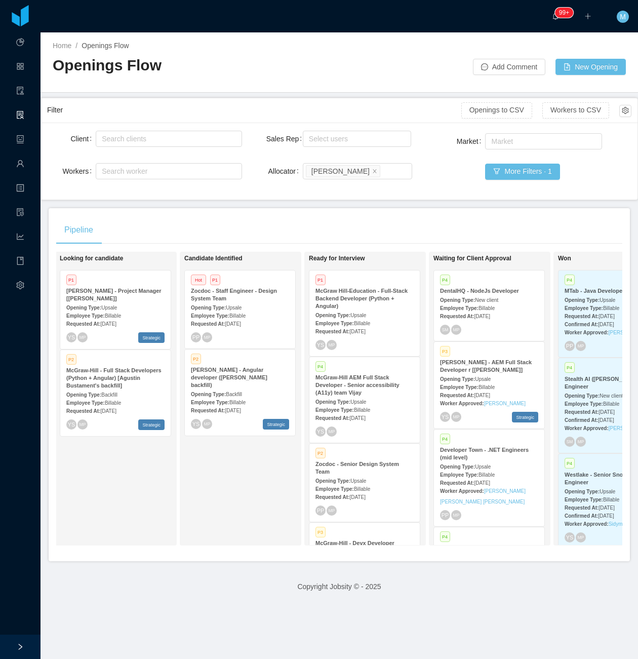
click at [347, 218] on div "Pipeline" at bounding box center [339, 230] width 566 height 28
click at [201, 493] on div "Candidate Identified Hot P1 Zocdoc - Staff Engineer - Design System Team Openin…" at bounding box center [255, 398] width 142 height 285
